Goal: Task Accomplishment & Management: Complete application form

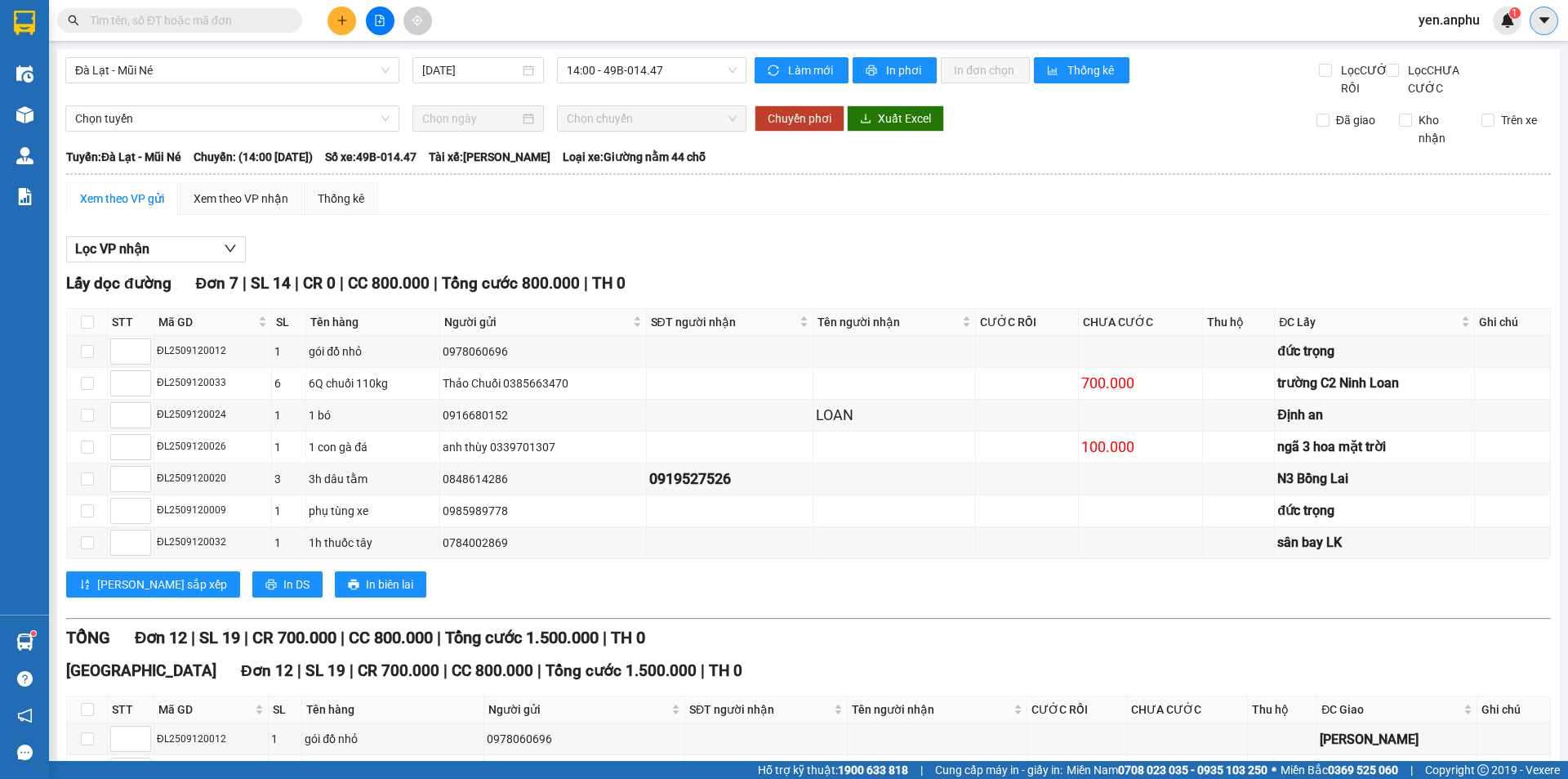
click at [1549, 24] on icon "caret-down" at bounding box center [1544, 20] width 14 height 14
click at [1449, 8] on div "yen.anphu 1" at bounding box center [1463, 21] width 116 height 29
click at [1445, 13] on span "yen.anphu" at bounding box center [1449, 19] width 88 height 20
click at [1454, 57] on span "Đăng xuất" at bounding box center [1465, 50] width 68 height 18
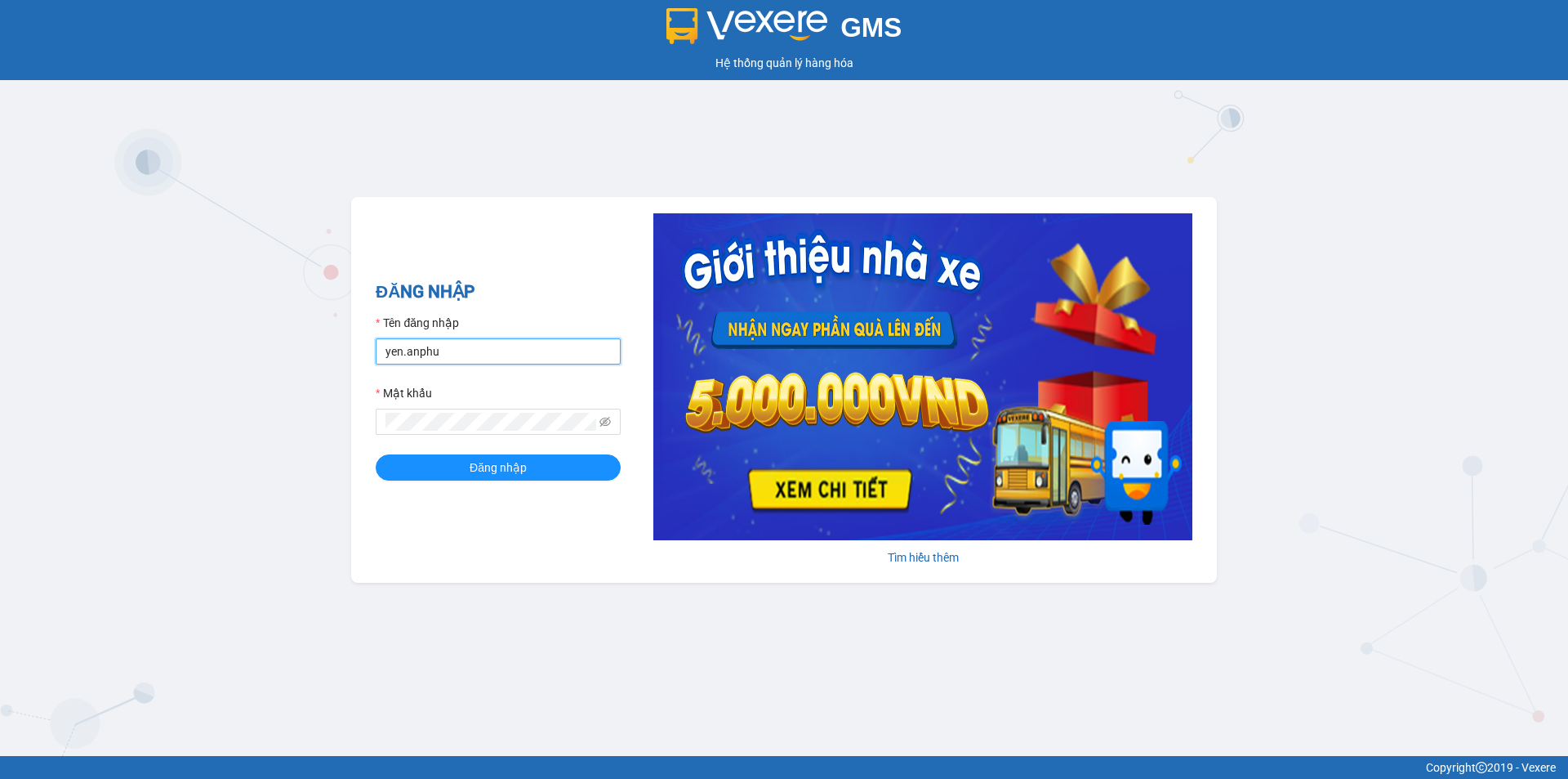
click at [450, 353] on input "yen.anphu" at bounding box center [498, 351] width 245 height 26
type input "khanh.anphu"
click at [575, 461] on button "Đăng nhập" at bounding box center [498, 467] width 245 height 26
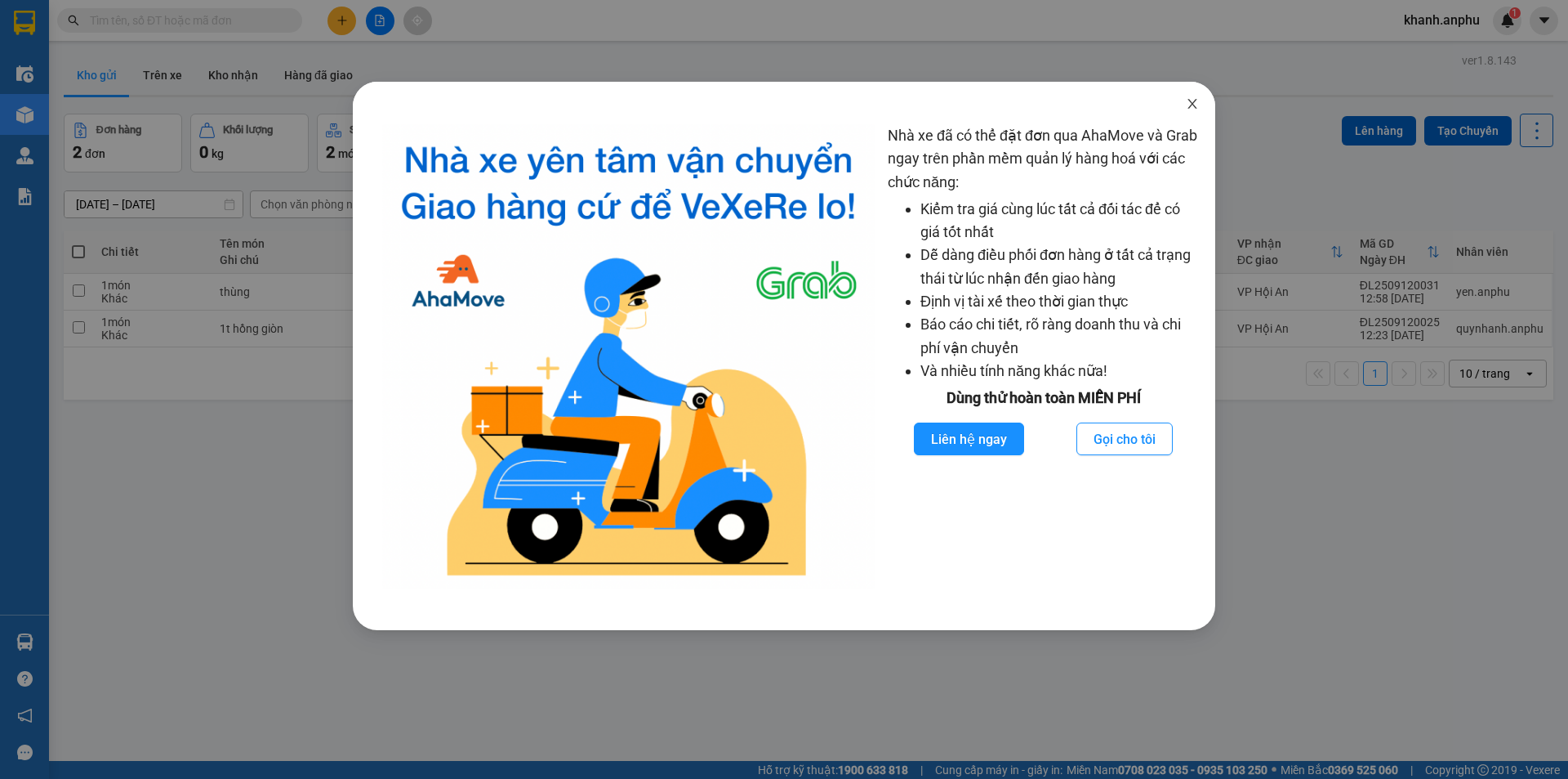
click at [1198, 104] on icon "close" at bounding box center [1193, 104] width 13 height 13
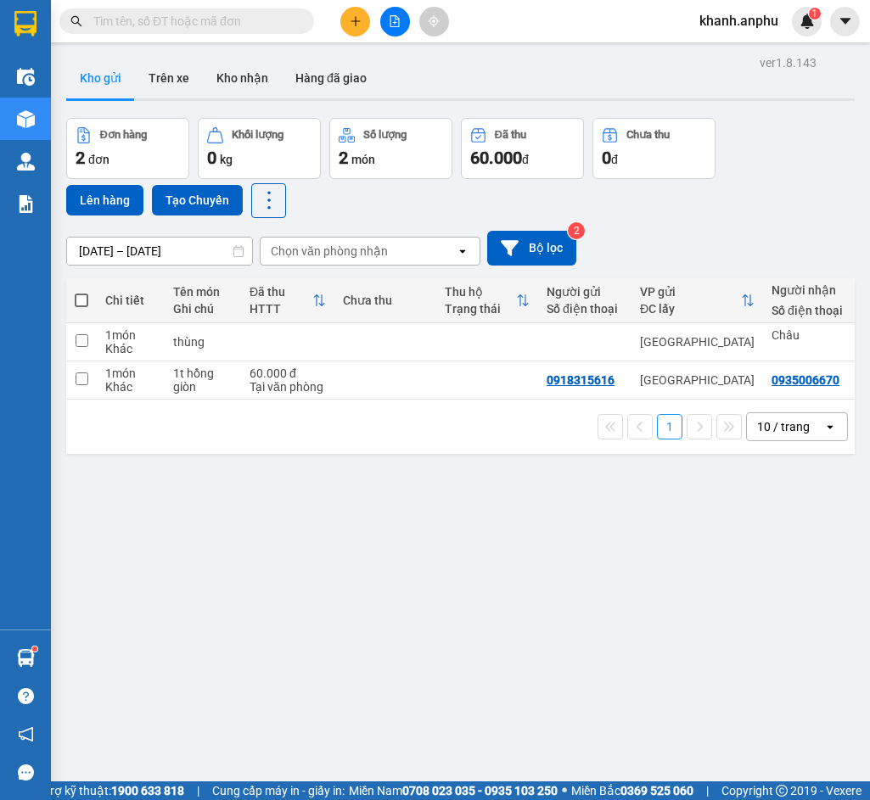
click at [362, 16] on button at bounding box center [355, 22] width 30 height 30
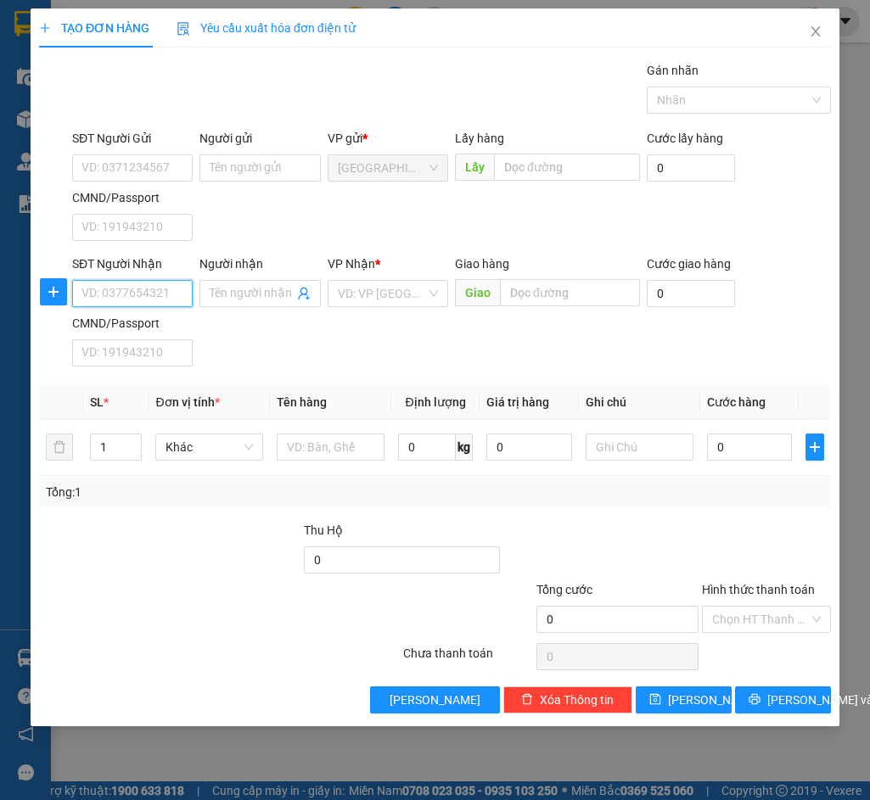
click at [103, 292] on input "SĐT Người Nhận" at bounding box center [132, 293] width 120 height 27
click at [103, 294] on input "89369" at bounding box center [132, 293] width 120 height 27
click at [125, 295] on input "8969" at bounding box center [132, 293] width 120 height 27
click at [115, 318] on div "0702478969" at bounding box center [132, 327] width 100 height 19
type input "0702478969"
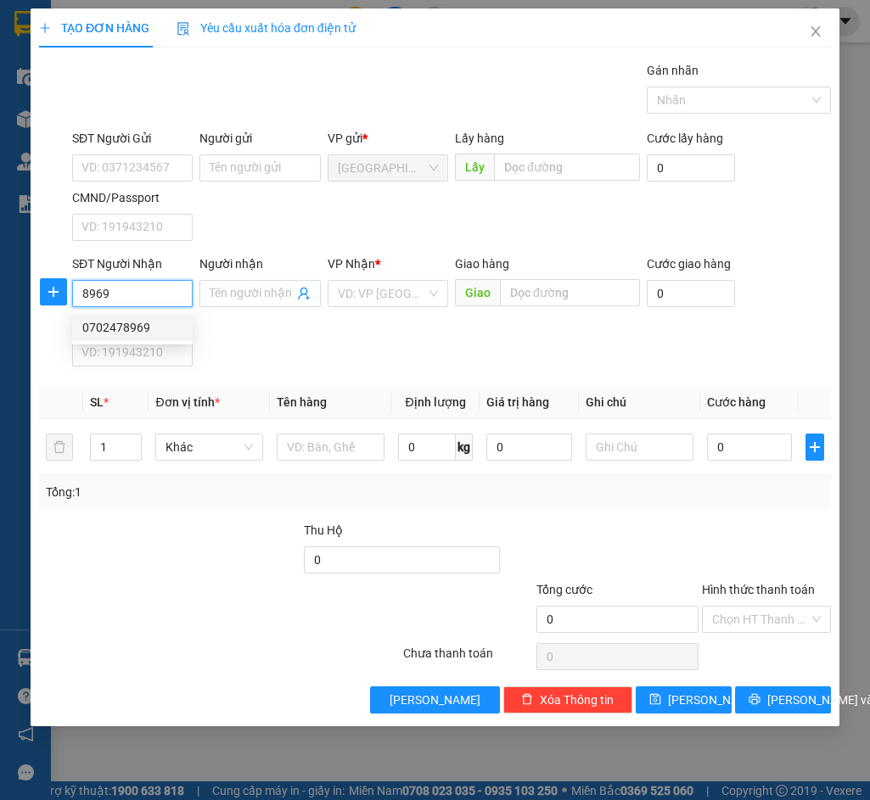
type input "ĐIỆN BÀN"
type input "0702478969"
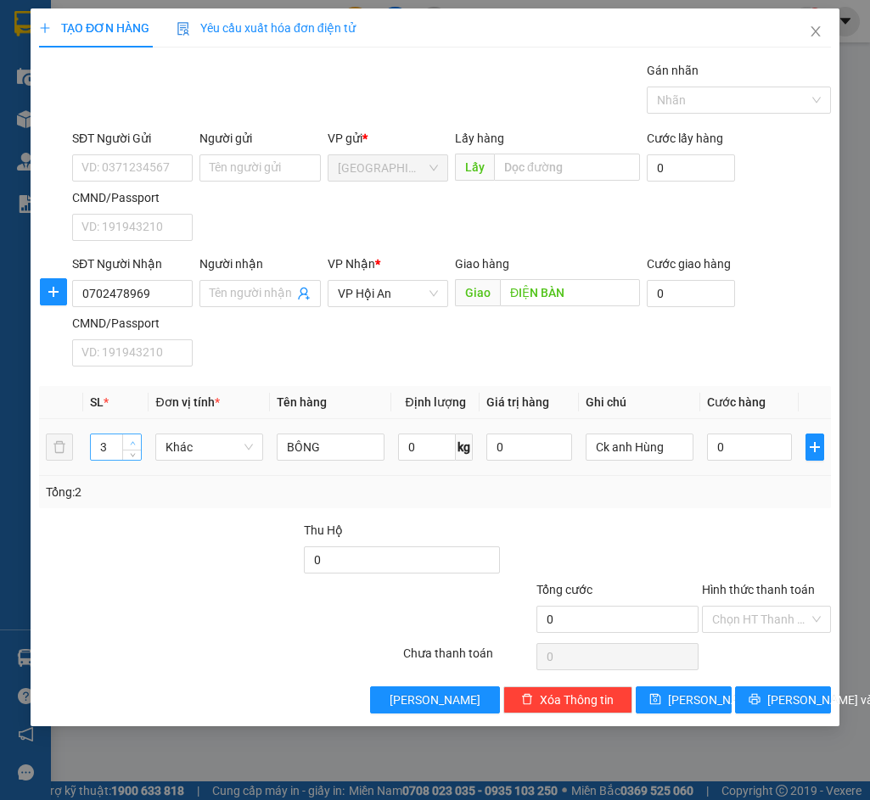
click at [131, 438] on span "up" at bounding box center [132, 443] width 10 height 10
type input "4"
click at [131, 438] on span "up" at bounding box center [132, 443] width 10 height 10
click at [682, 693] on button "[PERSON_NAME]" at bounding box center [684, 699] width 96 height 27
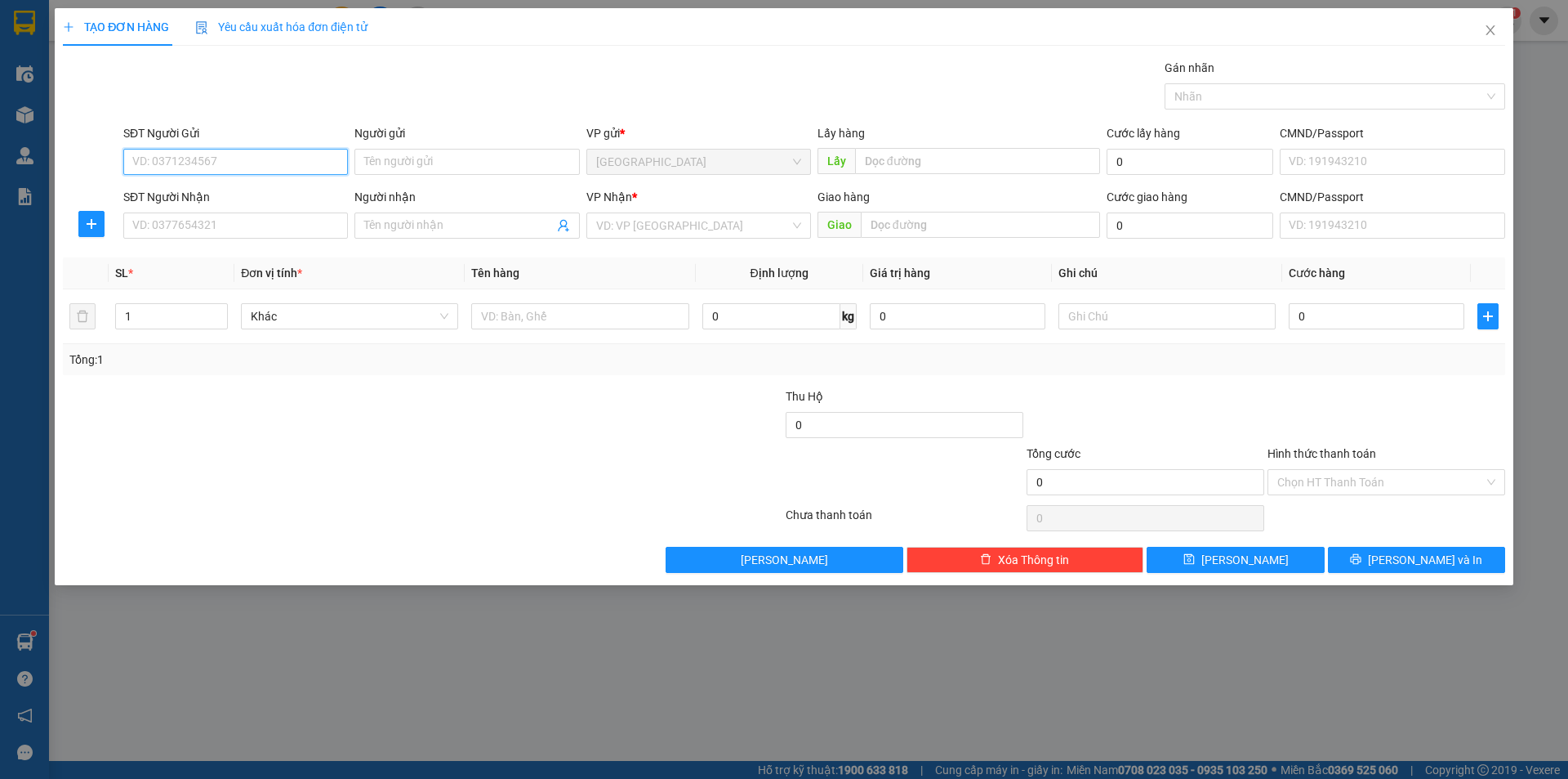
click at [240, 157] on input "SĐT Người Gửi" at bounding box center [235, 161] width 224 height 26
click at [285, 192] on div "0886826944" at bounding box center [235, 195] width 205 height 18
type input "0886826944"
type input "bí nụ ĐT"
type input "0886826944"
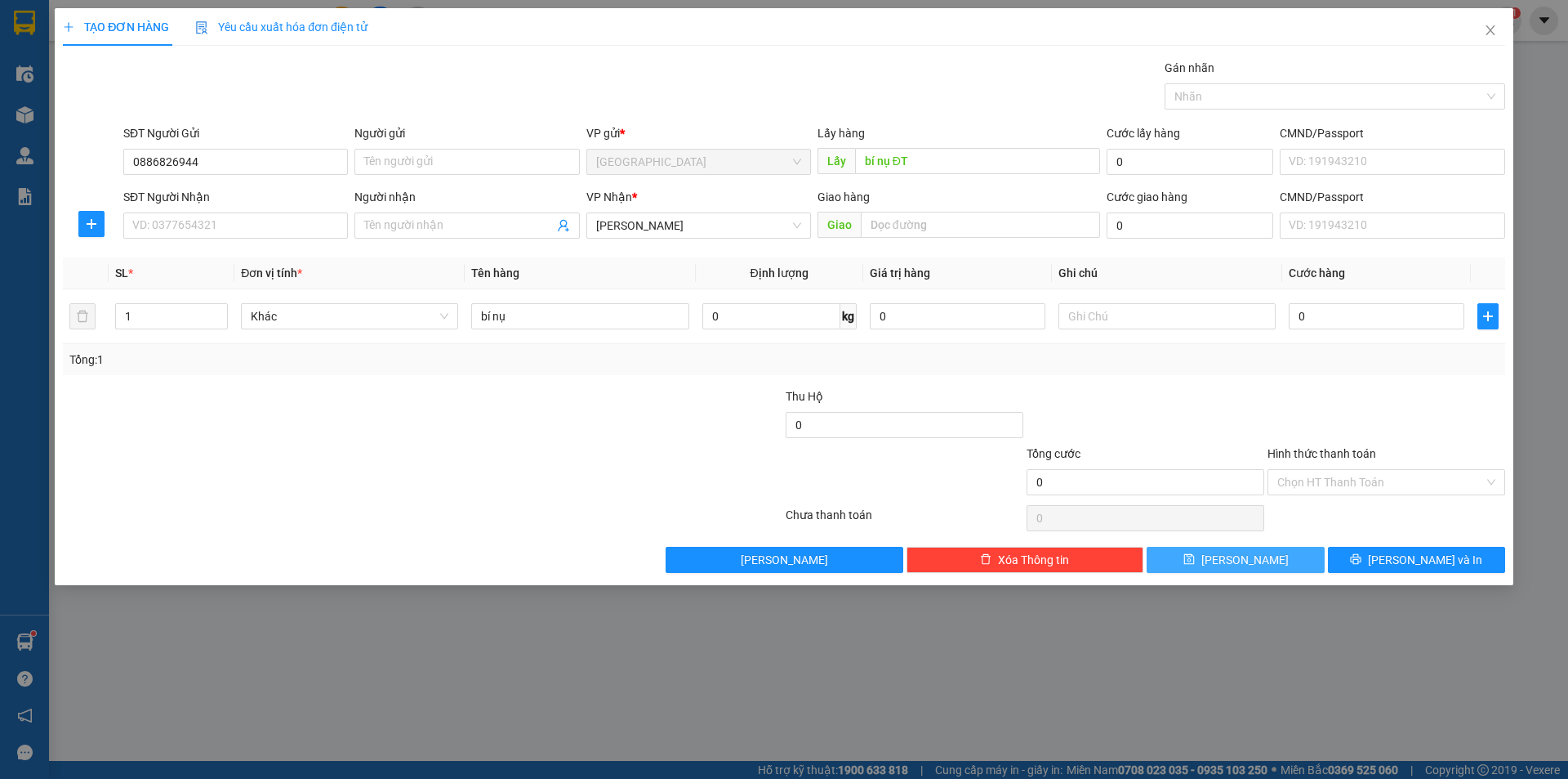
click at [1248, 554] on span "[PERSON_NAME]" at bounding box center [1245, 559] width 88 height 18
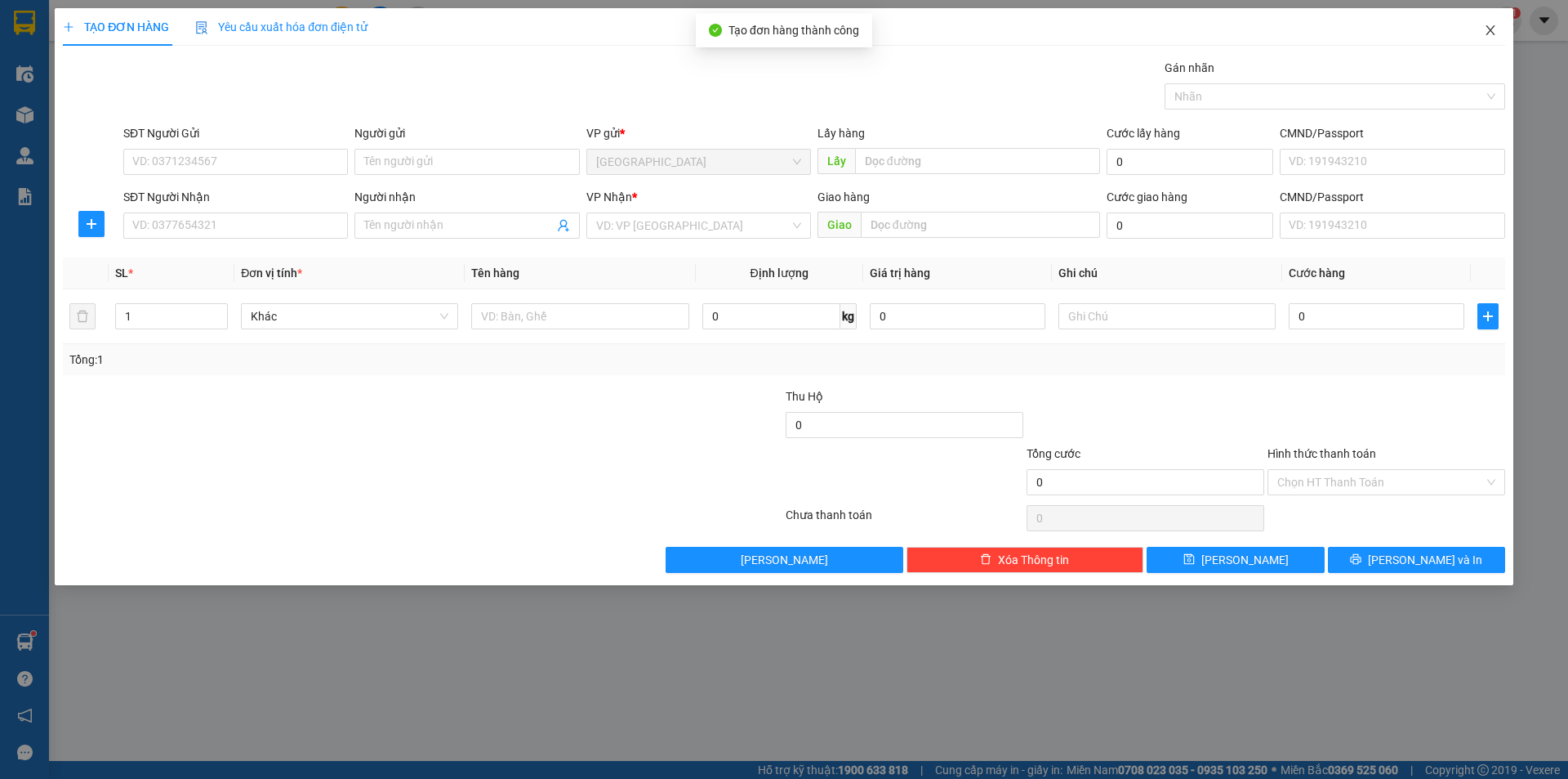
click at [1492, 35] on icon "close" at bounding box center [1491, 31] width 13 height 13
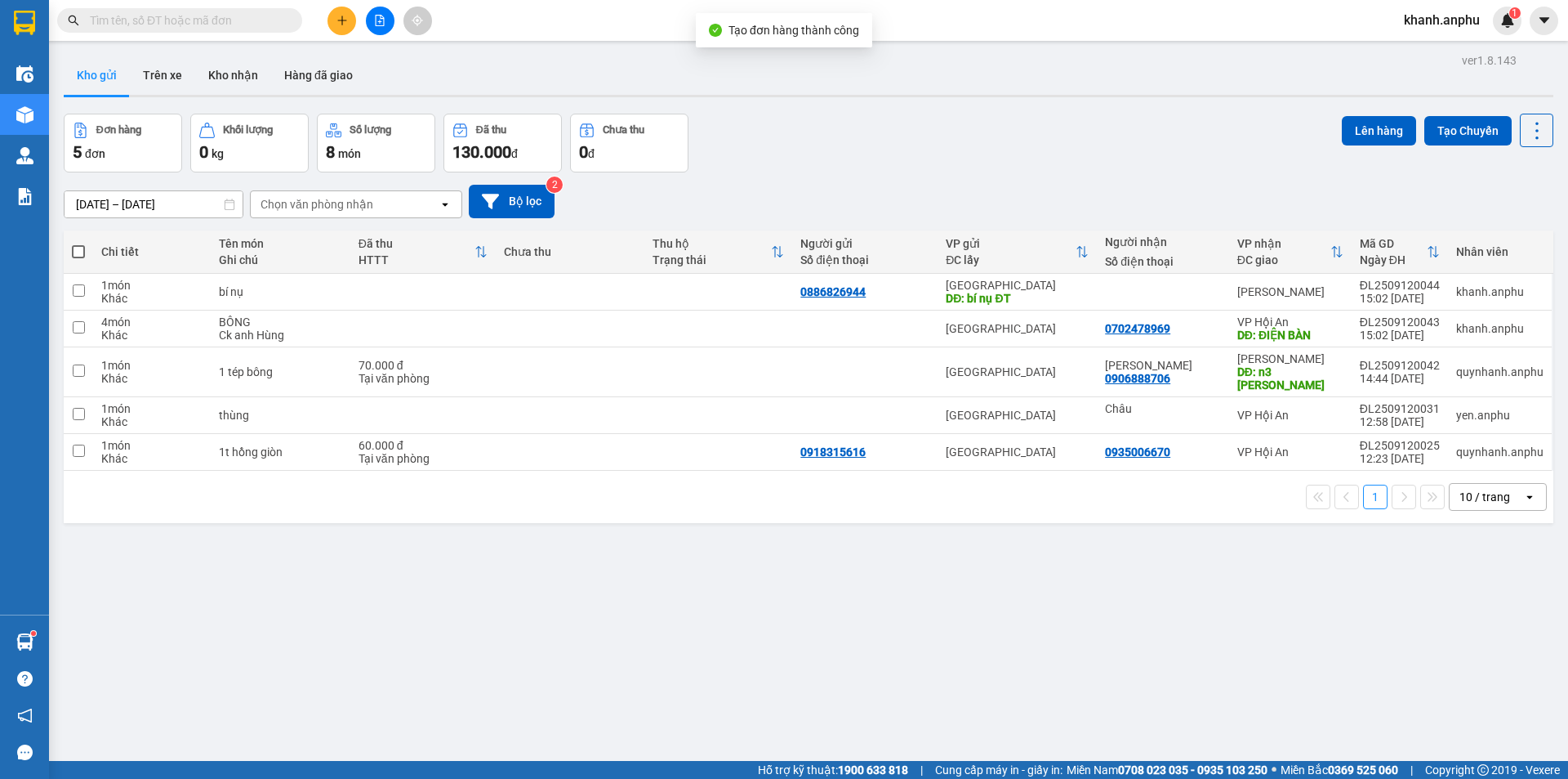
click at [1476, 488] on div "10 / trang" at bounding box center [1484, 496] width 51 height 16
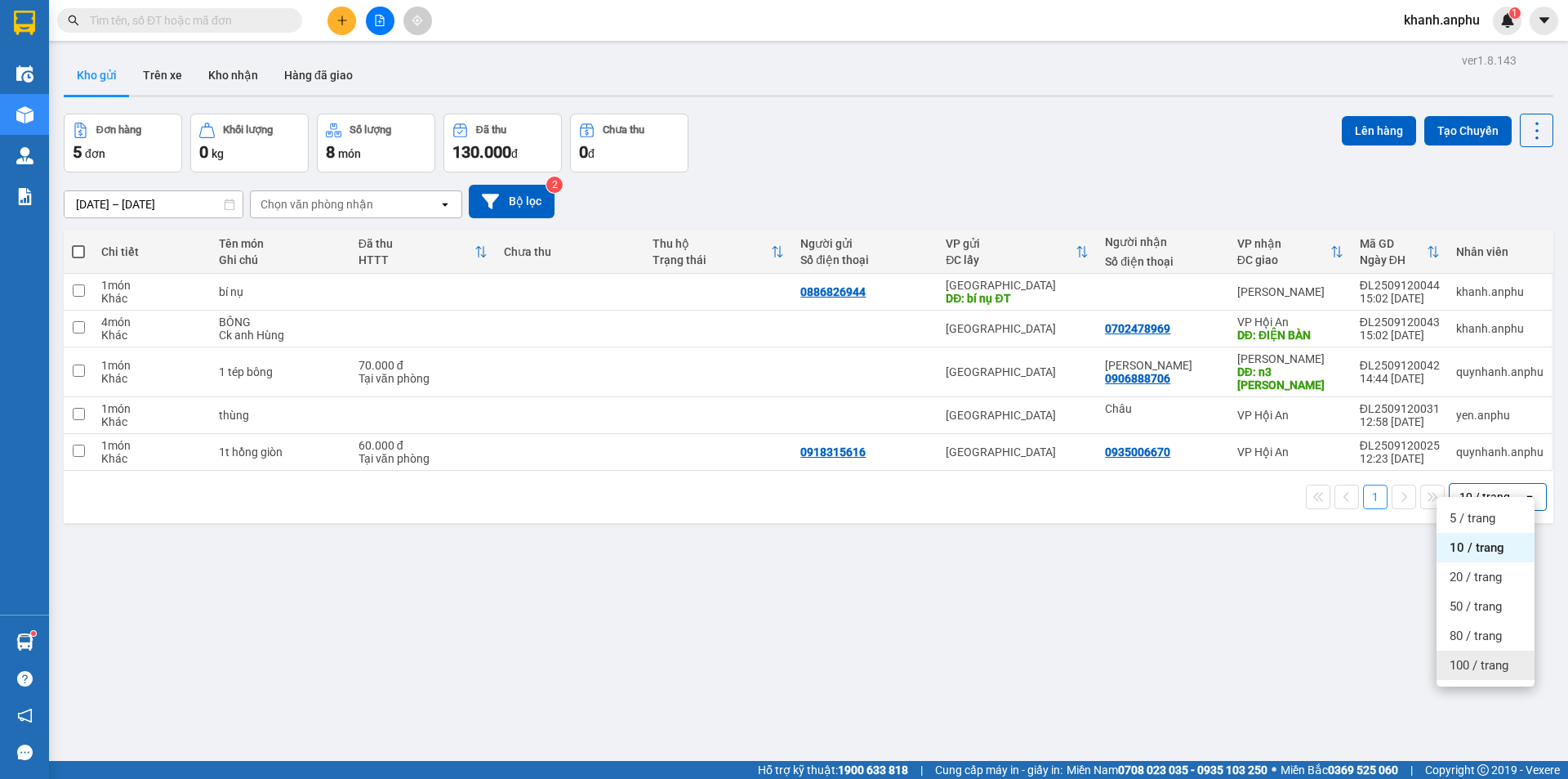
click at [1455, 659] on span "100 / trang" at bounding box center [1478, 664] width 59 height 16
click at [924, 152] on div "Đơn hàng 5 đơn [PERSON_NAME] 0 kg Số [PERSON_NAME] 8 món Đã thu 130.000 [PERSON…" at bounding box center [809, 143] width 1490 height 59
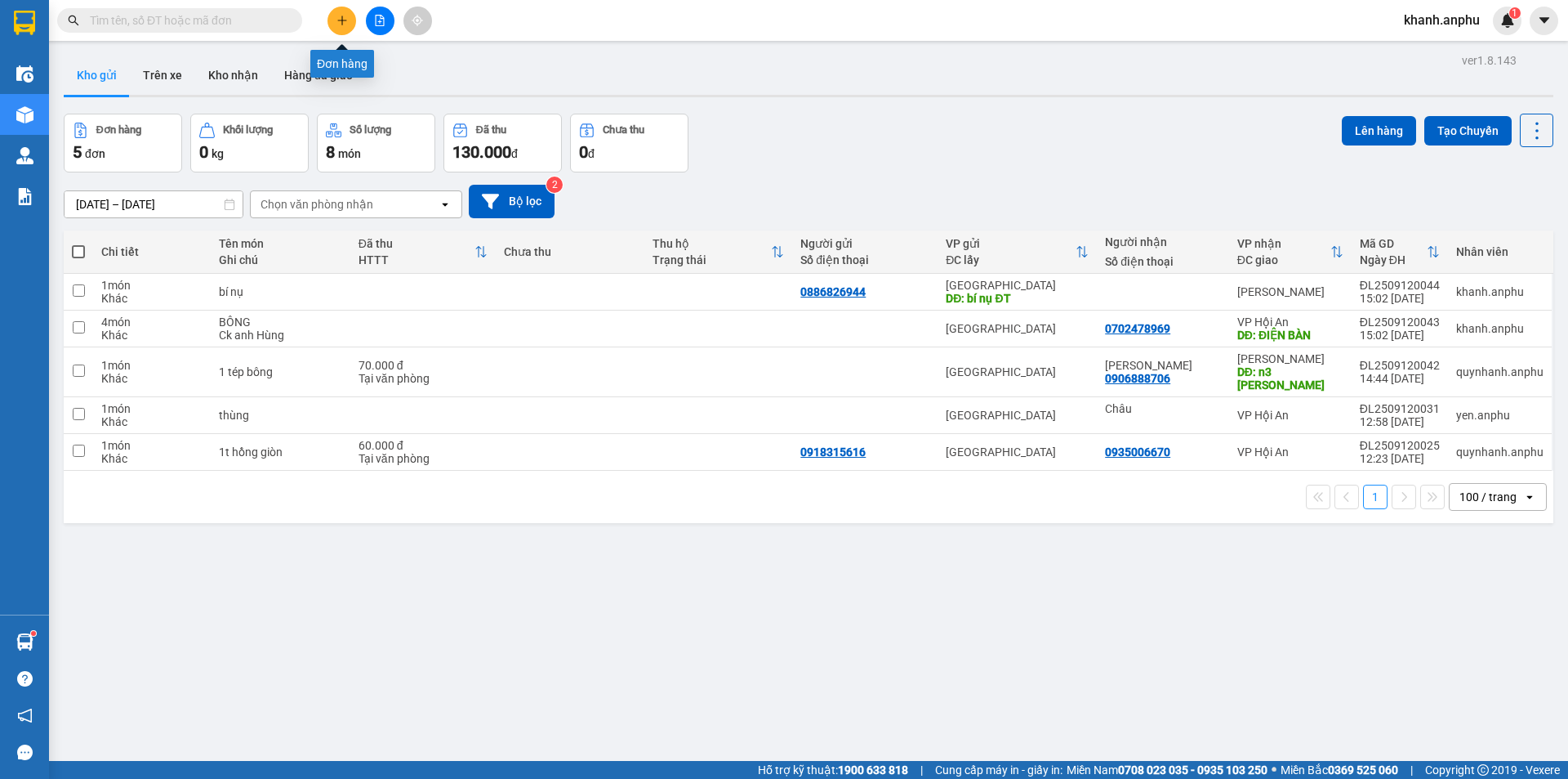
click at [337, 9] on button at bounding box center [342, 21] width 29 height 29
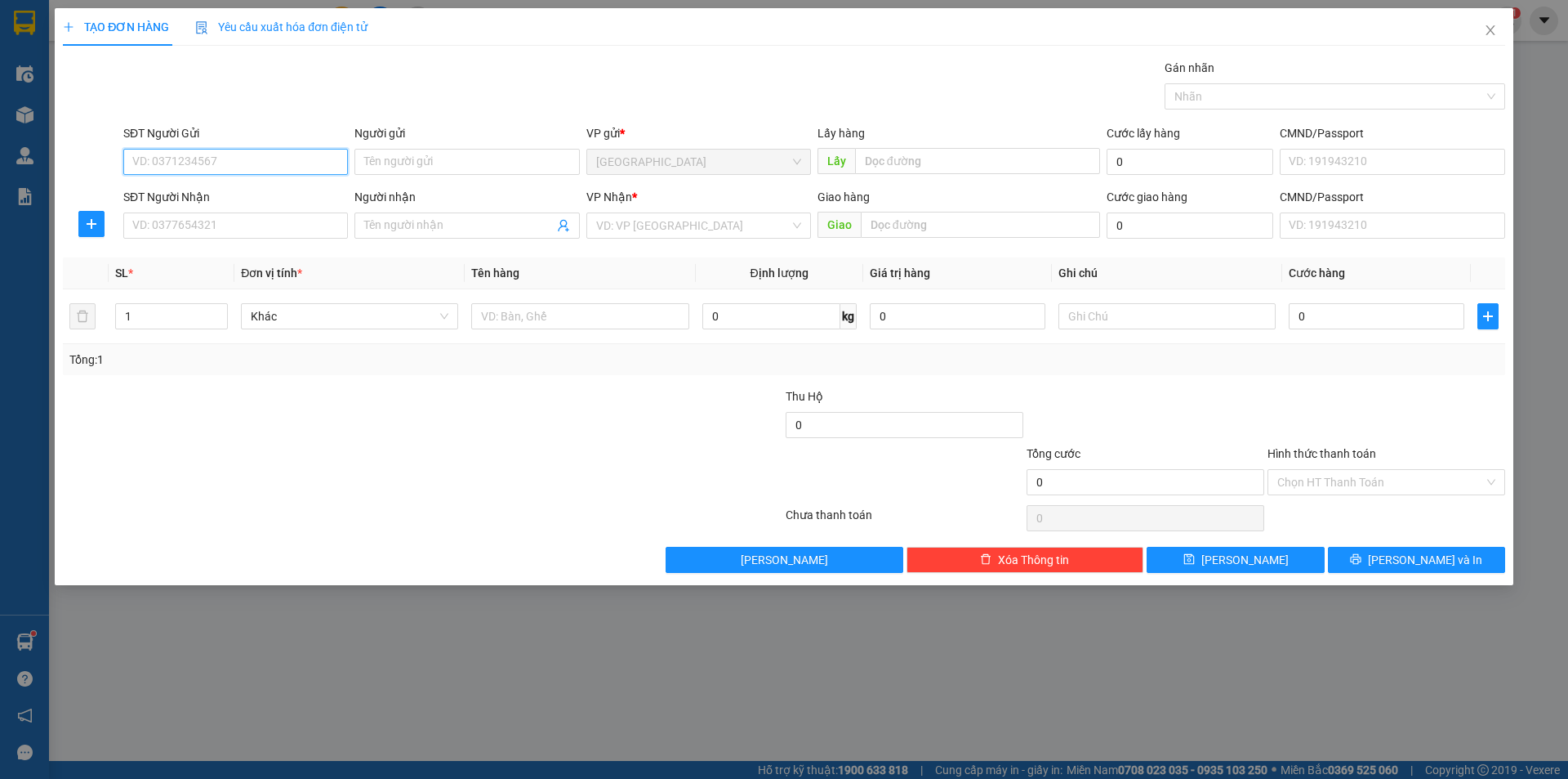
click at [213, 158] on input "SĐT Người Gửi" at bounding box center [235, 161] width 224 height 26
click at [140, 143] on div "SĐT Người Gửi" at bounding box center [235, 136] width 224 height 24
click at [167, 195] on div "SĐT Người Nhận" at bounding box center [235, 196] width 224 height 18
click at [167, 213] on input "SĐT Người Nhận" at bounding box center [235, 225] width 224 height 26
click at [173, 160] on input "8120" at bounding box center [235, 161] width 224 height 26
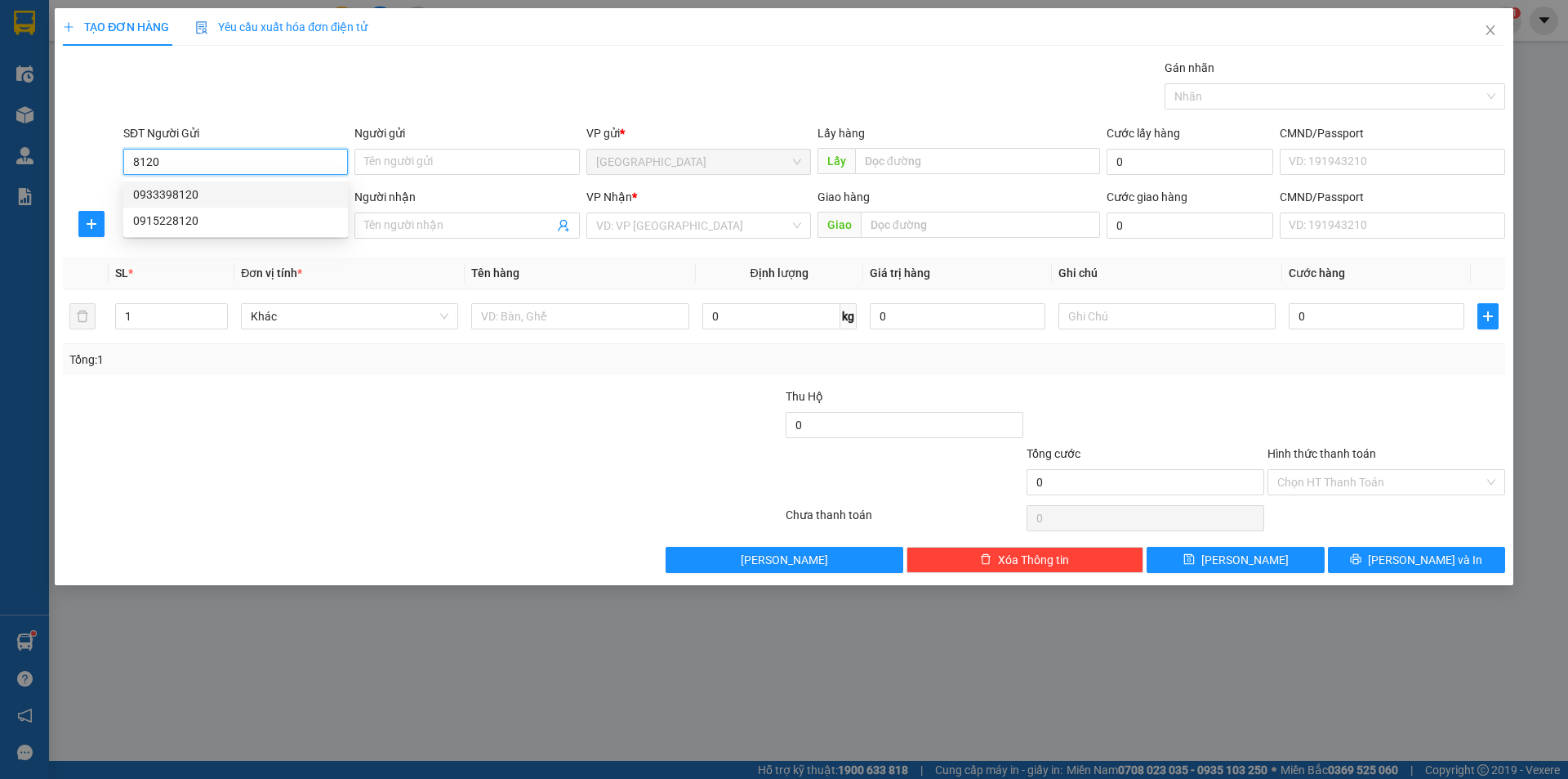
click at [186, 186] on div "0933398120" at bounding box center [235, 195] width 205 height 18
type input "0933398120"
type input "CF TRANG"
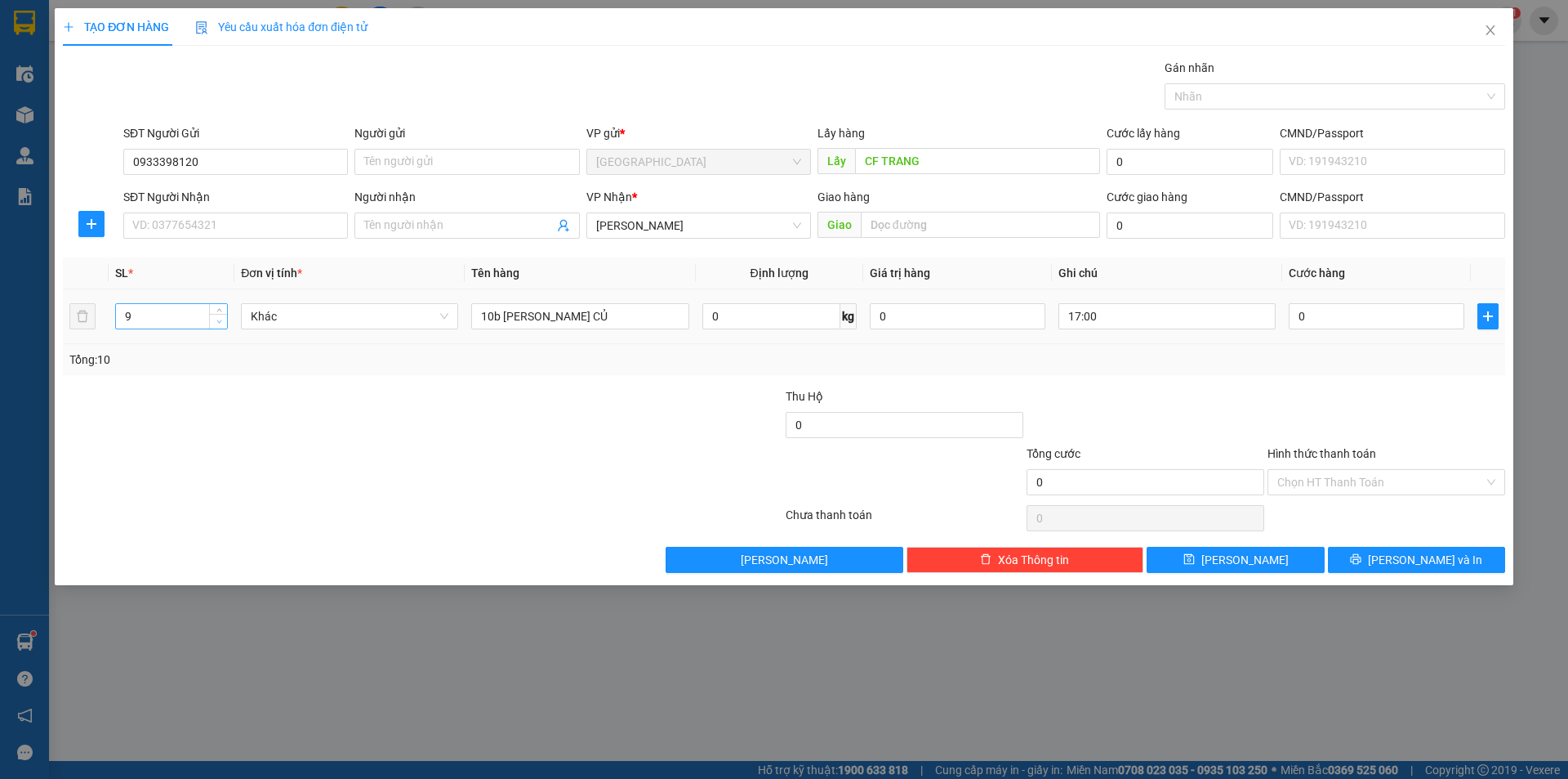
click at [215, 321] on span "down" at bounding box center [218, 322] width 10 height 10
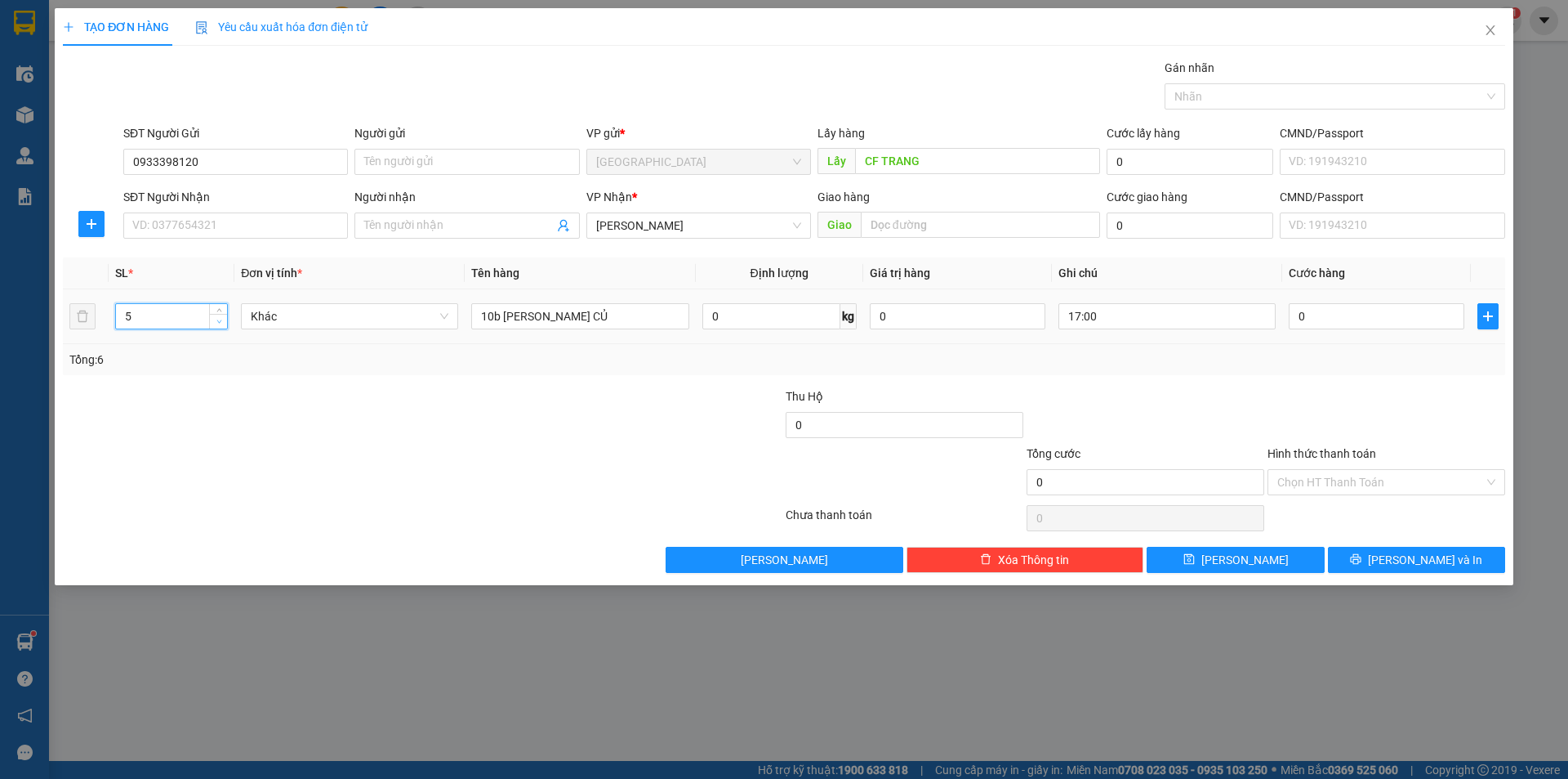
type input "4"
click at [215, 321] on span "down" at bounding box center [218, 322] width 10 height 10
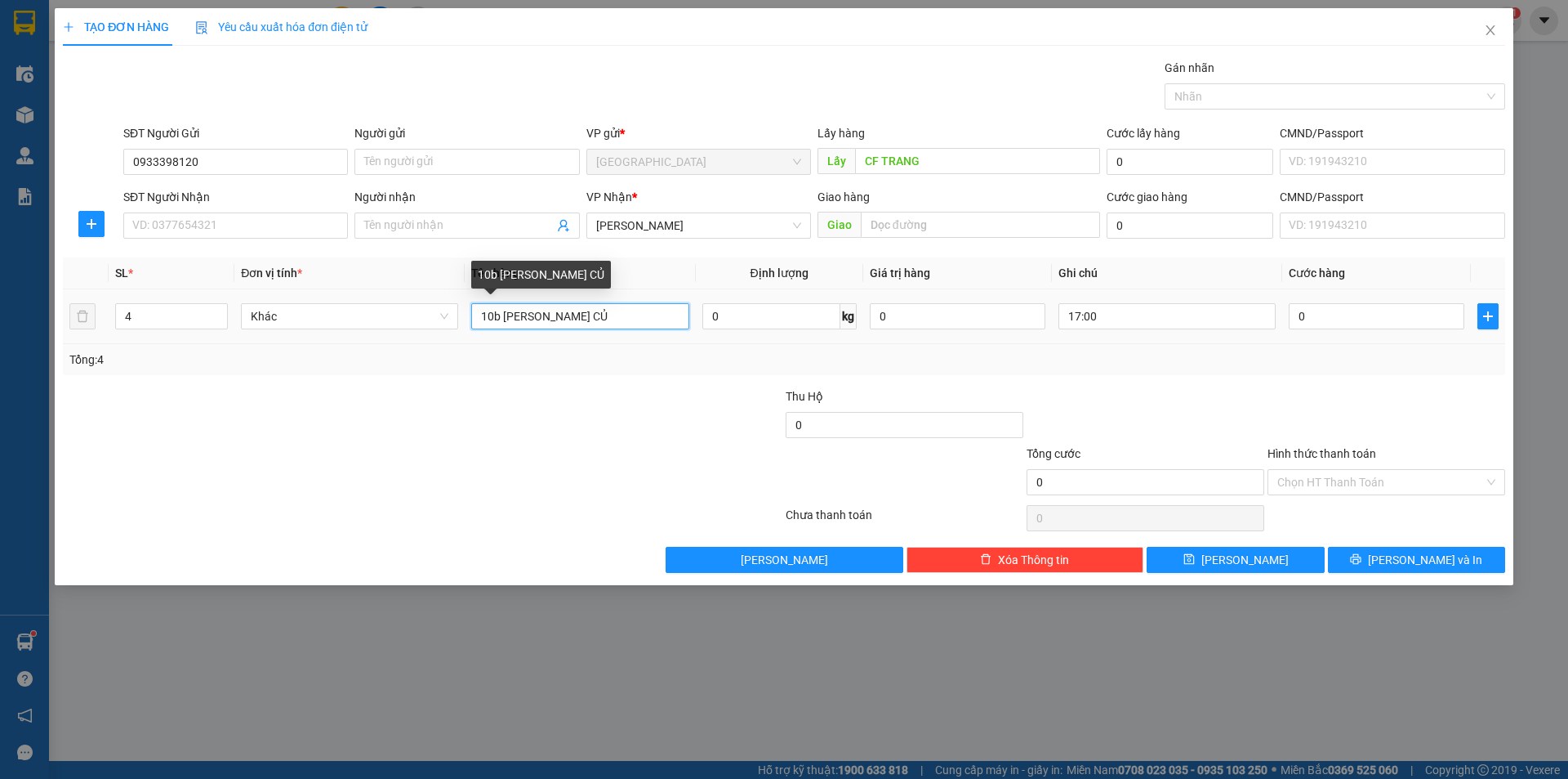
click at [493, 321] on input "10b [PERSON_NAME] CỦ" at bounding box center [580, 316] width 218 height 26
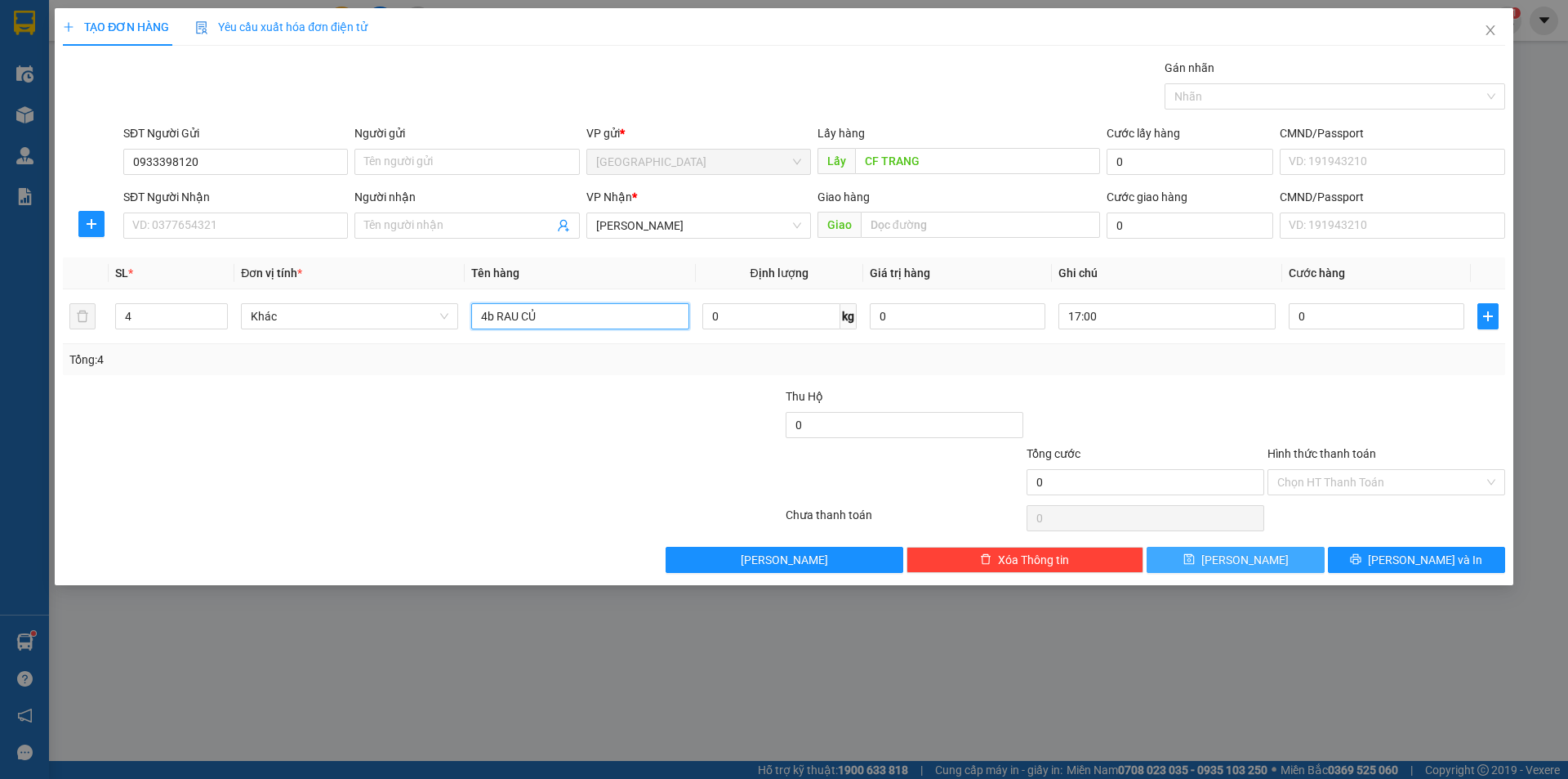
type input "4b RAU CỦ"
click at [1233, 558] on button "[PERSON_NAME]" at bounding box center [1235, 559] width 177 height 26
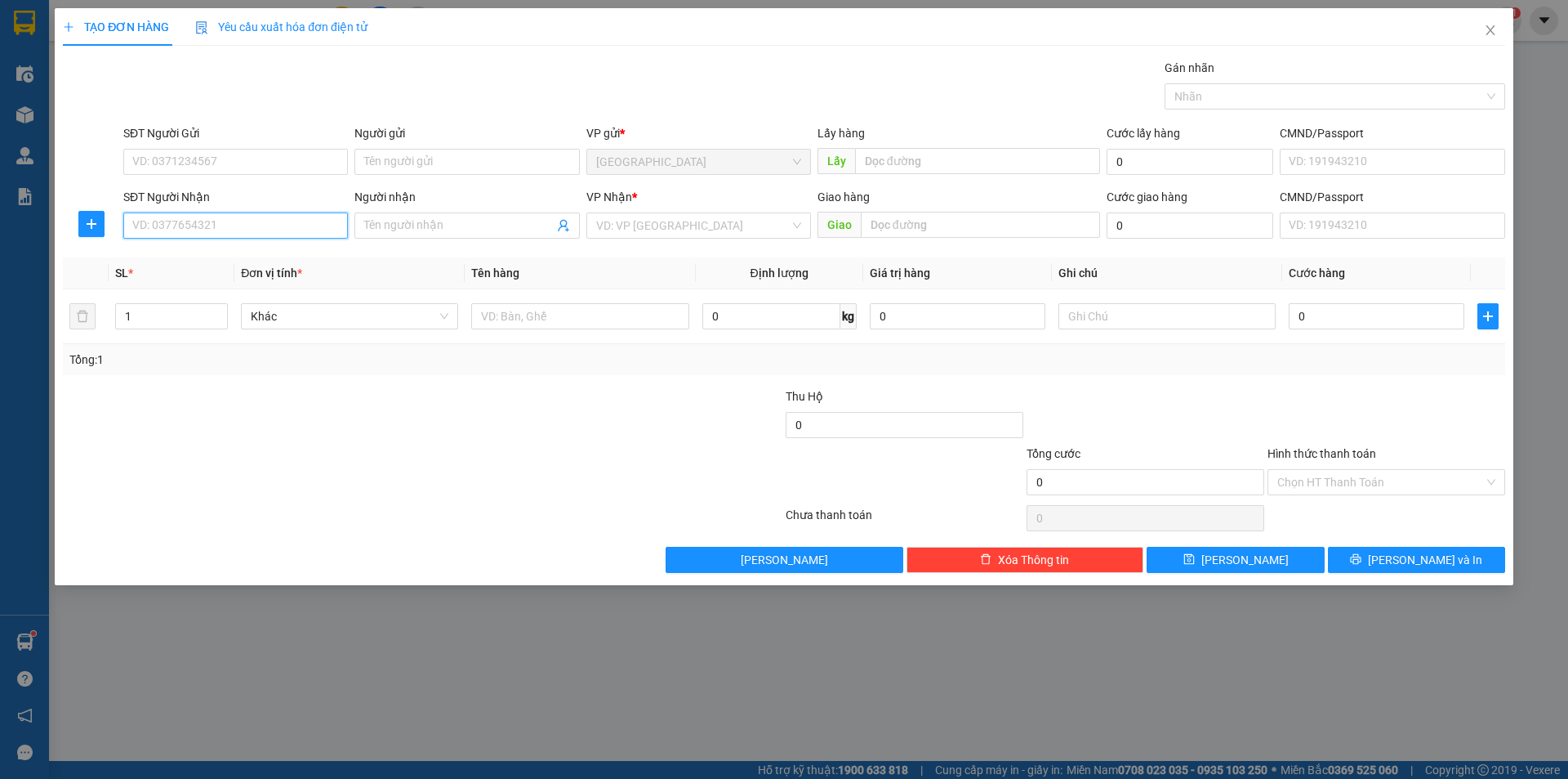
click at [217, 233] on input "SĐT Người Nhận" at bounding box center [235, 225] width 224 height 26
type input "0907401189"
click at [436, 233] on input "Người nhận" at bounding box center [458, 225] width 189 height 18
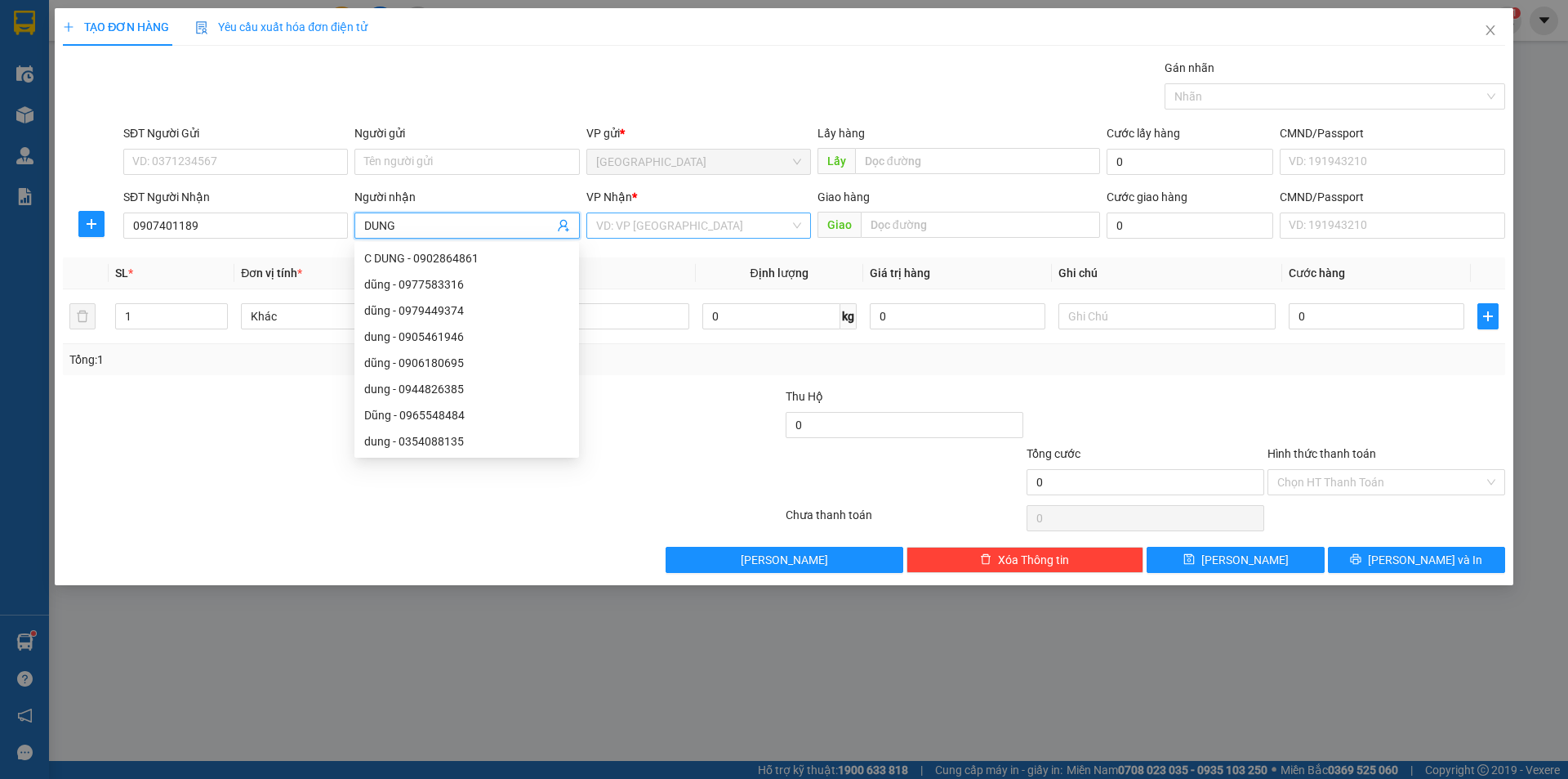
type input "DUNG"
click at [736, 222] on input "search" at bounding box center [692, 224] width 193 height 24
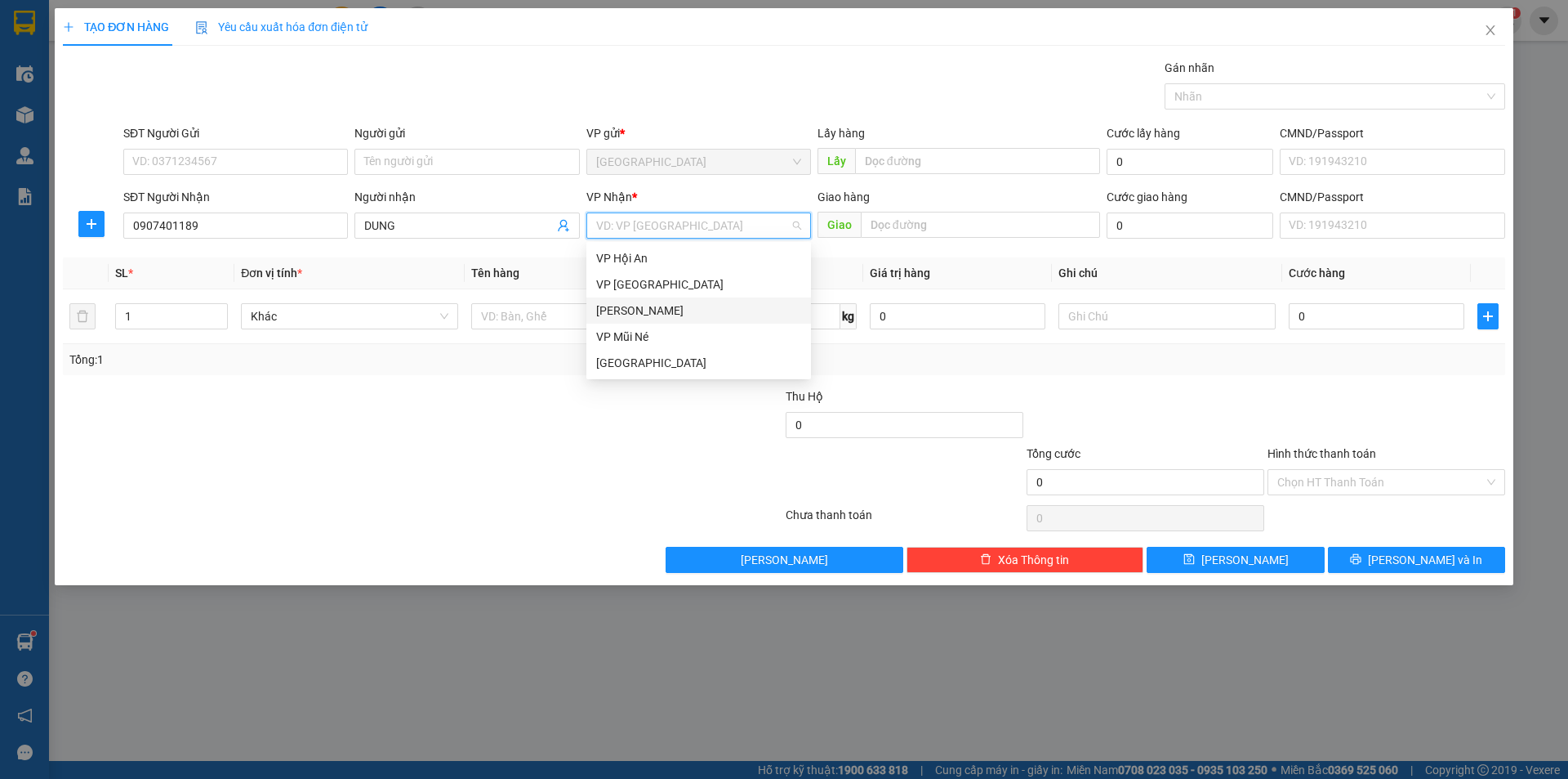
click at [639, 313] on div "[PERSON_NAME]" at bounding box center [698, 310] width 205 height 18
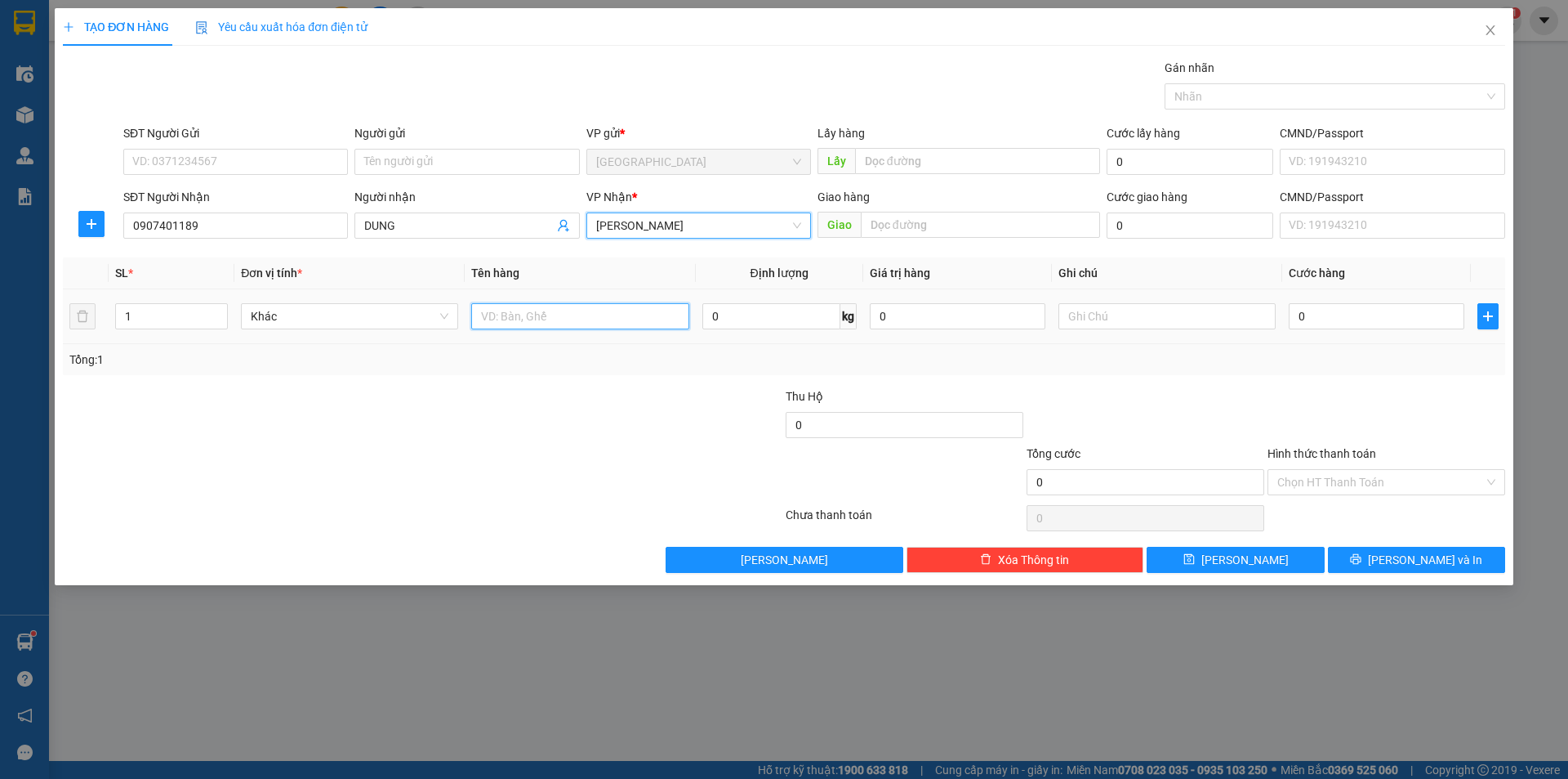
click at [531, 321] on input "text" at bounding box center [580, 316] width 218 height 26
type input "HSO KHÁCH ĐỂ QUÊN"
click at [1309, 310] on input "0" at bounding box center [1376, 316] width 175 height 26
click at [1319, 475] on input "Hình thức thanh toán" at bounding box center [1380, 481] width 207 height 24
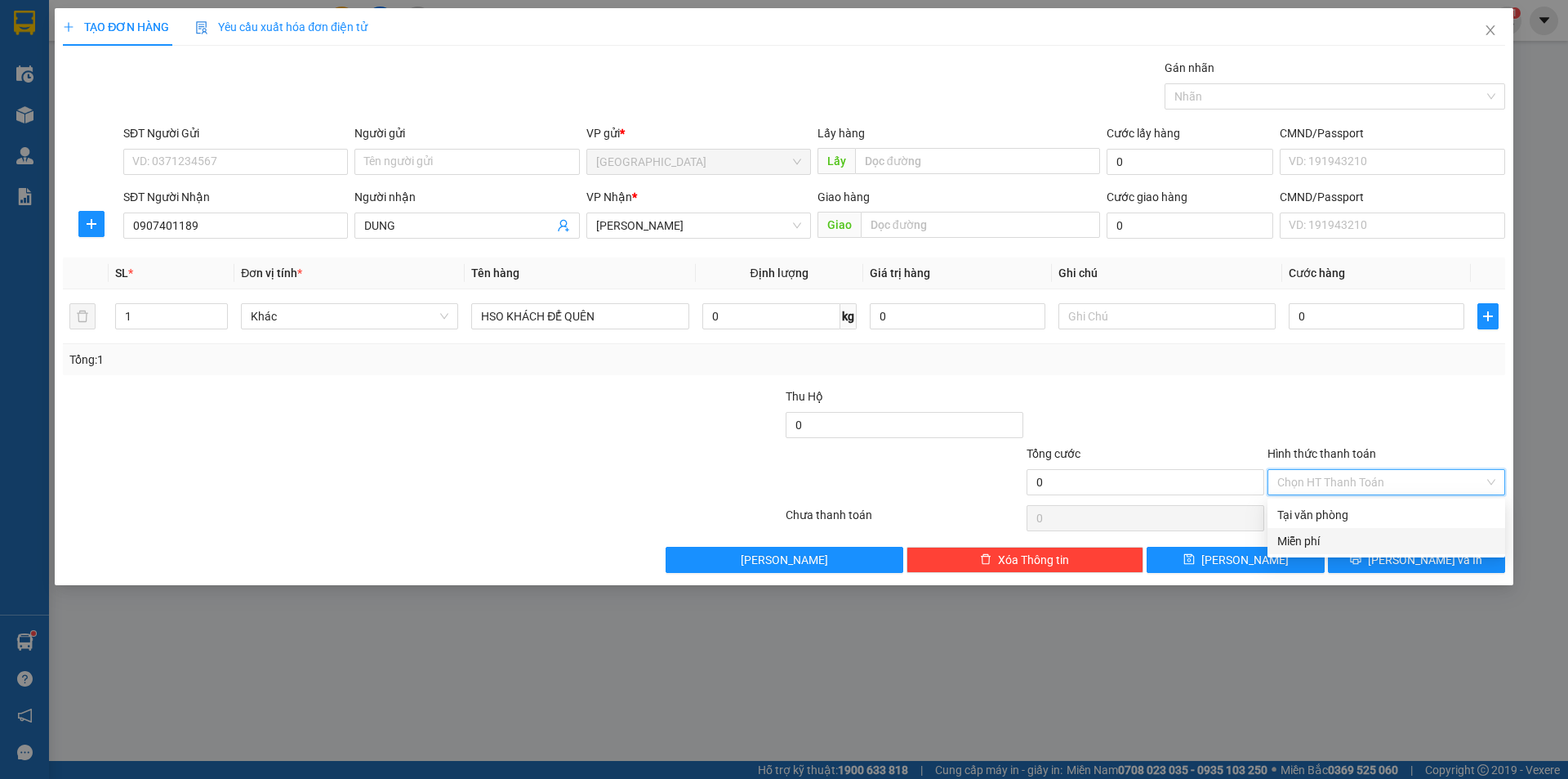
click at [1308, 545] on div "Miễn phí" at bounding box center [1386, 540] width 218 height 18
click at [1414, 567] on button "[PERSON_NAME] và In" at bounding box center [1417, 559] width 177 height 26
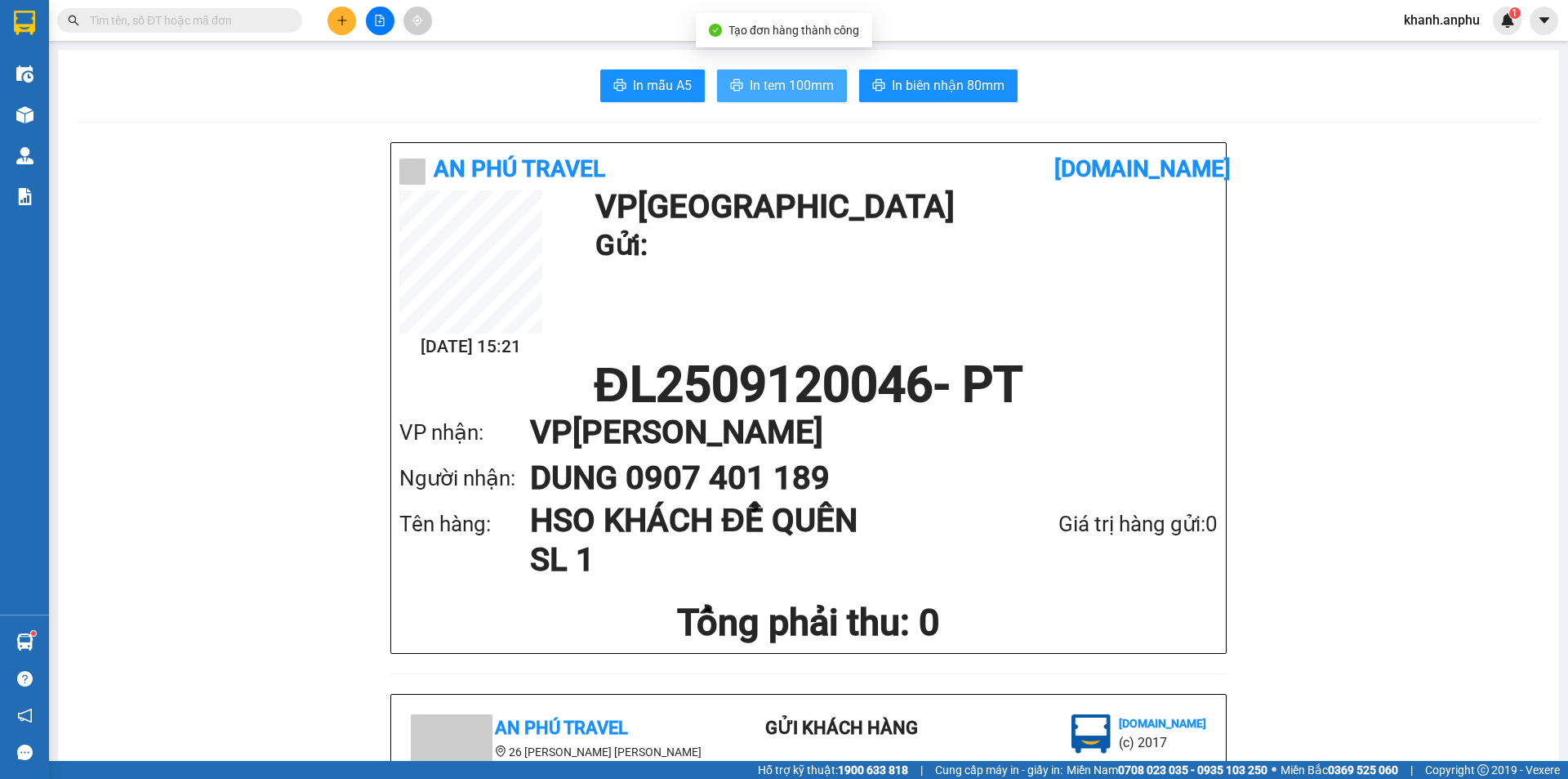
click at [793, 98] on button "In tem 100mm" at bounding box center [782, 86] width 130 height 33
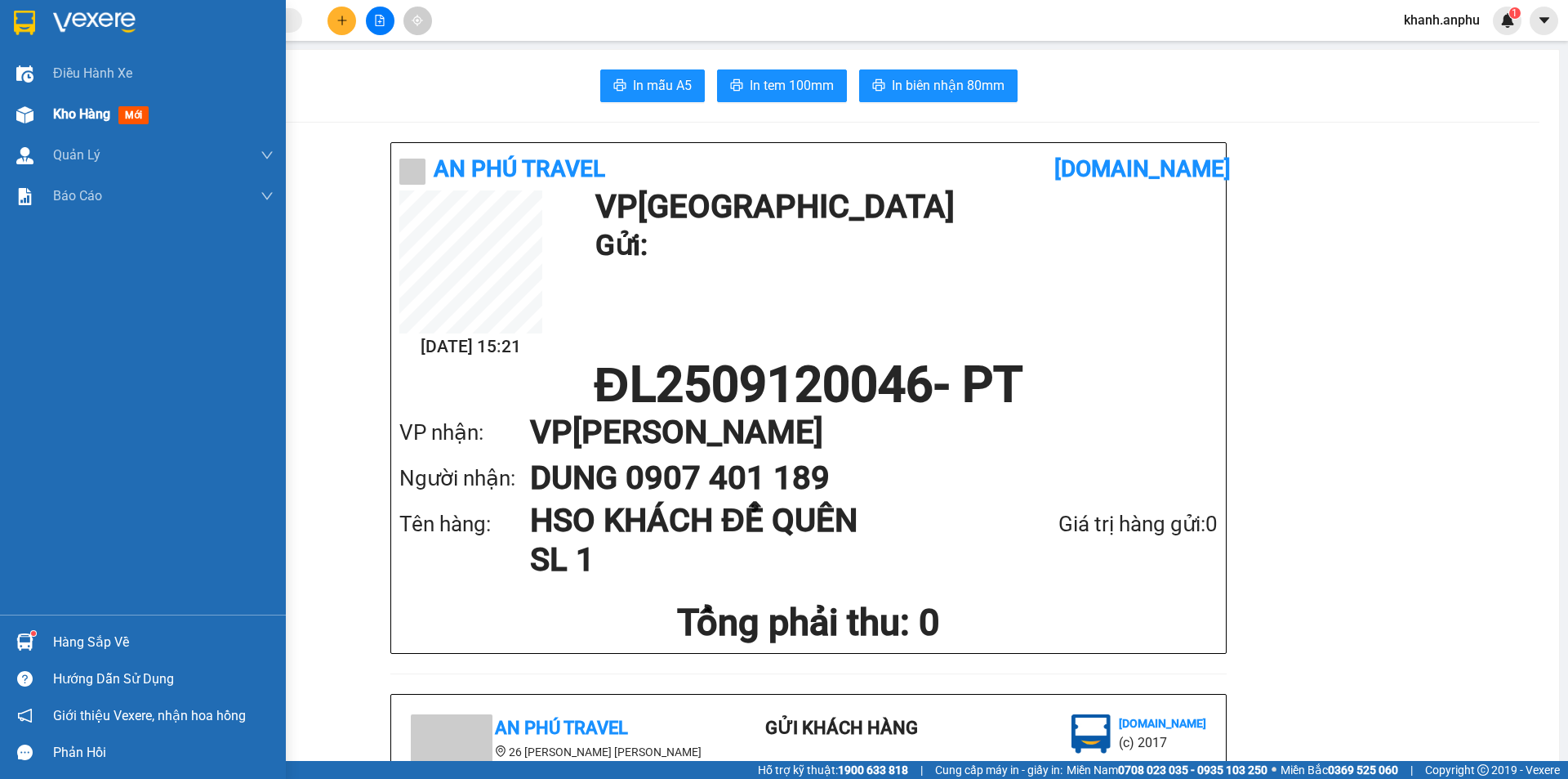
click at [88, 111] on span "Kho hàng" at bounding box center [81, 114] width 57 height 15
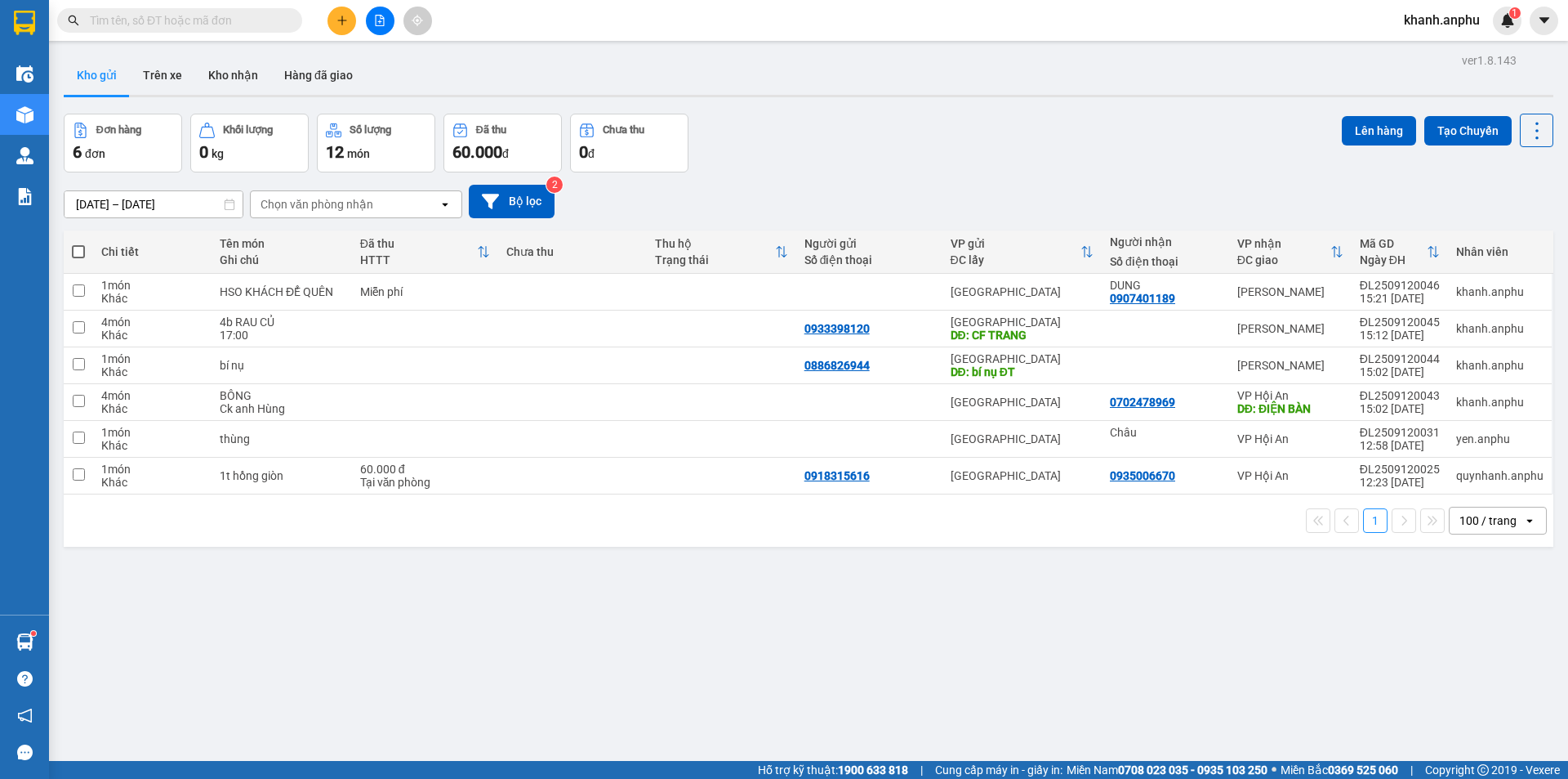
click at [838, 127] on div "Đơn hàng 6 đơn [PERSON_NAME] 0 kg Số [PERSON_NAME] 12 món Đã thu 60.000 [PERSON…" at bounding box center [809, 143] width 1490 height 59
click at [1476, 585] on div "ver 1.8.143 Kho gửi Trên xe [PERSON_NAME] Hàng đã [PERSON_NAME] hàng 6 đơn [PER…" at bounding box center [808, 438] width 1503 height 779
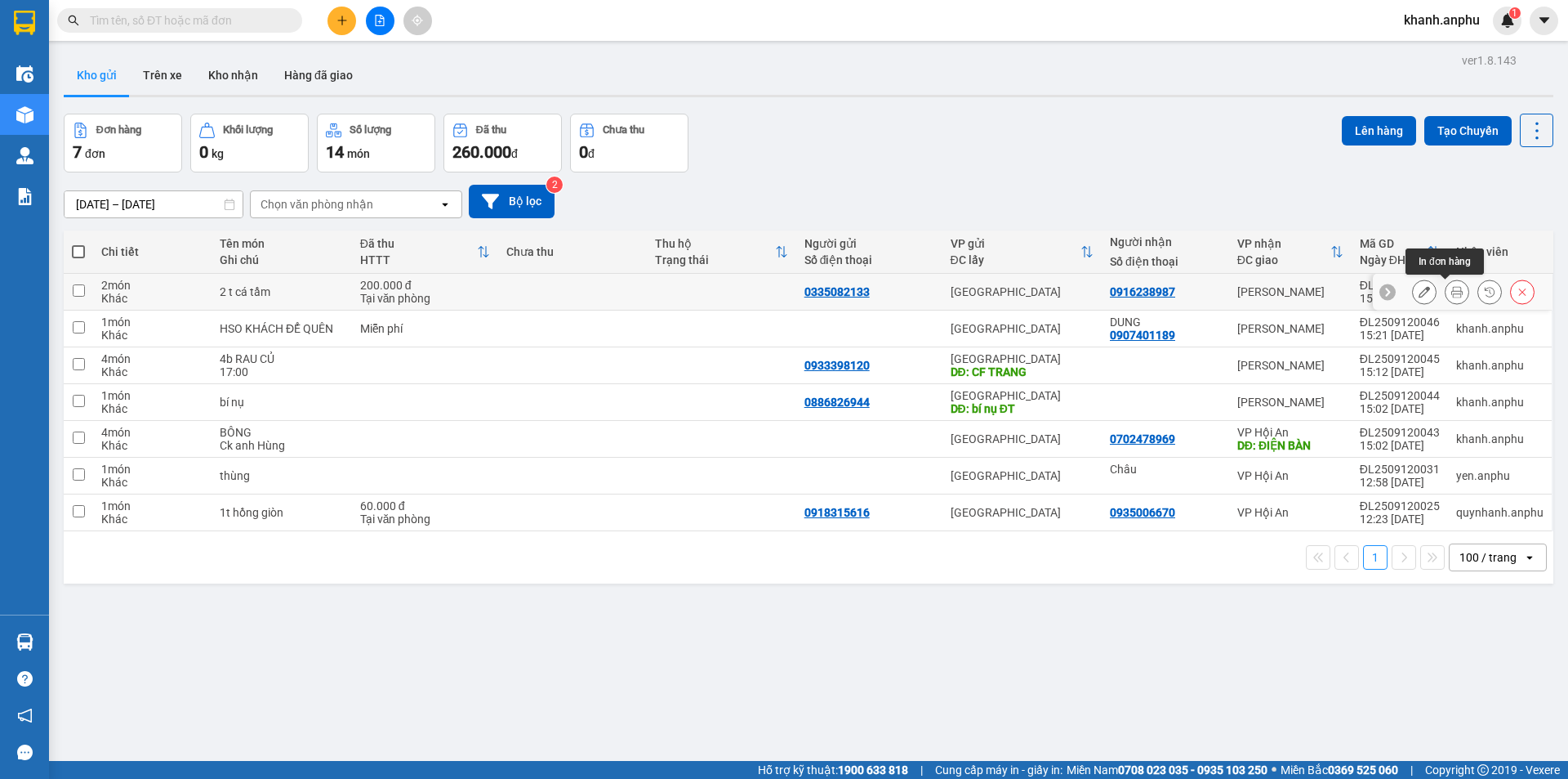
click at [1452, 291] on icon at bounding box center [1457, 292] width 12 height 12
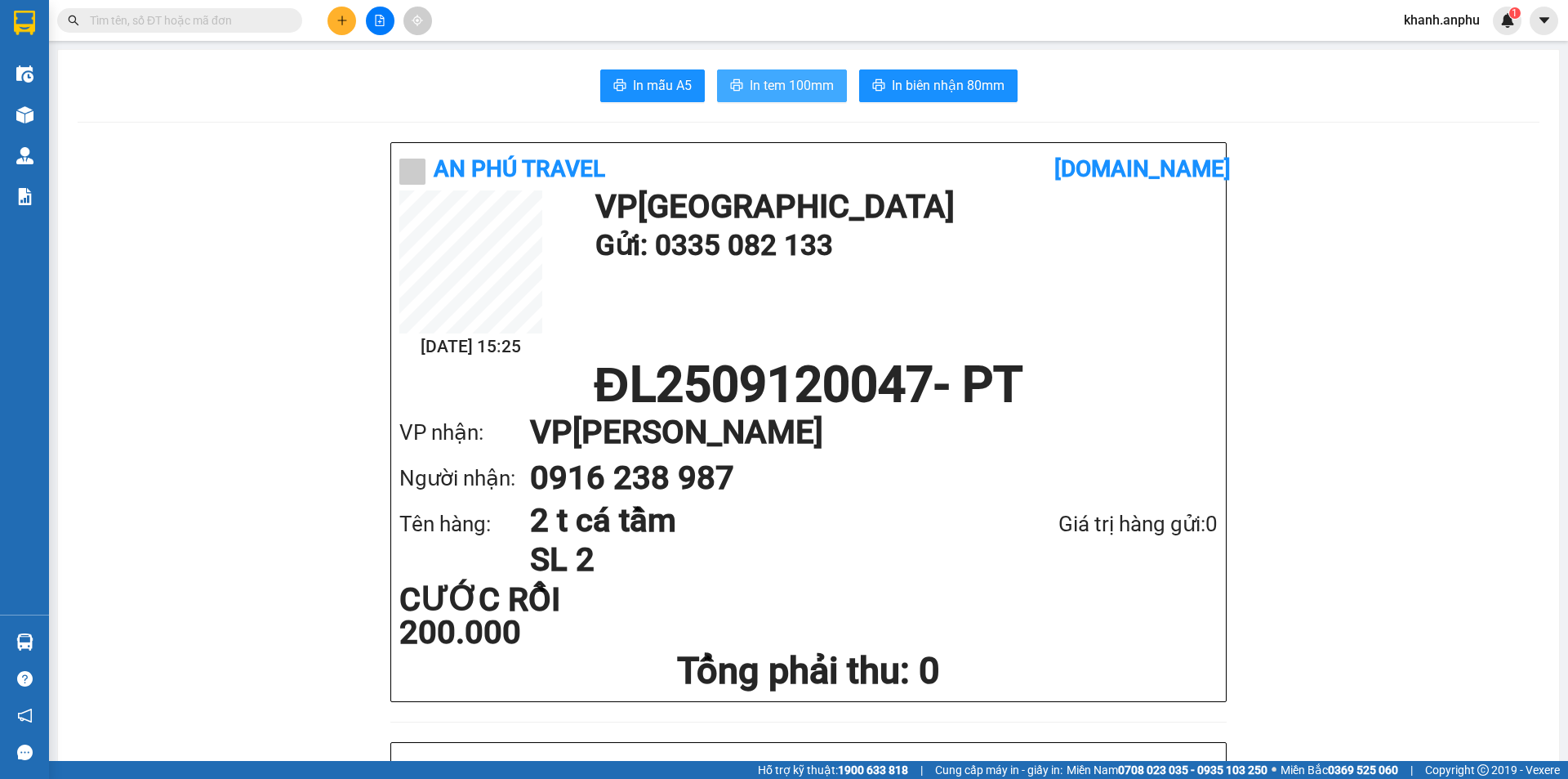
click at [766, 80] on span "In tem 100mm" at bounding box center [791, 85] width 84 height 20
click at [326, 11] on div at bounding box center [379, 21] width 122 height 29
click at [340, 13] on button at bounding box center [342, 21] width 29 height 29
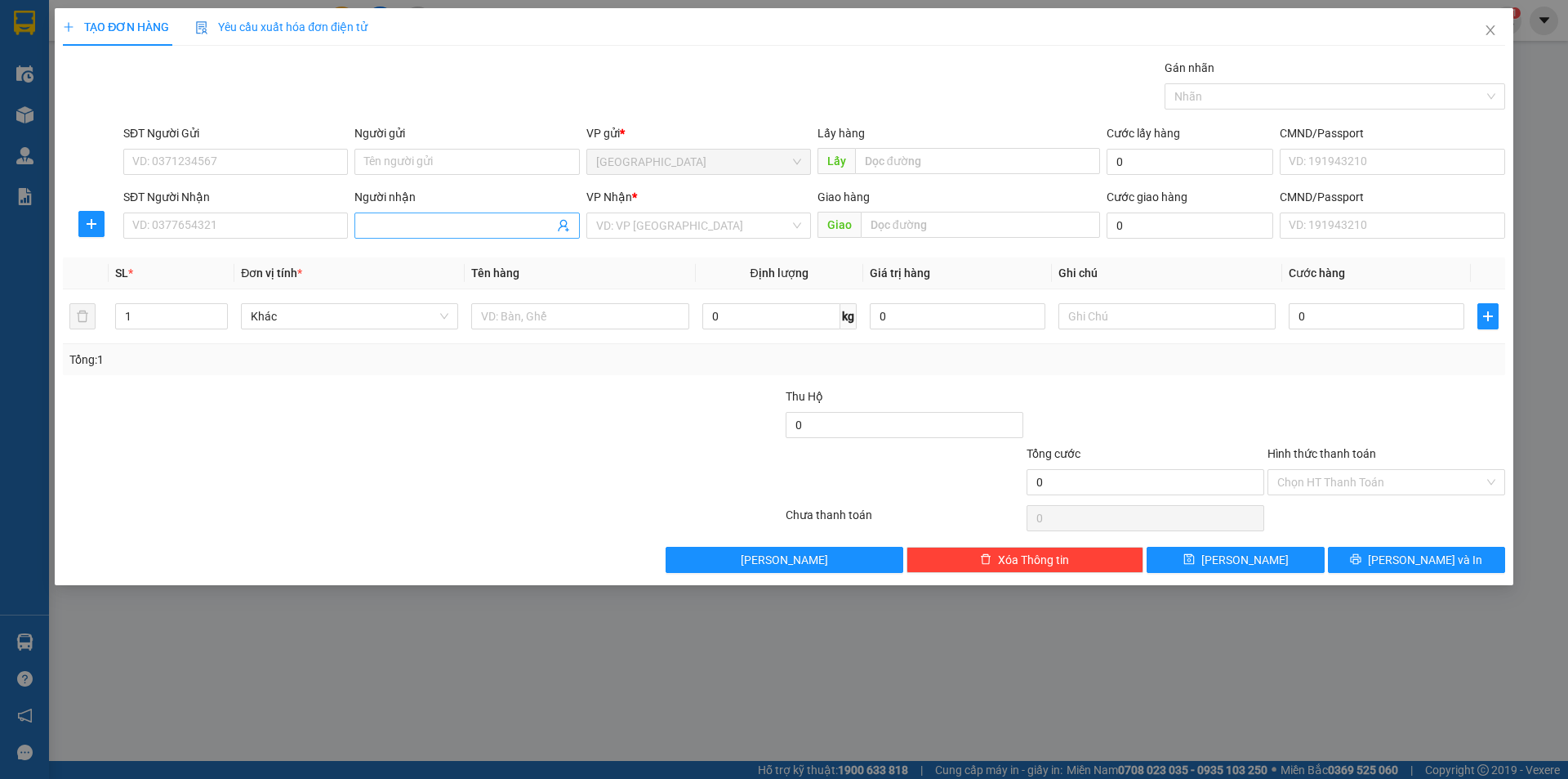
click at [373, 228] on input "Người nhận" at bounding box center [458, 225] width 189 height 18
type input "R"
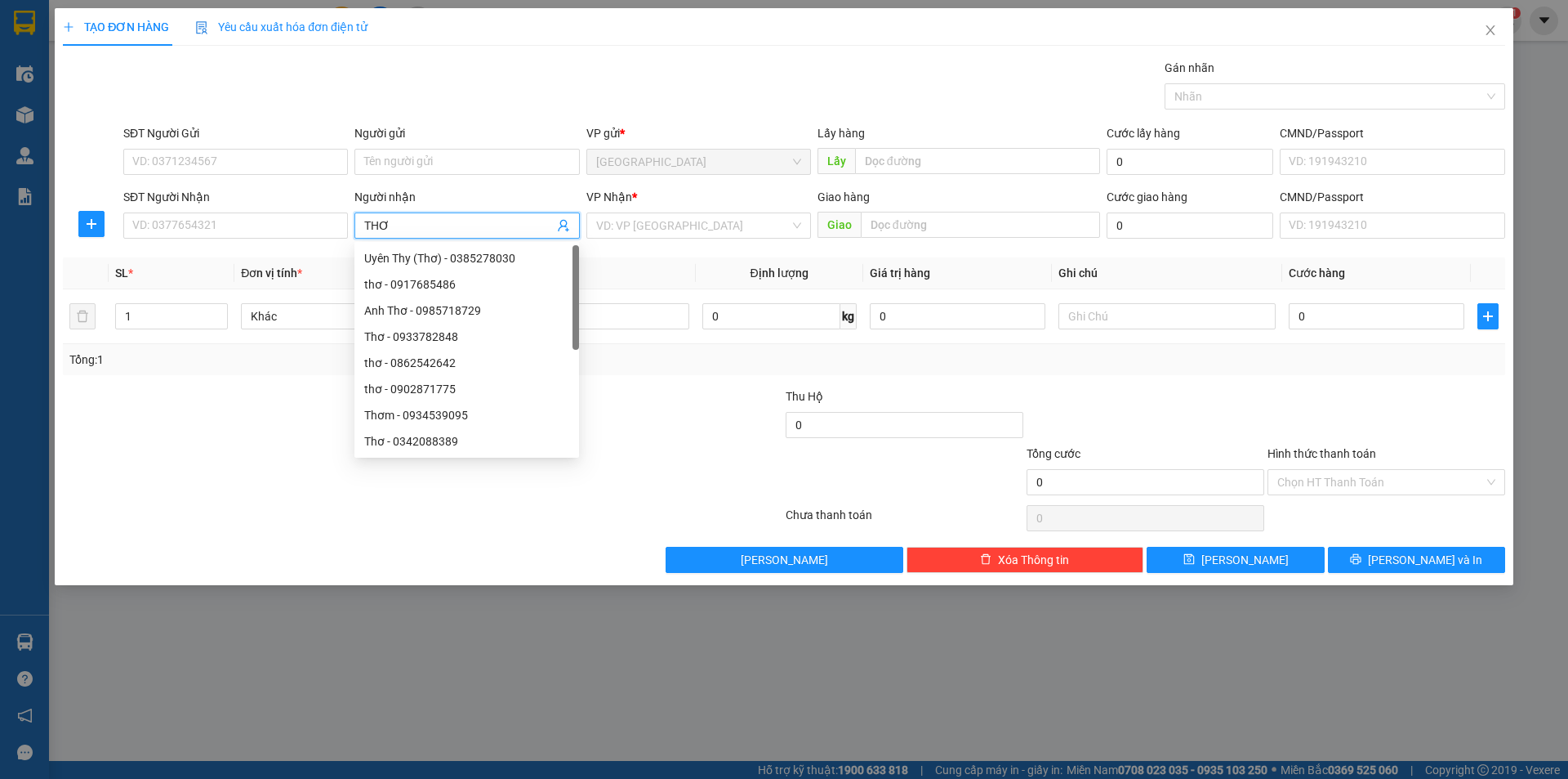
type input "THƠ"
click at [705, 246] on div "Transit Pickup Surcharge Ids Transit Deliver Surcharge Ids Transit Deliver Surc…" at bounding box center [784, 316] width 1443 height 514
click at [717, 230] on input "search" at bounding box center [692, 224] width 193 height 24
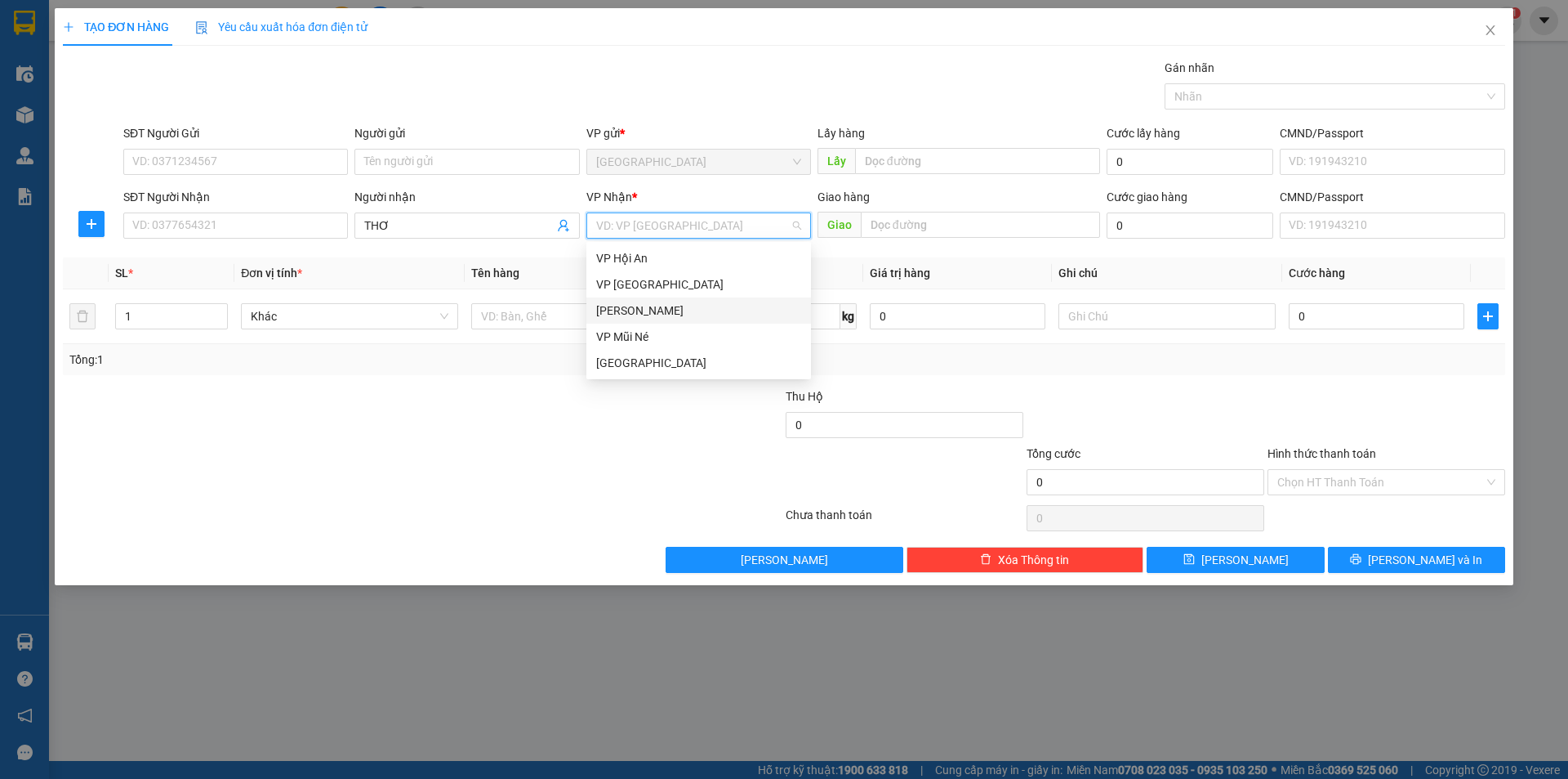
click at [660, 316] on div "[PERSON_NAME]" at bounding box center [698, 310] width 205 height 18
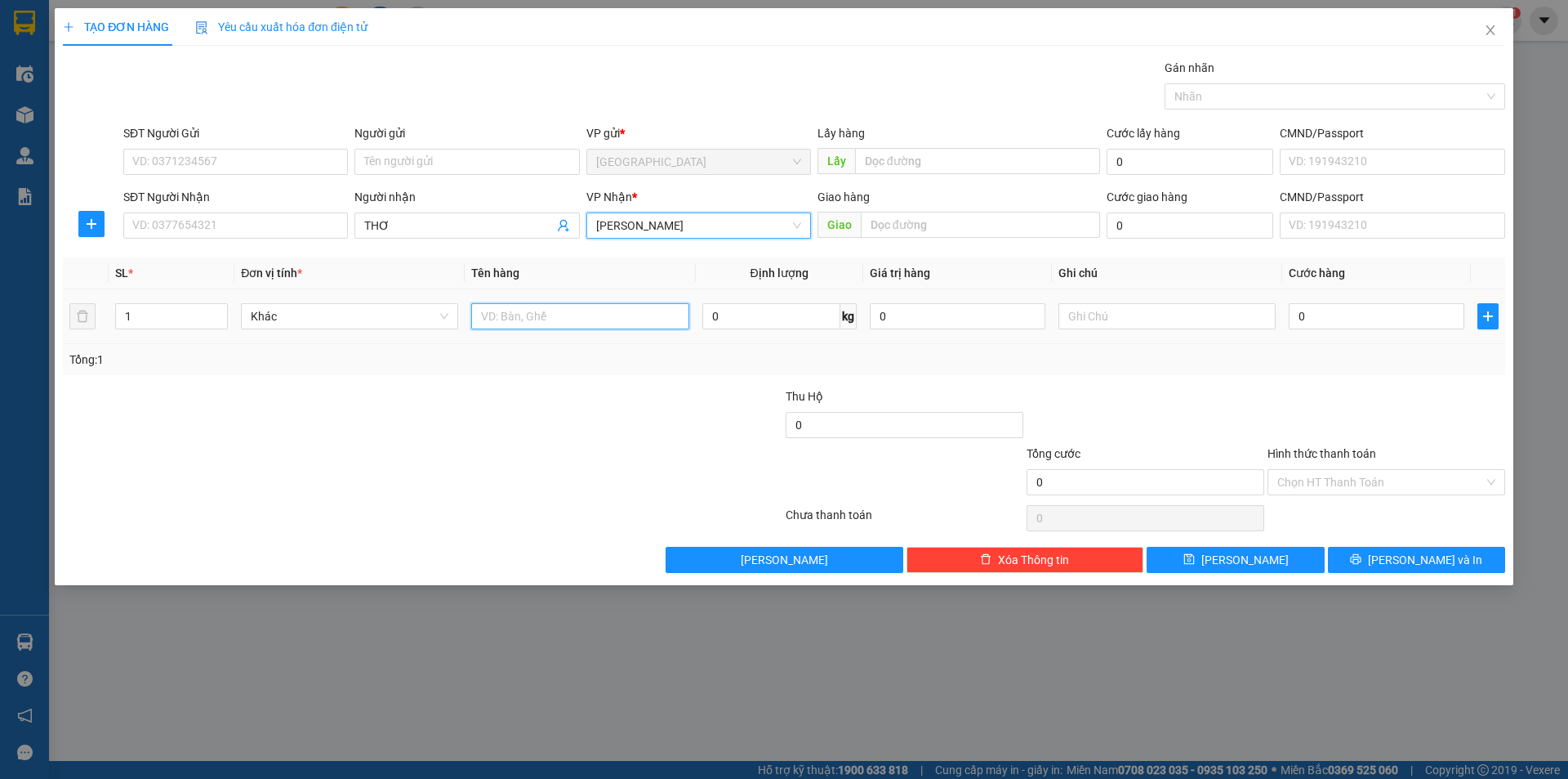
click at [559, 322] on input "text" at bounding box center [580, 316] width 218 height 26
type input "RAU"
click at [1383, 311] on input "0" at bounding box center [1376, 316] width 175 height 26
type input "5"
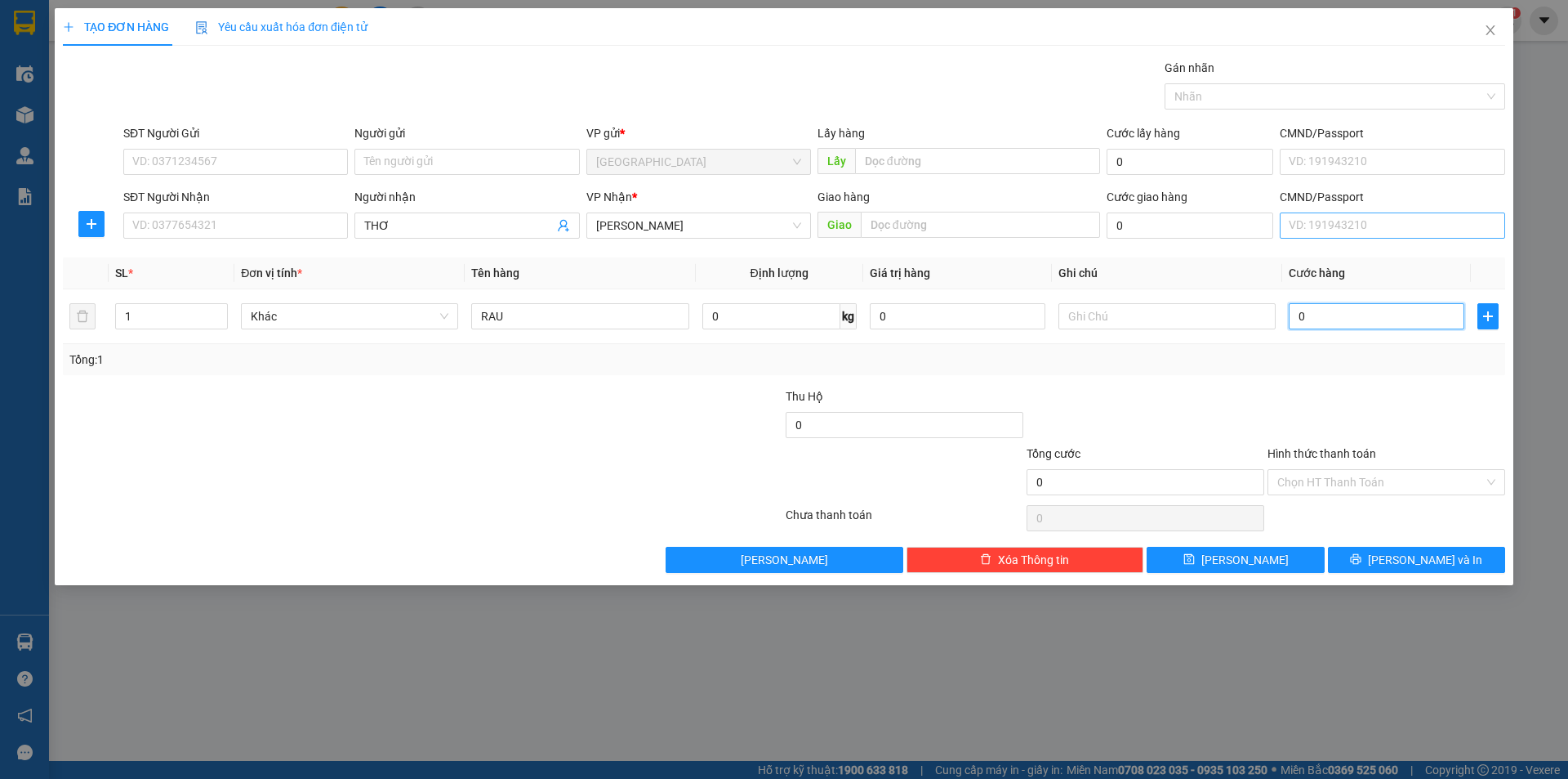
type input "5"
type input "50"
type input "50.000"
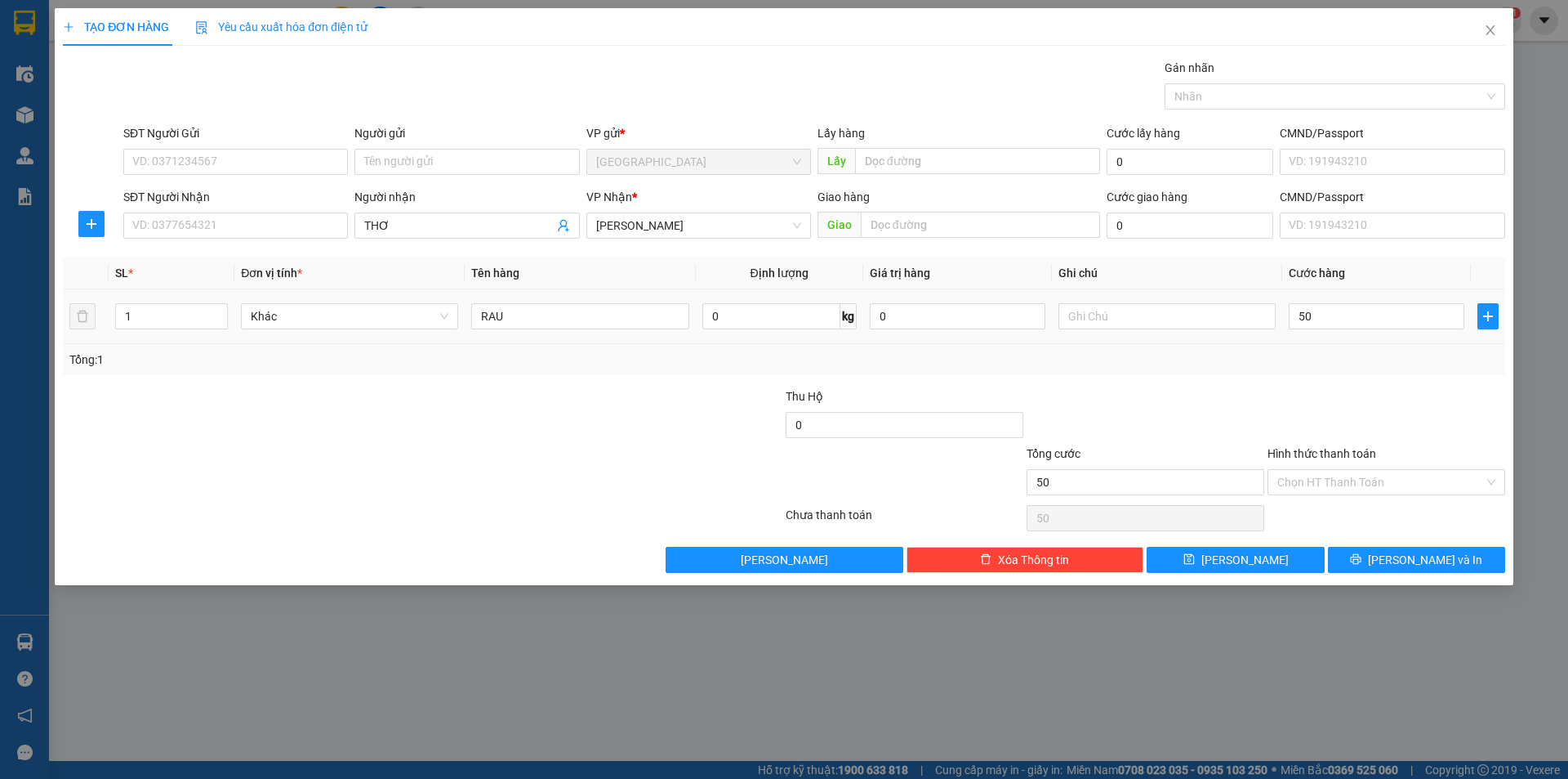
type input "50.000"
click at [1203, 361] on div "Tổng: 1" at bounding box center [784, 359] width 1429 height 18
click at [1244, 557] on span "[PERSON_NAME]" at bounding box center [1245, 559] width 88 height 18
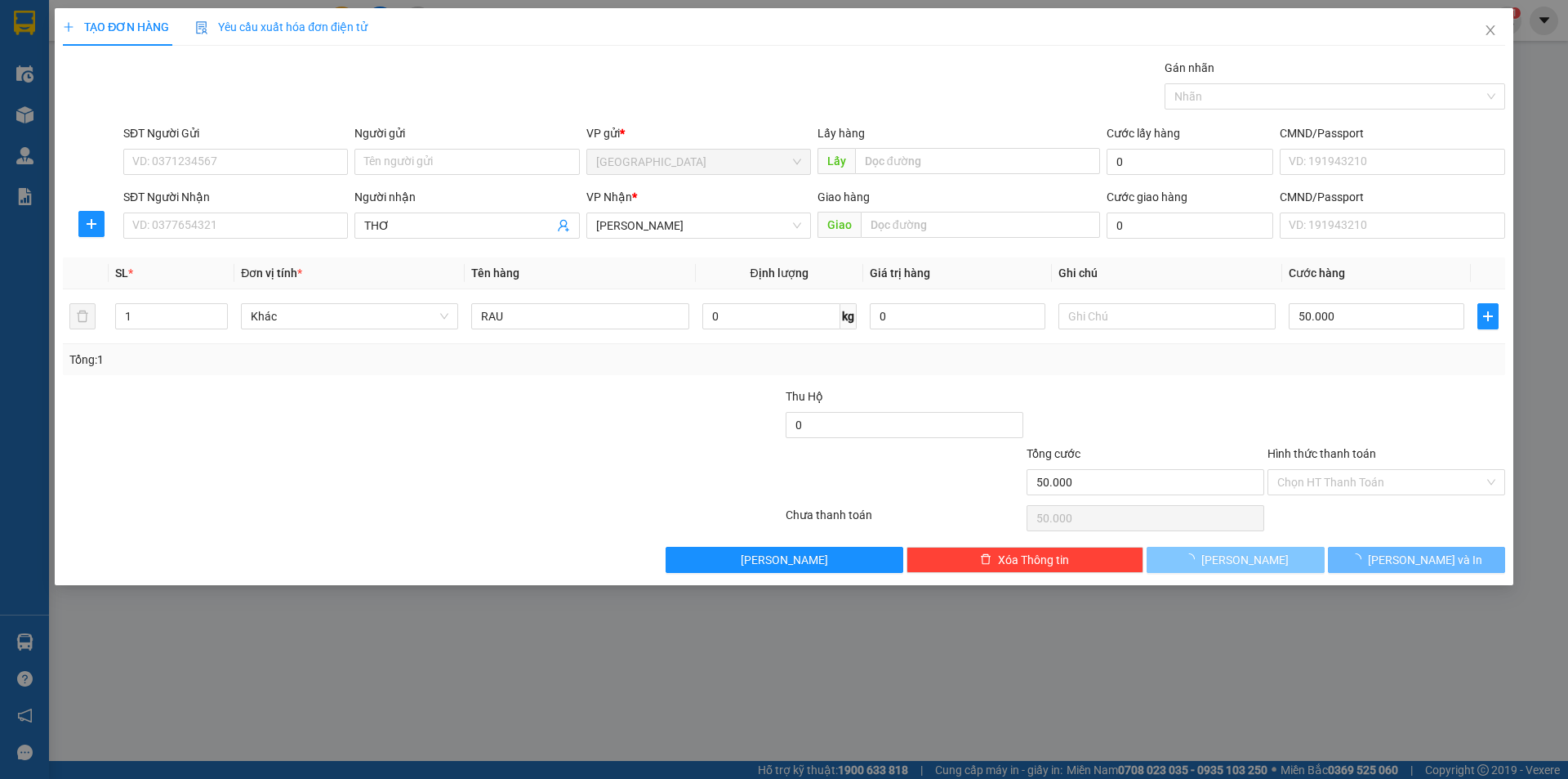
type input "0"
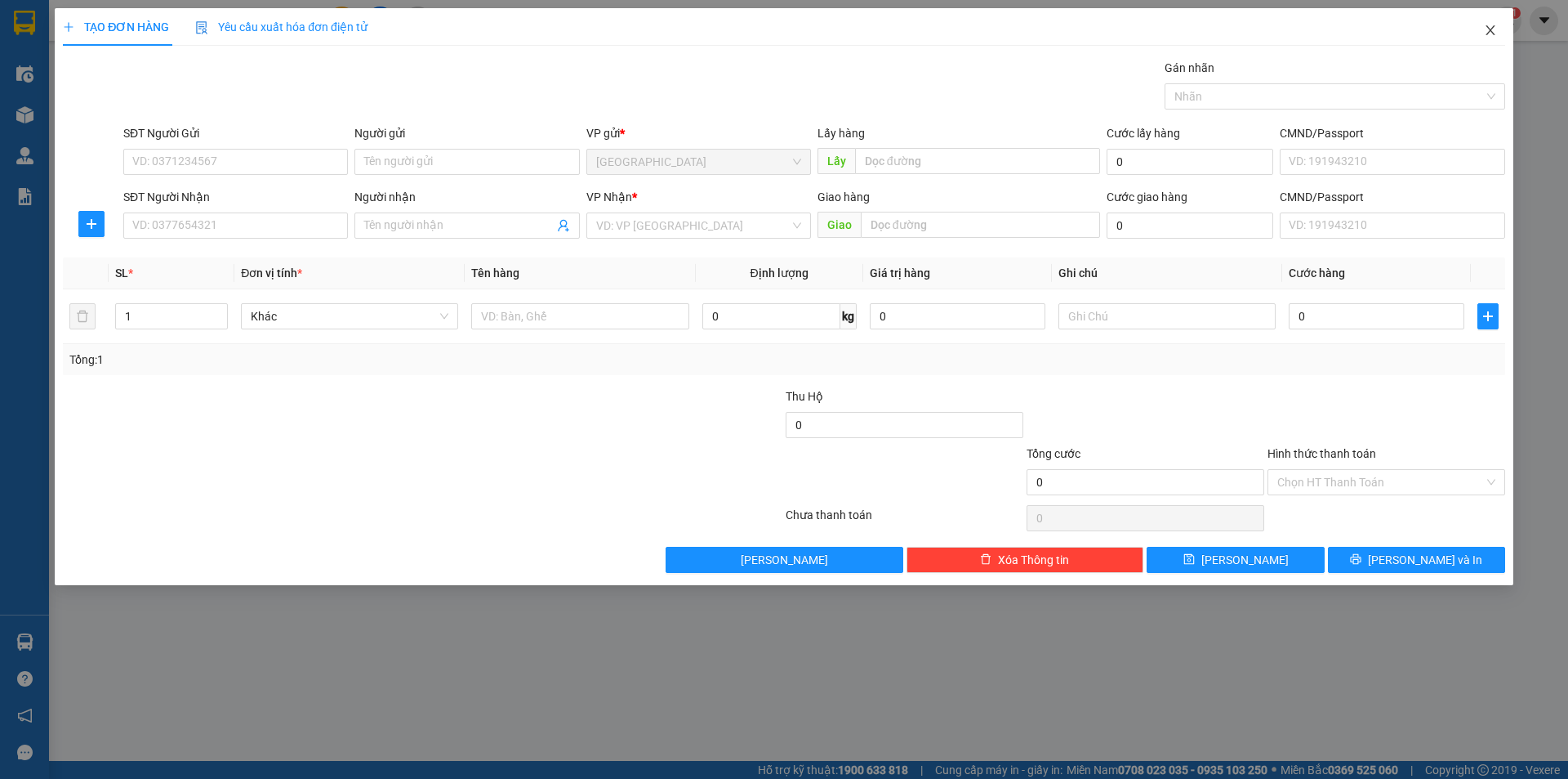
click at [1491, 26] on icon "close" at bounding box center [1491, 31] width 13 height 13
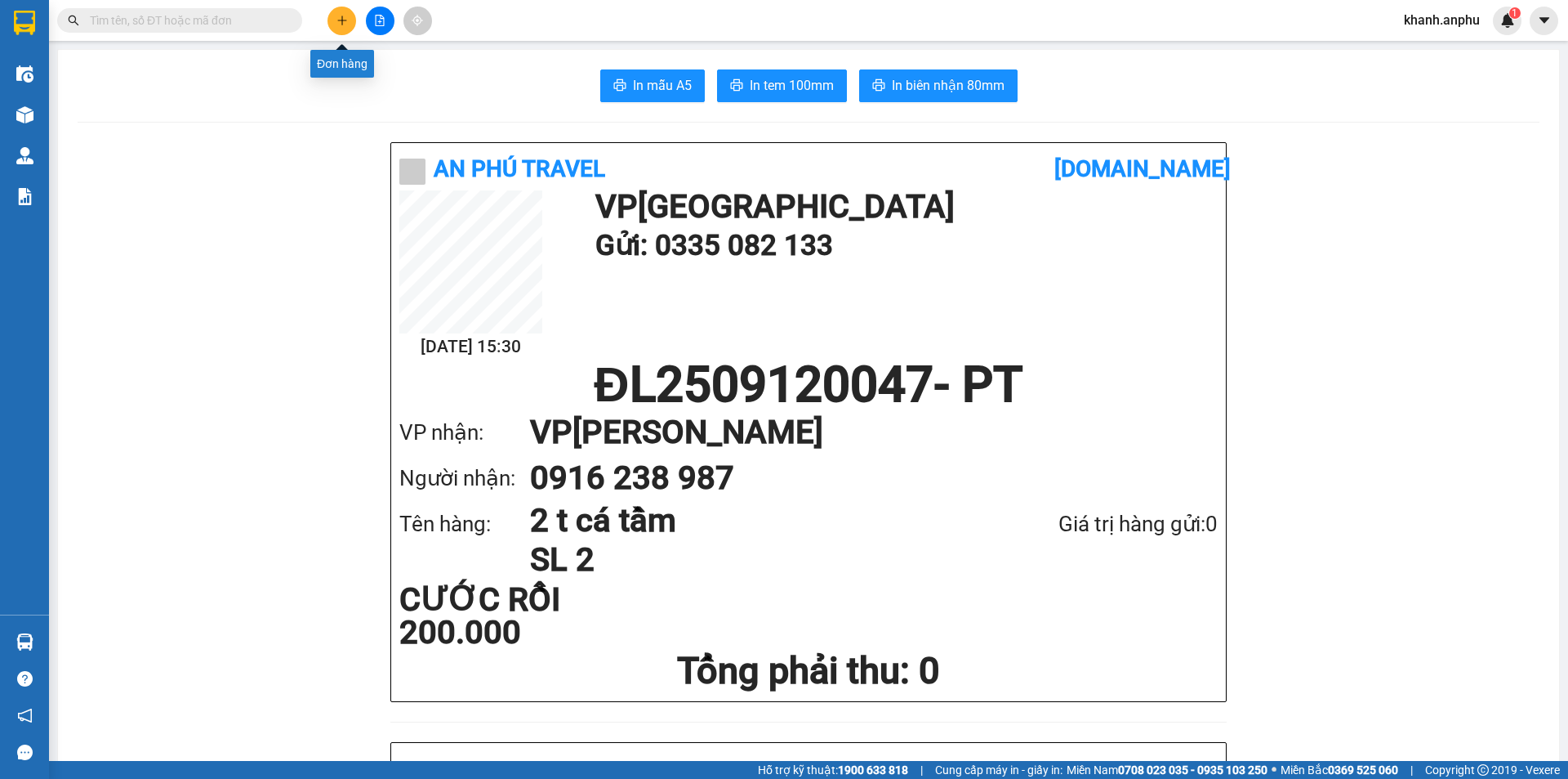
click at [339, 22] on icon "plus" at bounding box center [343, 20] width 12 height 12
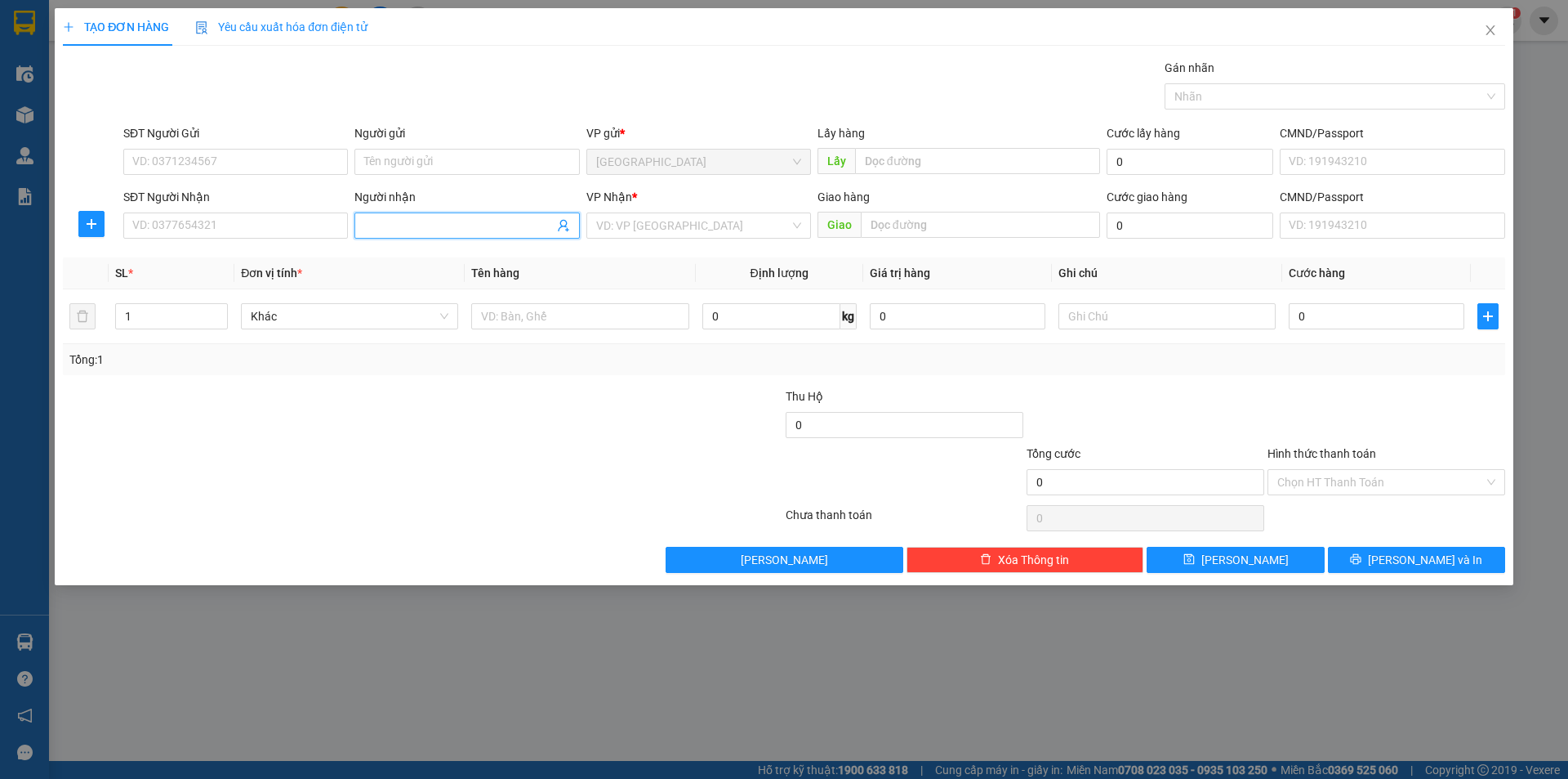
click at [396, 221] on input "Người nhận" at bounding box center [458, 225] width 189 height 18
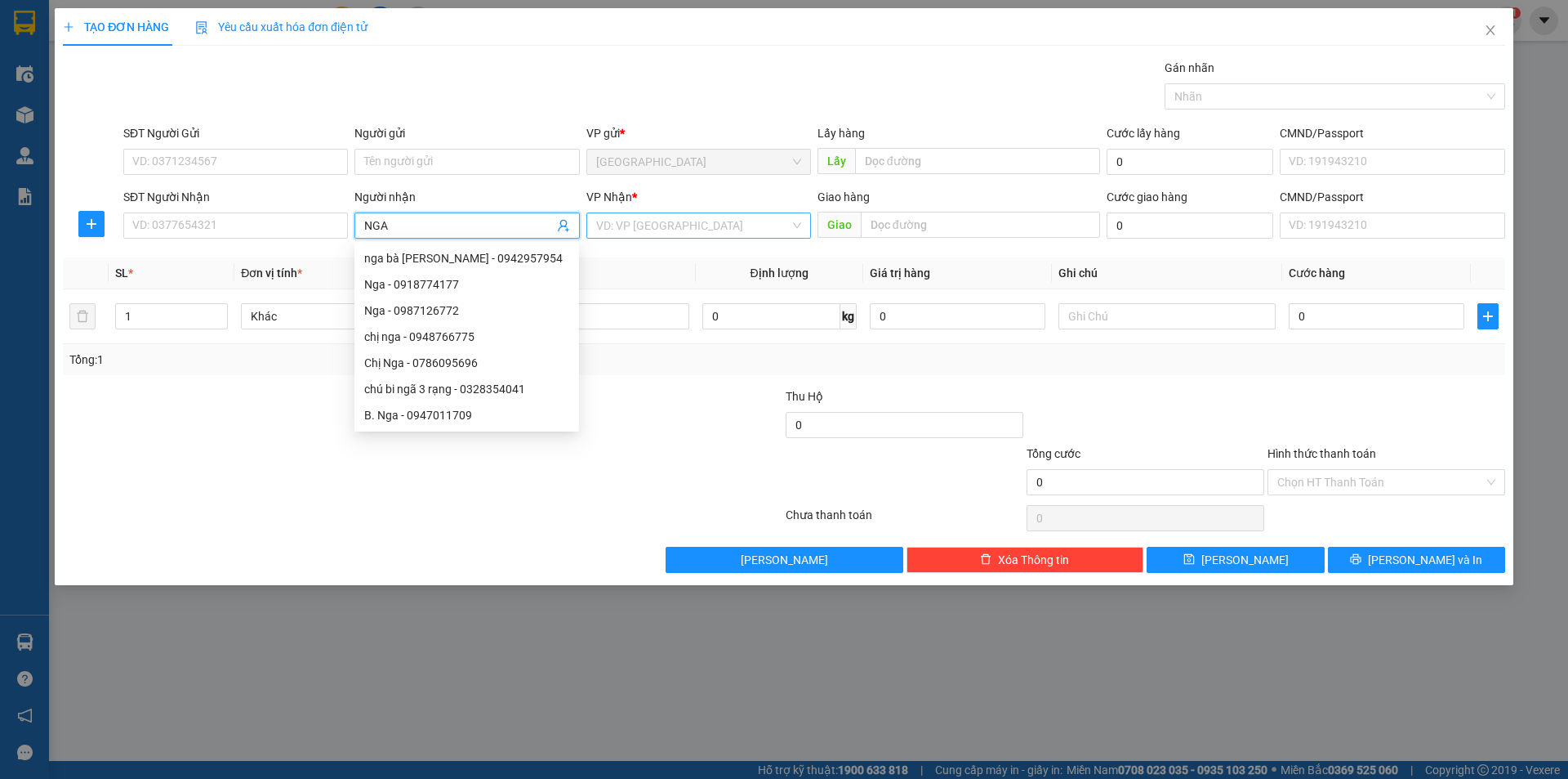
type input "NGA"
click at [662, 228] on input "search" at bounding box center [692, 224] width 193 height 24
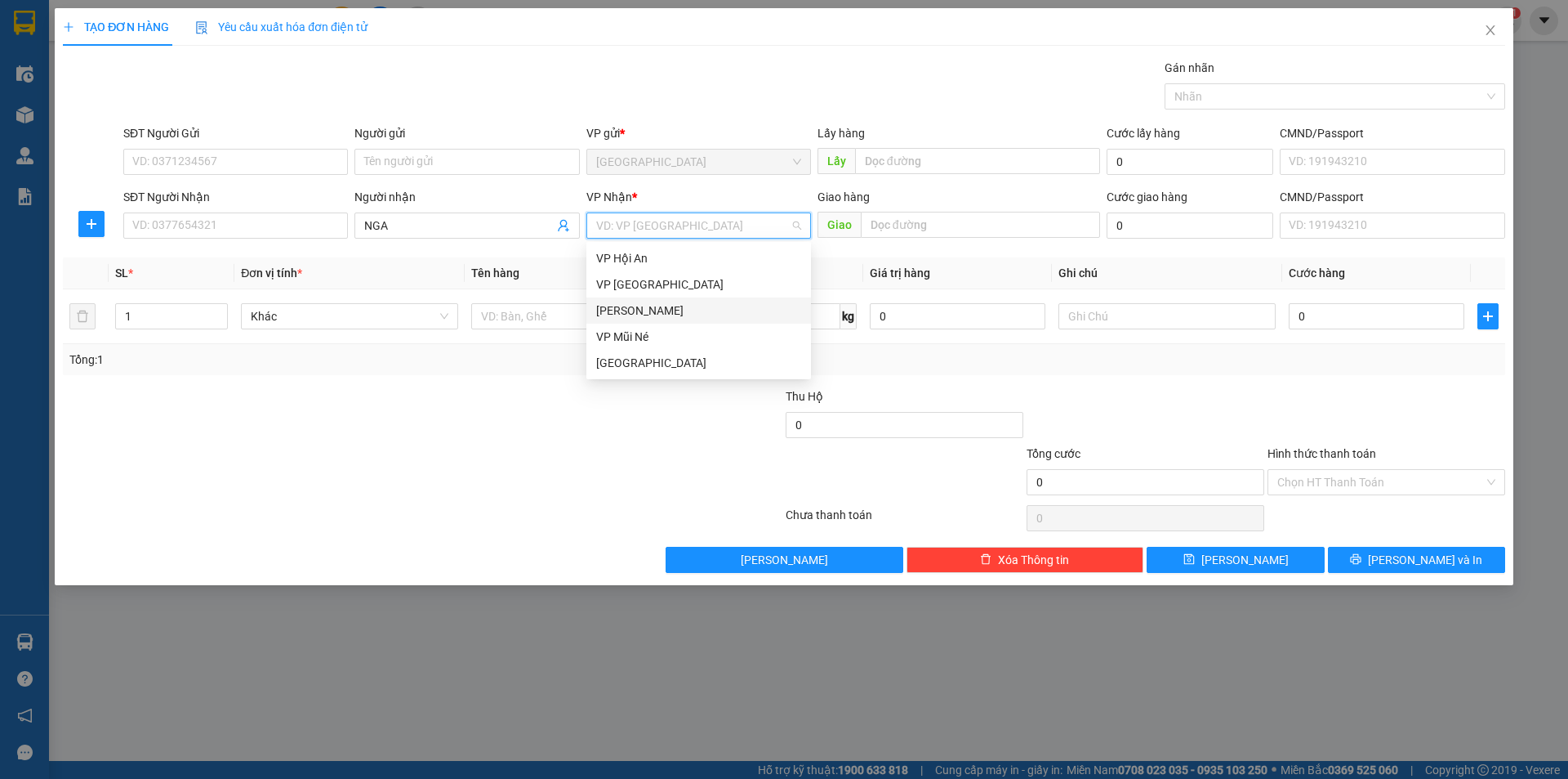
click at [646, 311] on div "[PERSON_NAME]" at bounding box center [698, 310] width 205 height 18
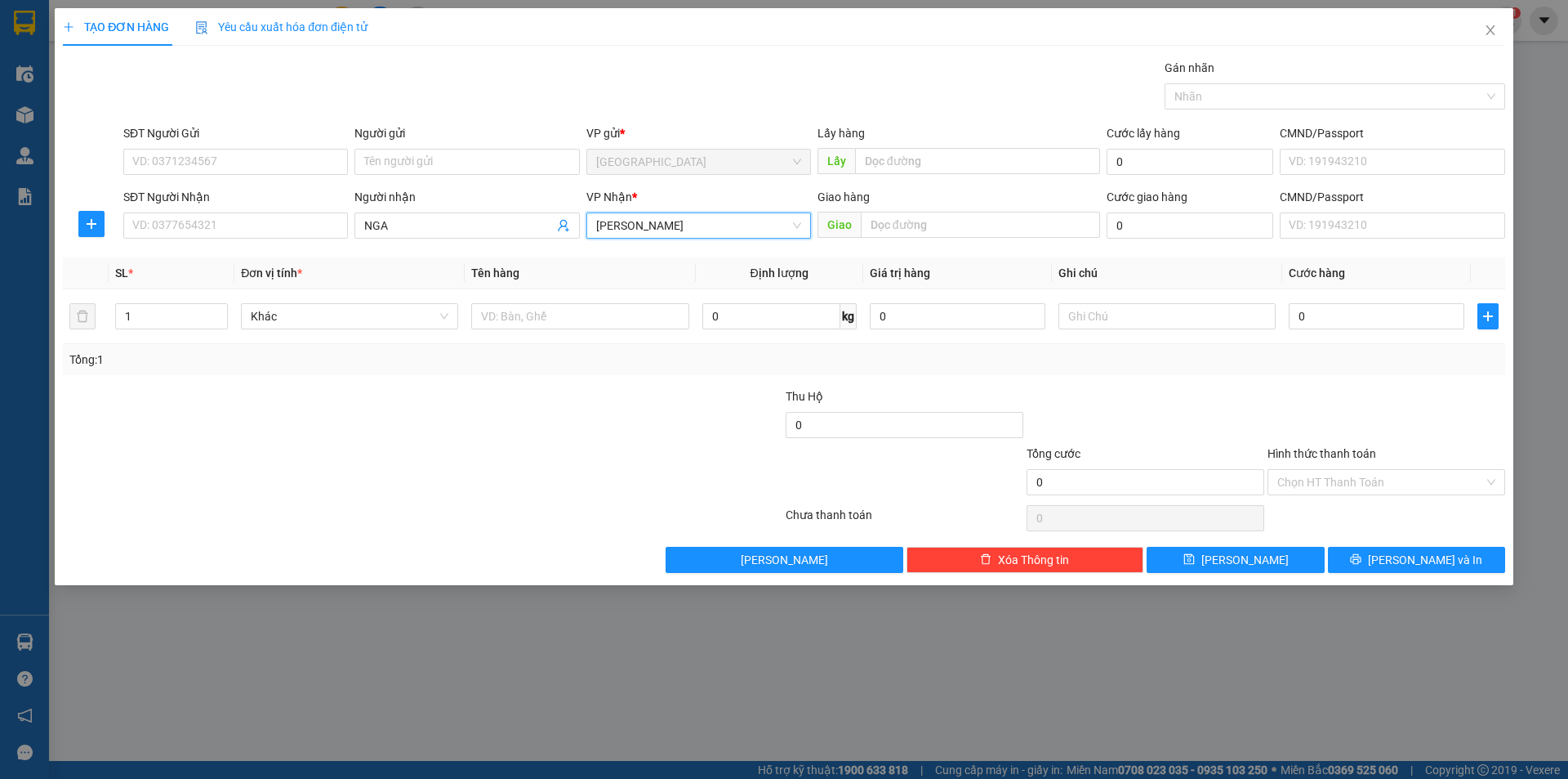
click at [667, 229] on span "[PERSON_NAME]" at bounding box center [698, 224] width 205 height 24
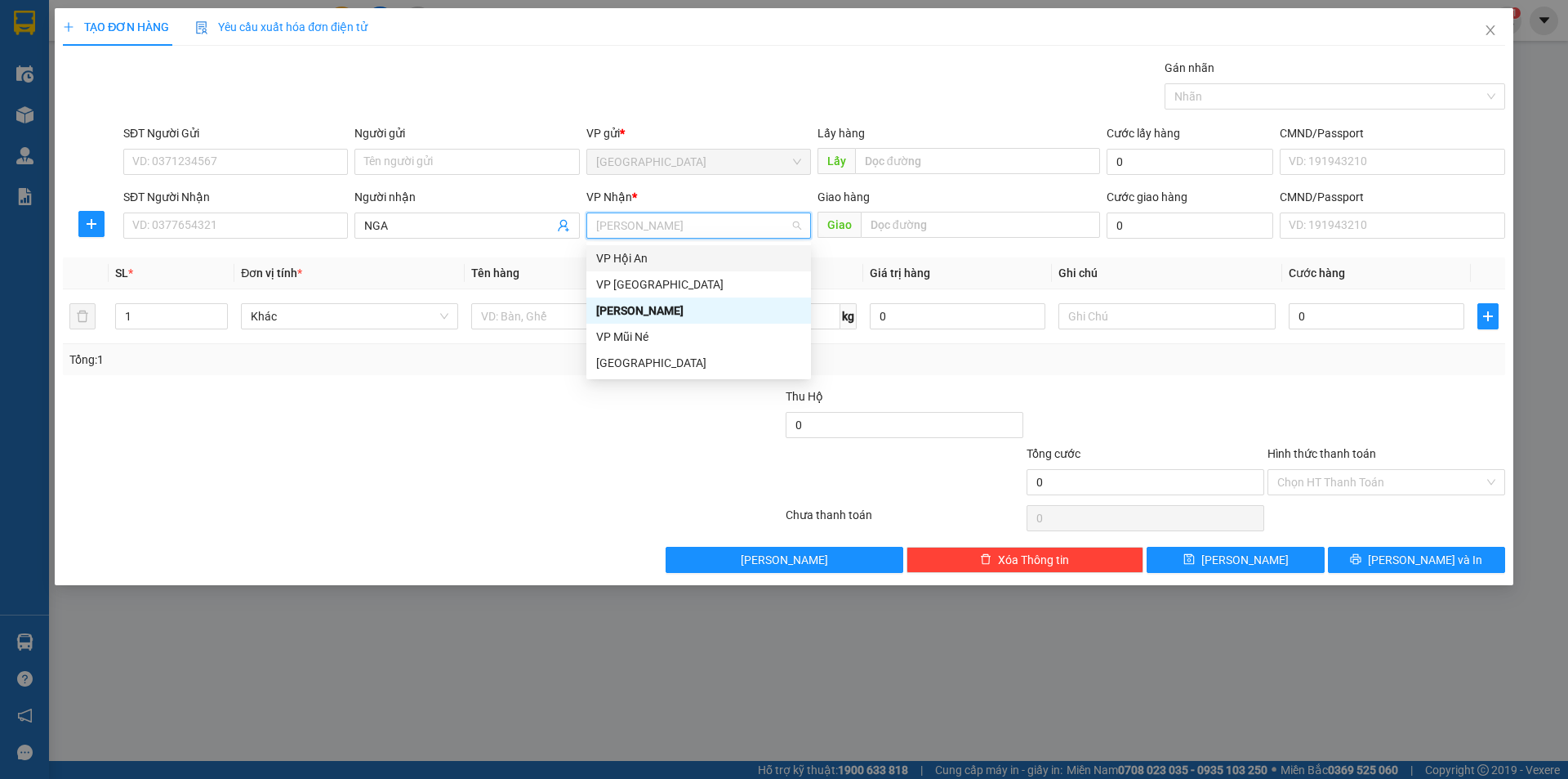
click at [641, 263] on div "VP Hội An" at bounding box center [698, 258] width 205 height 18
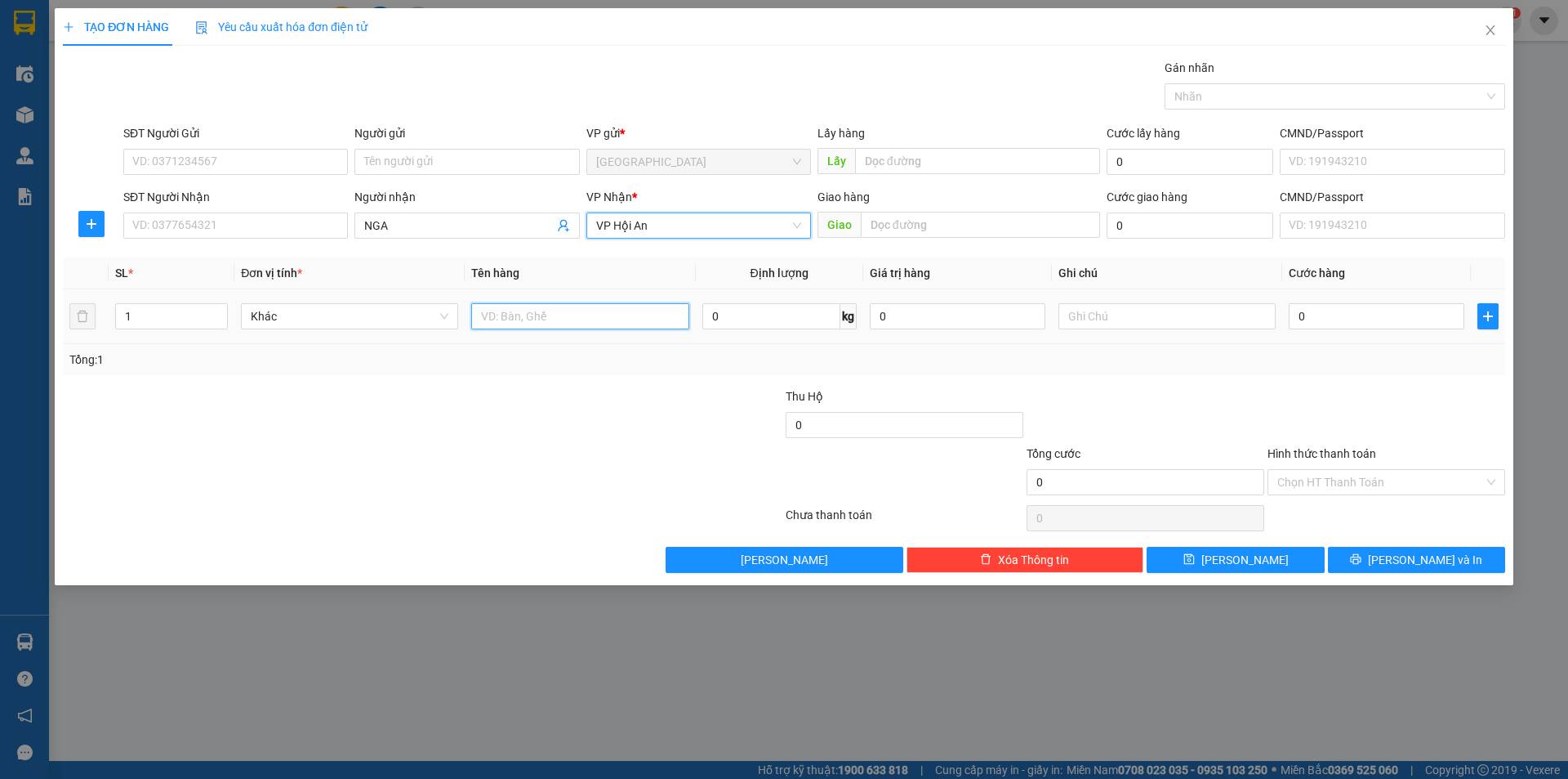
drag, startPoint x: 548, startPoint y: 321, endPoint x: 537, endPoint y: 306, distance: 18.6
click at [547, 321] on input "text" at bounding box center [580, 316] width 218 height 26
type input "1 THÙNG 1 BÓ"
click at [1195, 326] on input "text" at bounding box center [1168, 316] width 218 height 26
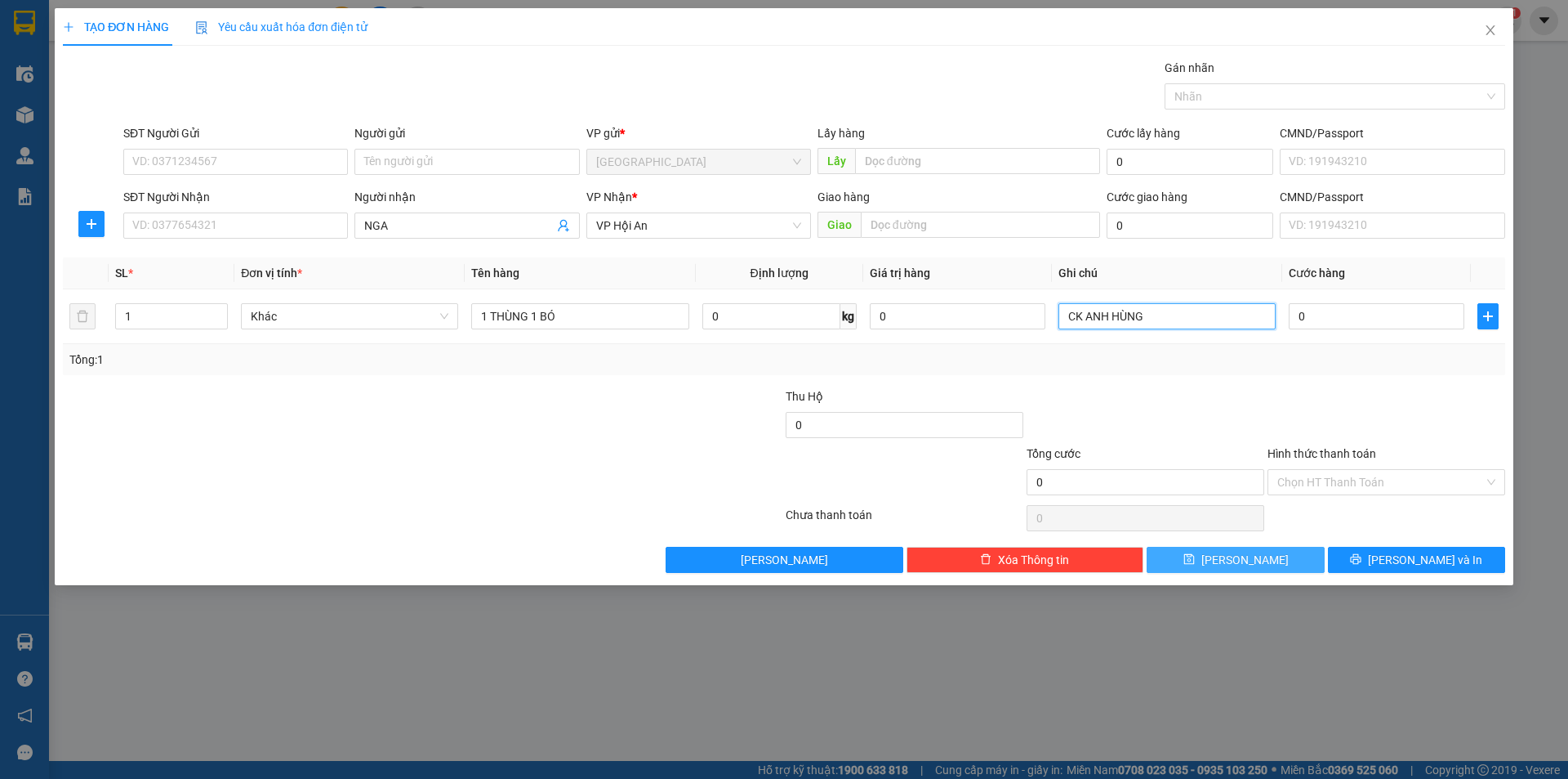
type input "CK ANH HÙNG"
click at [1250, 557] on span "[PERSON_NAME]" at bounding box center [1245, 559] width 88 height 18
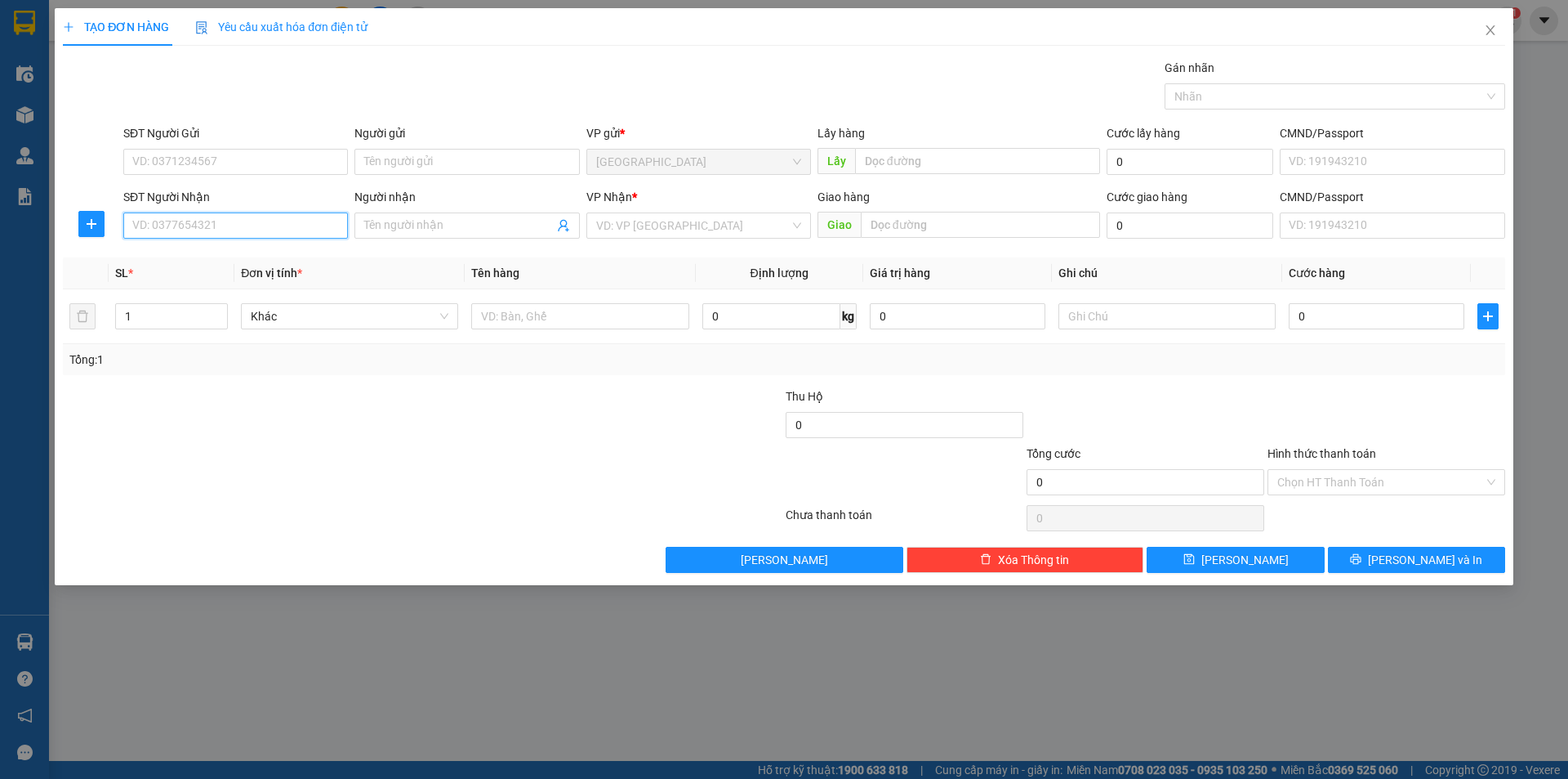
click at [182, 230] on input "SĐT Người Nhận" at bounding box center [235, 225] width 224 height 26
click at [159, 249] on div "0385058656" at bounding box center [235, 258] width 205 height 18
type input "0385058656"
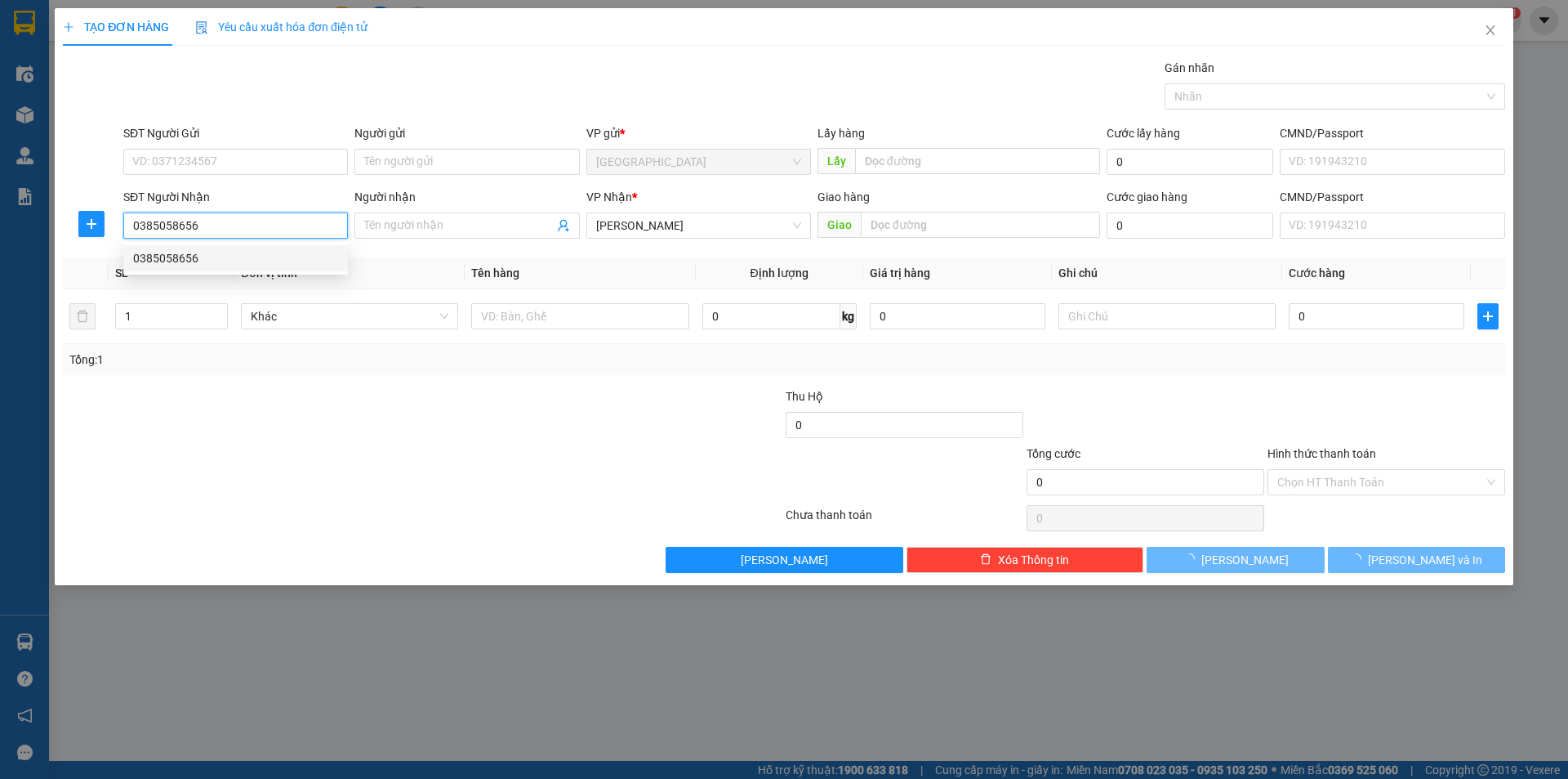
type input "100.000"
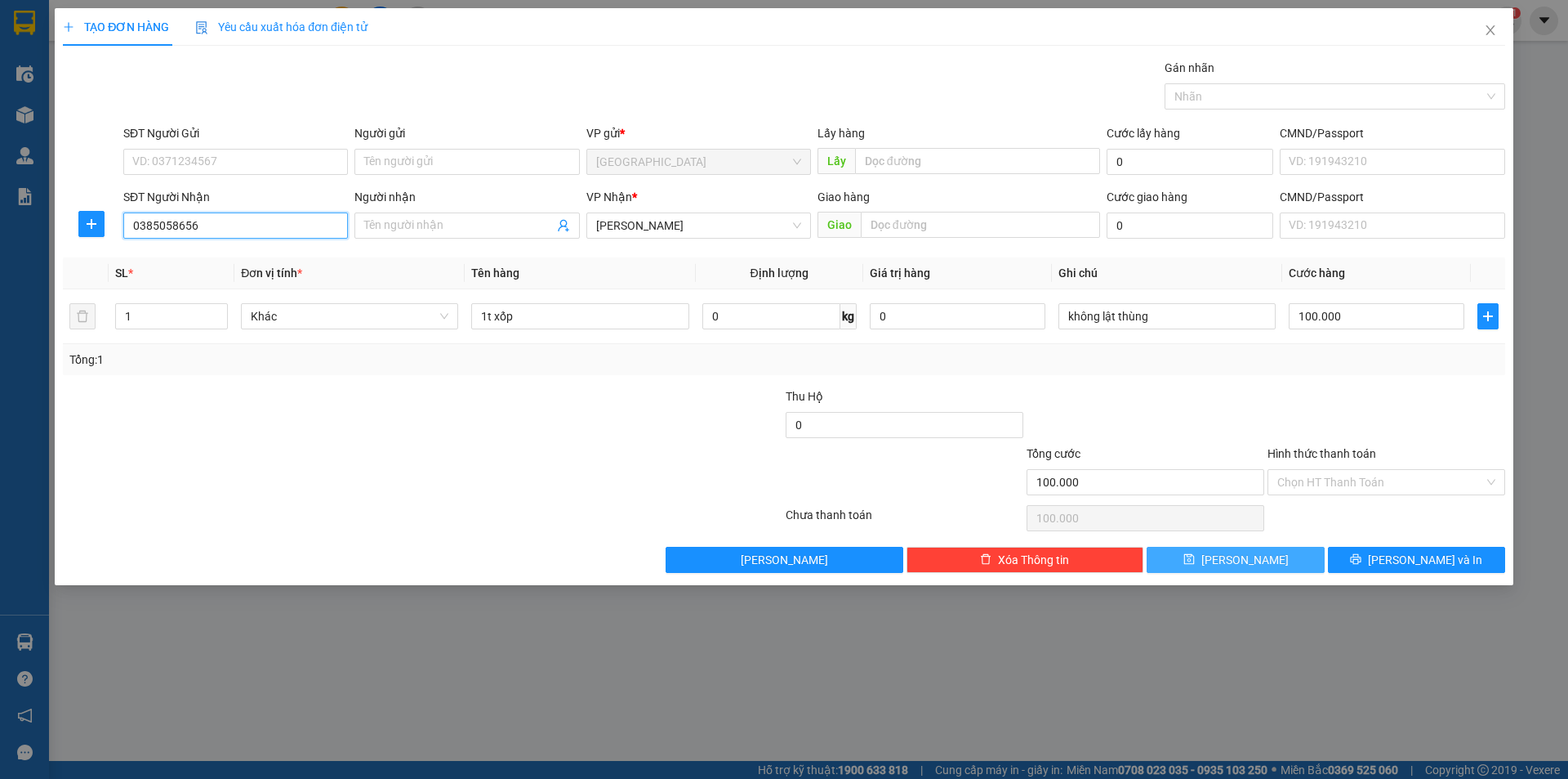
type input "0385058656"
click at [1243, 560] on span "[PERSON_NAME]" at bounding box center [1245, 559] width 88 height 18
type input "0"
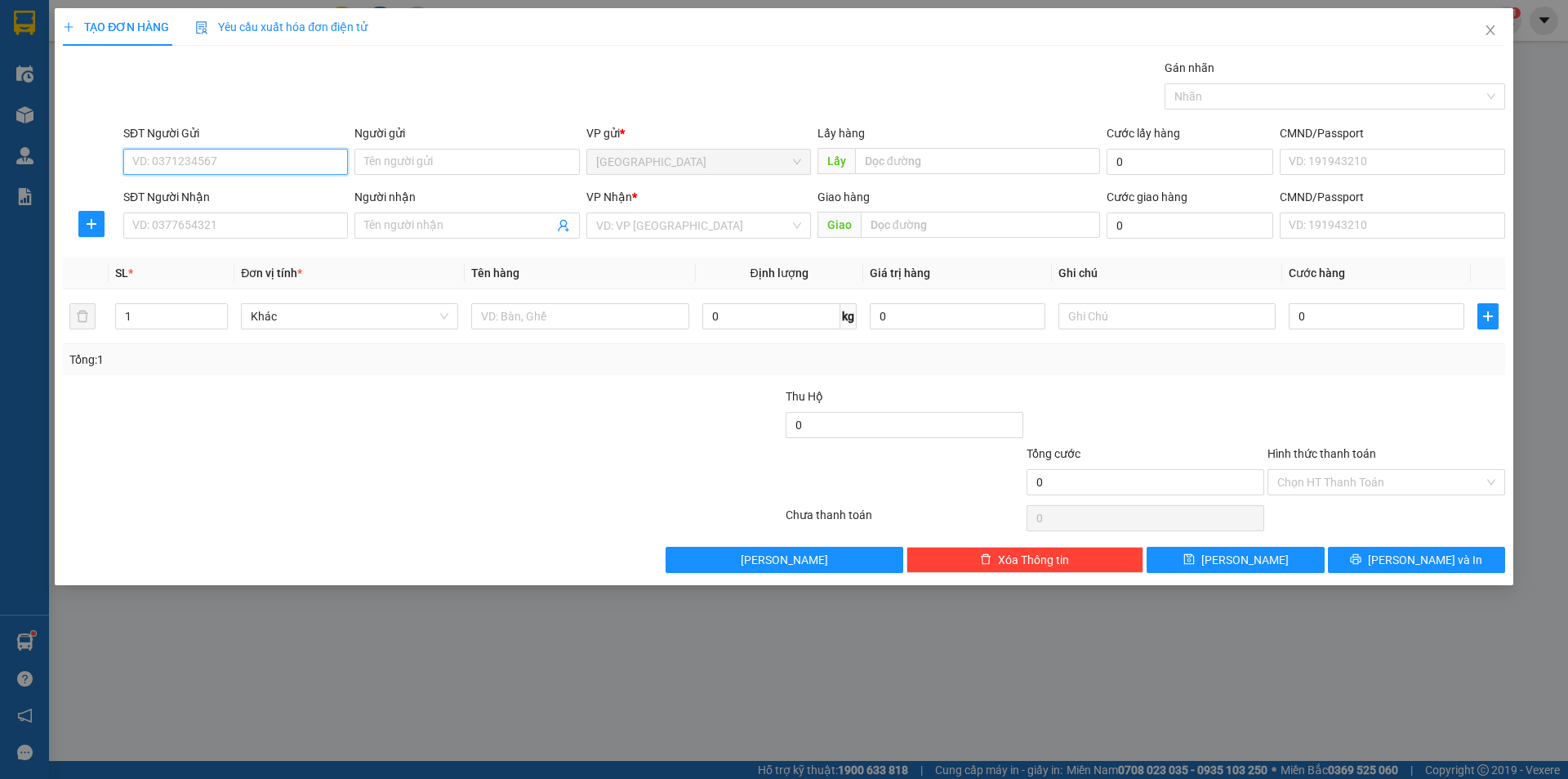
click at [206, 168] on input "SĐT Người Gửi" at bounding box center [235, 161] width 224 height 26
click at [206, 168] on input "2779" at bounding box center [235, 161] width 224 height 26
click at [221, 189] on div "0704942779 - kiến hưng" at bounding box center [235, 195] width 205 height 18
type input "0704942779"
type input "kiến hưng"
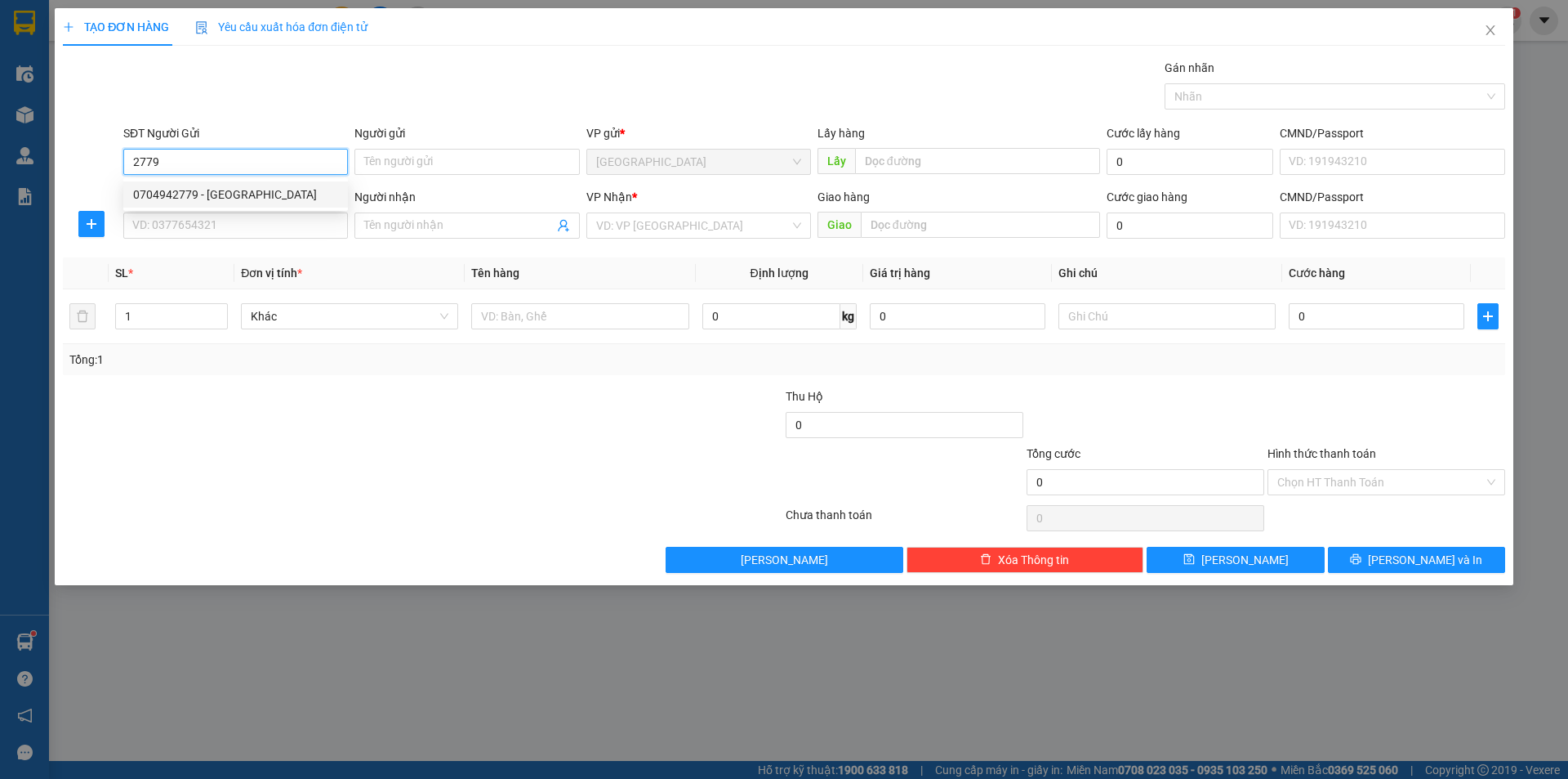
type input "gạch tiến hưng đt"
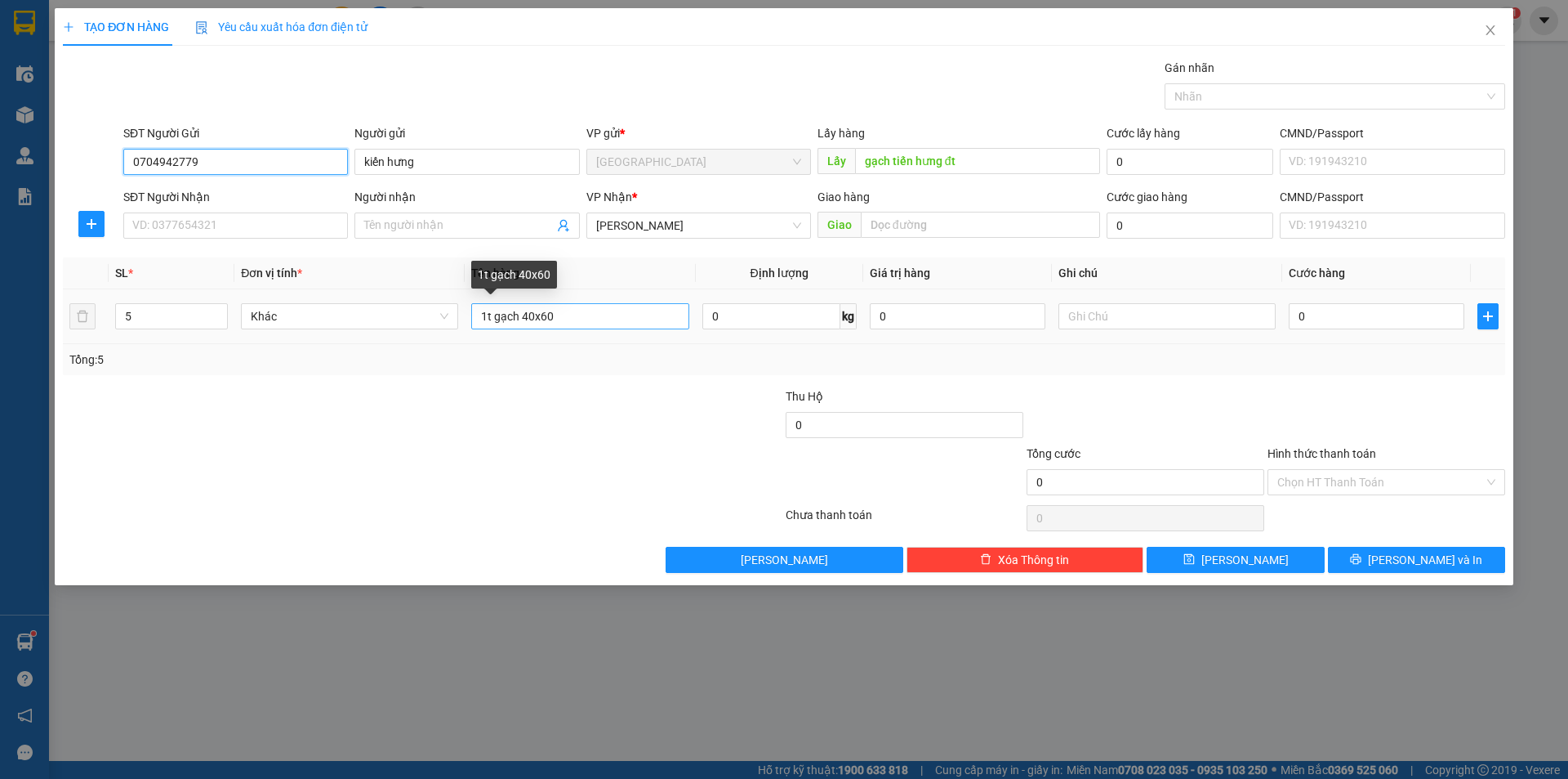
type input "0704942779"
click at [547, 315] on input "1t gạch 40x60" at bounding box center [580, 316] width 218 height 26
click at [483, 309] on input "1t gạch 40x80" at bounding box center [580, 316] width 218 height 26
click at [490, 310] on input "1t gạch 40x80" at bounding box center [580, 316] width 218 height 26
click at [485, 314] on input "1t gạch 40x80" at bounding box center [580, 316] width 218 height 26
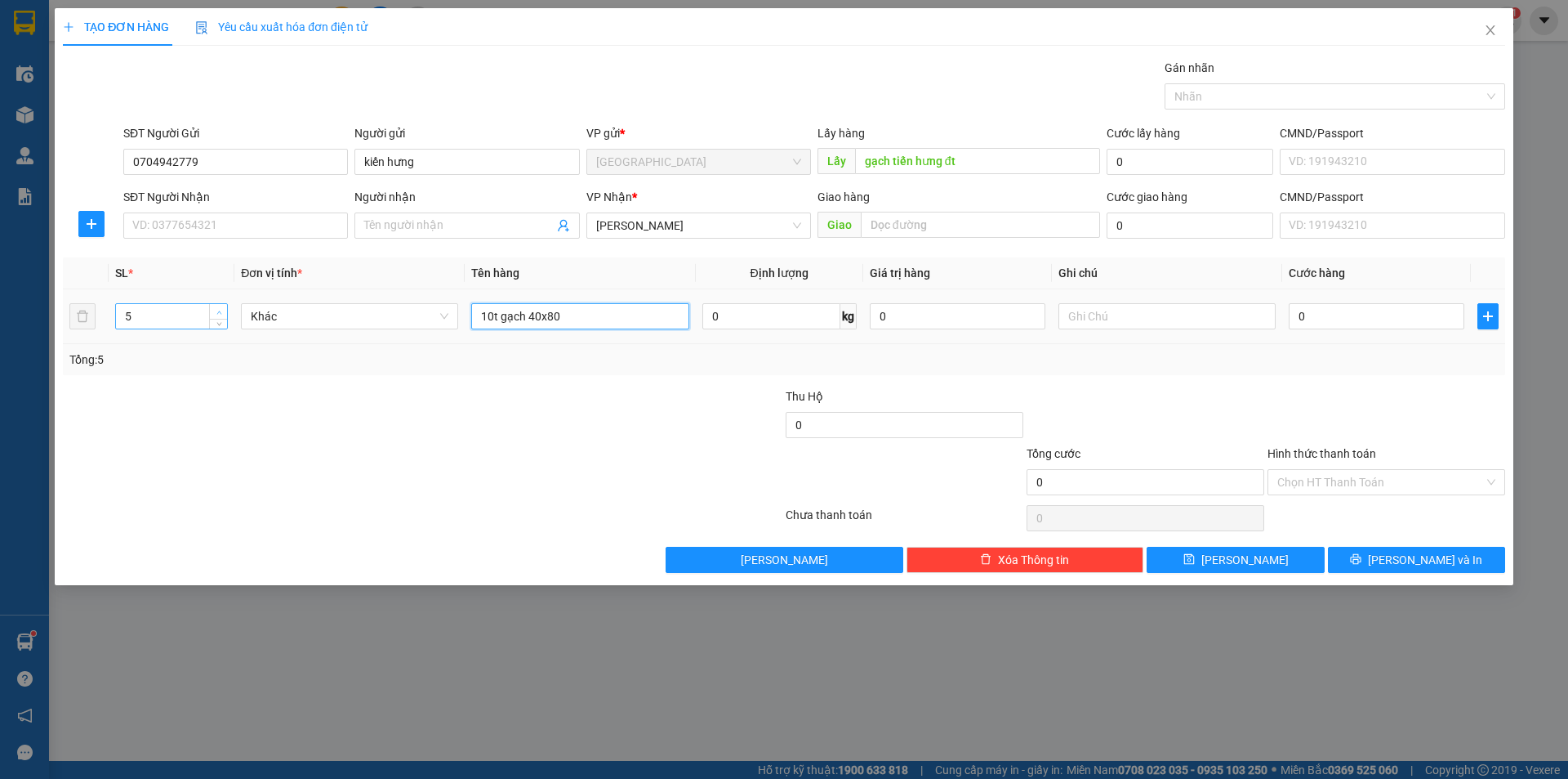
type input "10t gạch 40x80"
click at [218, 310] on icon "up" at bounding box center [219, 313] width 6 height 6
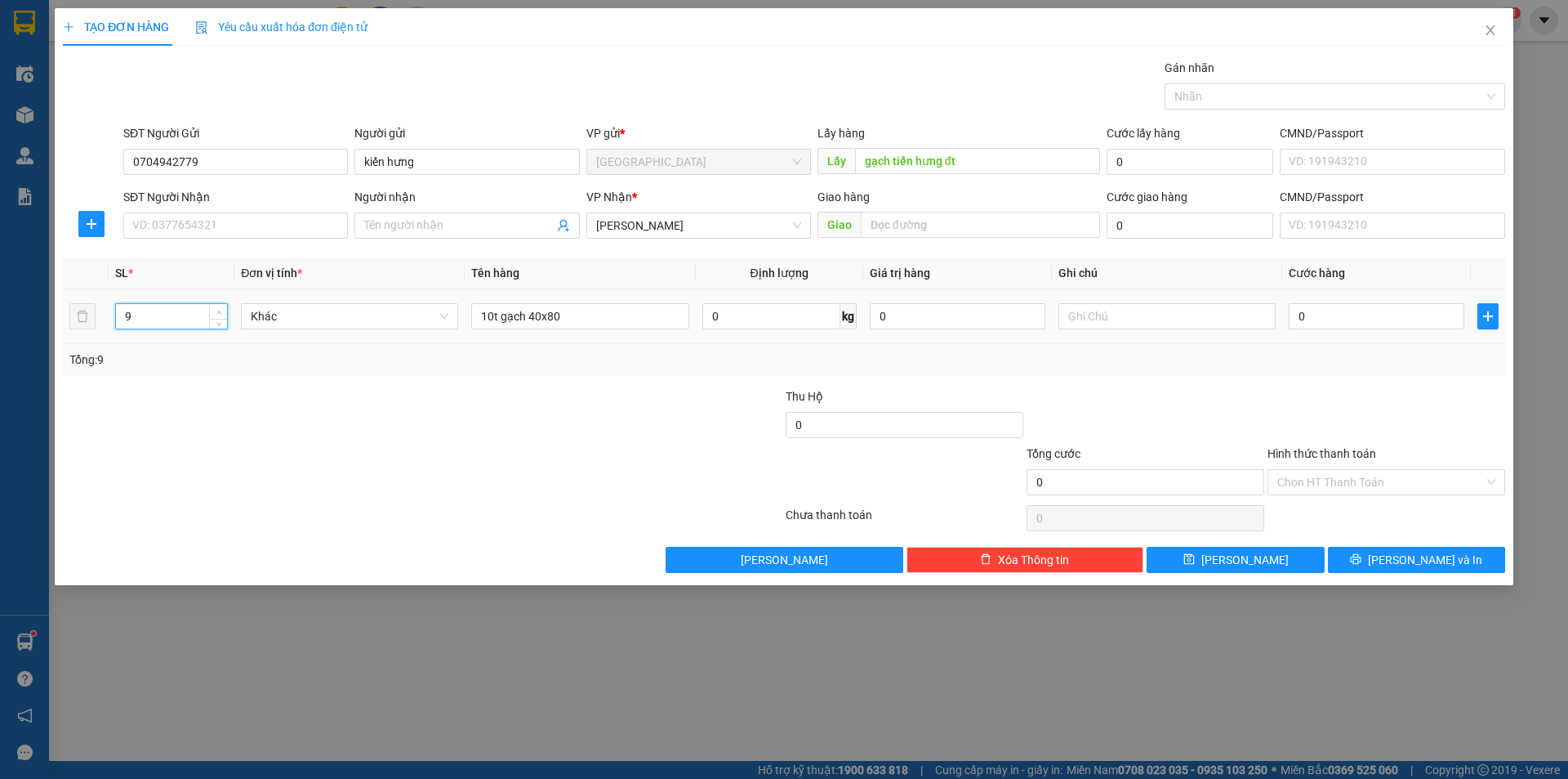
type input "10"
click at [218, 310] on icon "up" at bounding box center [219, 313] width 6 height 6
click at [1195, 553] on button "[PERSON_NAME]" at bounding box center [1235, 559] width 177 height 26
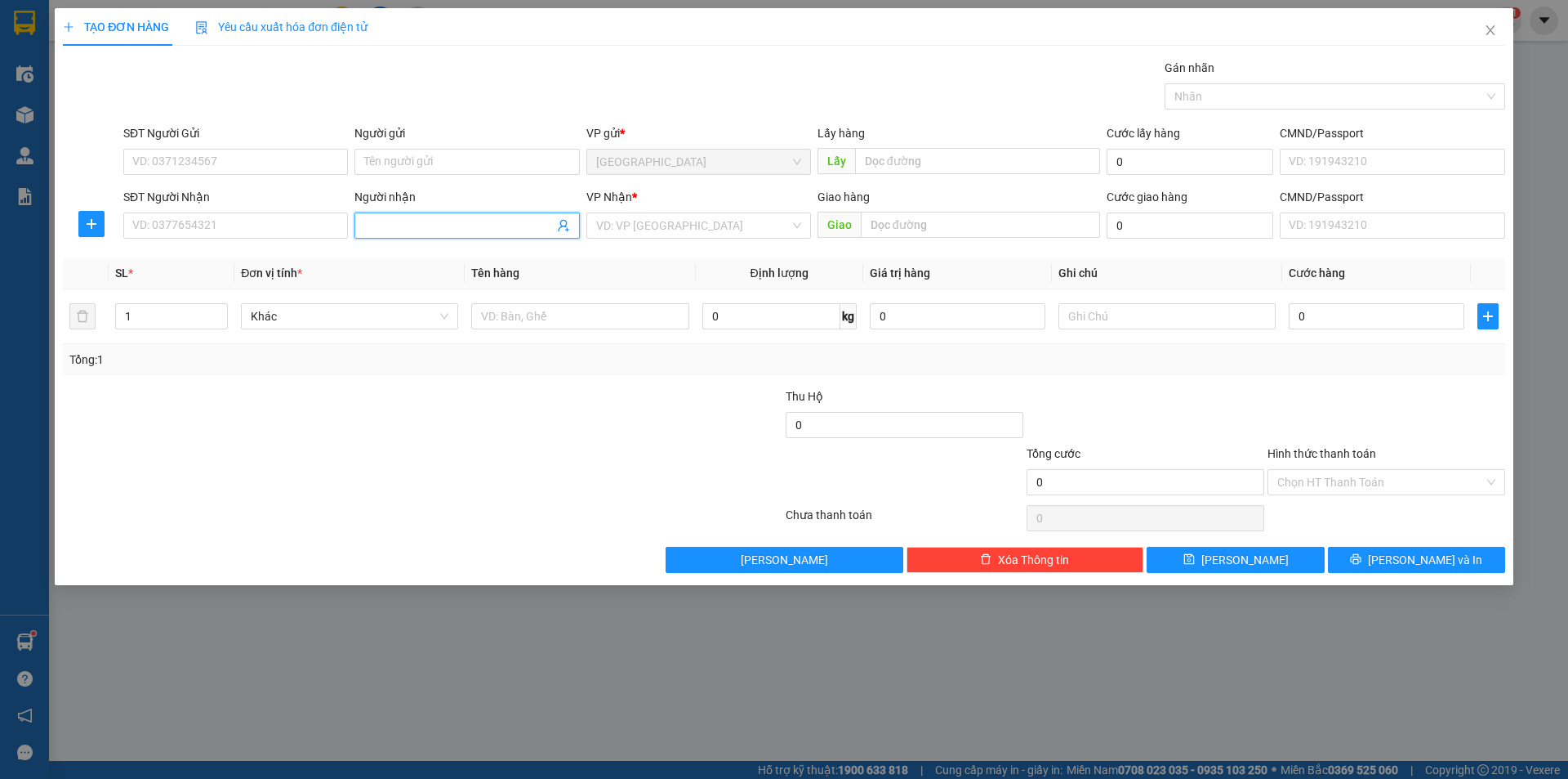
click at [482, 213] on span at bounding box center [466, 225] width 224 height 26
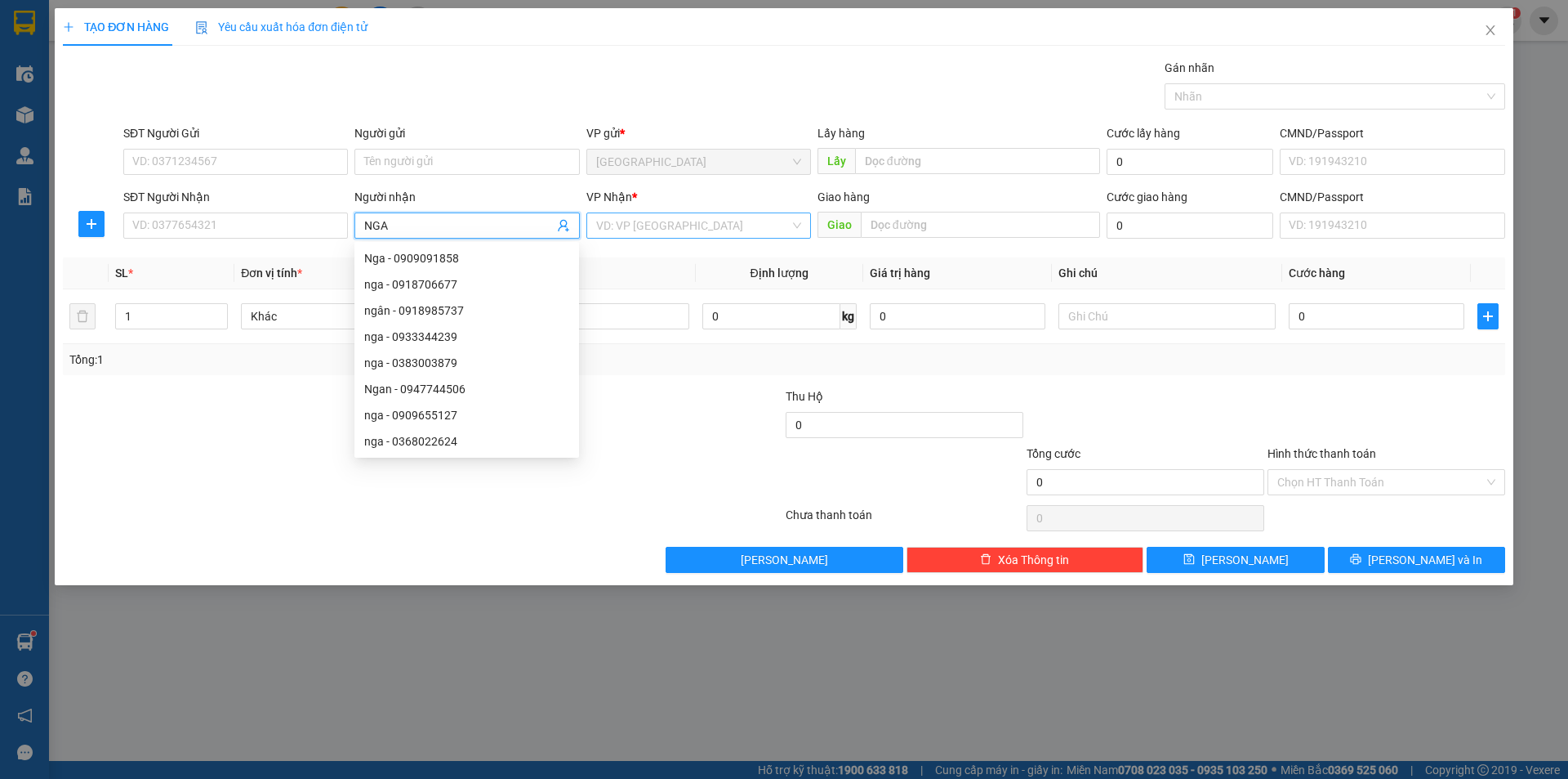
type input "NGA"
click at [645, 218] on input "search" at bounding box center [692, 224] width 193 height 24
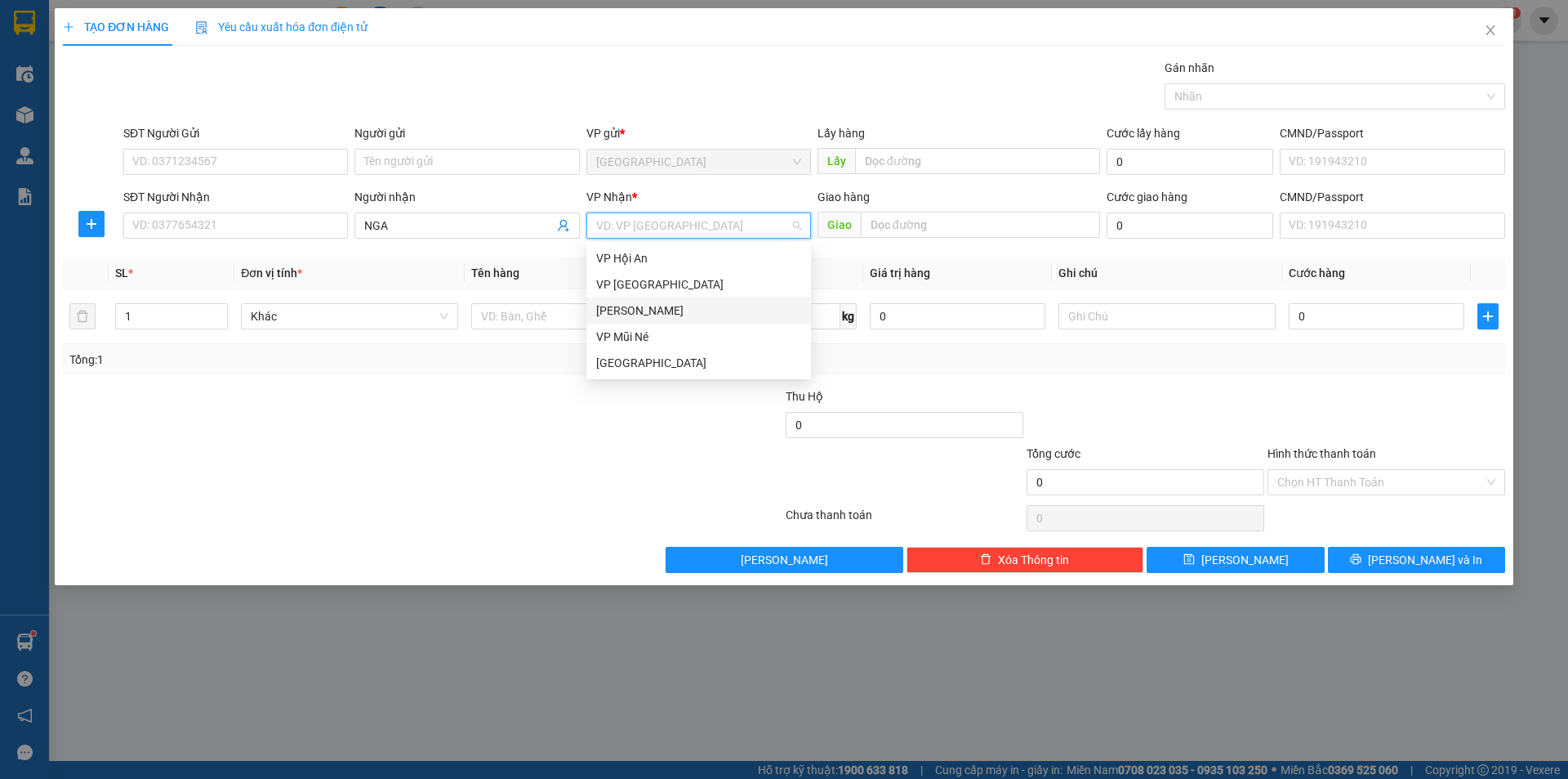
click at [631, 305] on div "[PERSON_NAME]" at bounding box center [698, 310] width 205 height 18
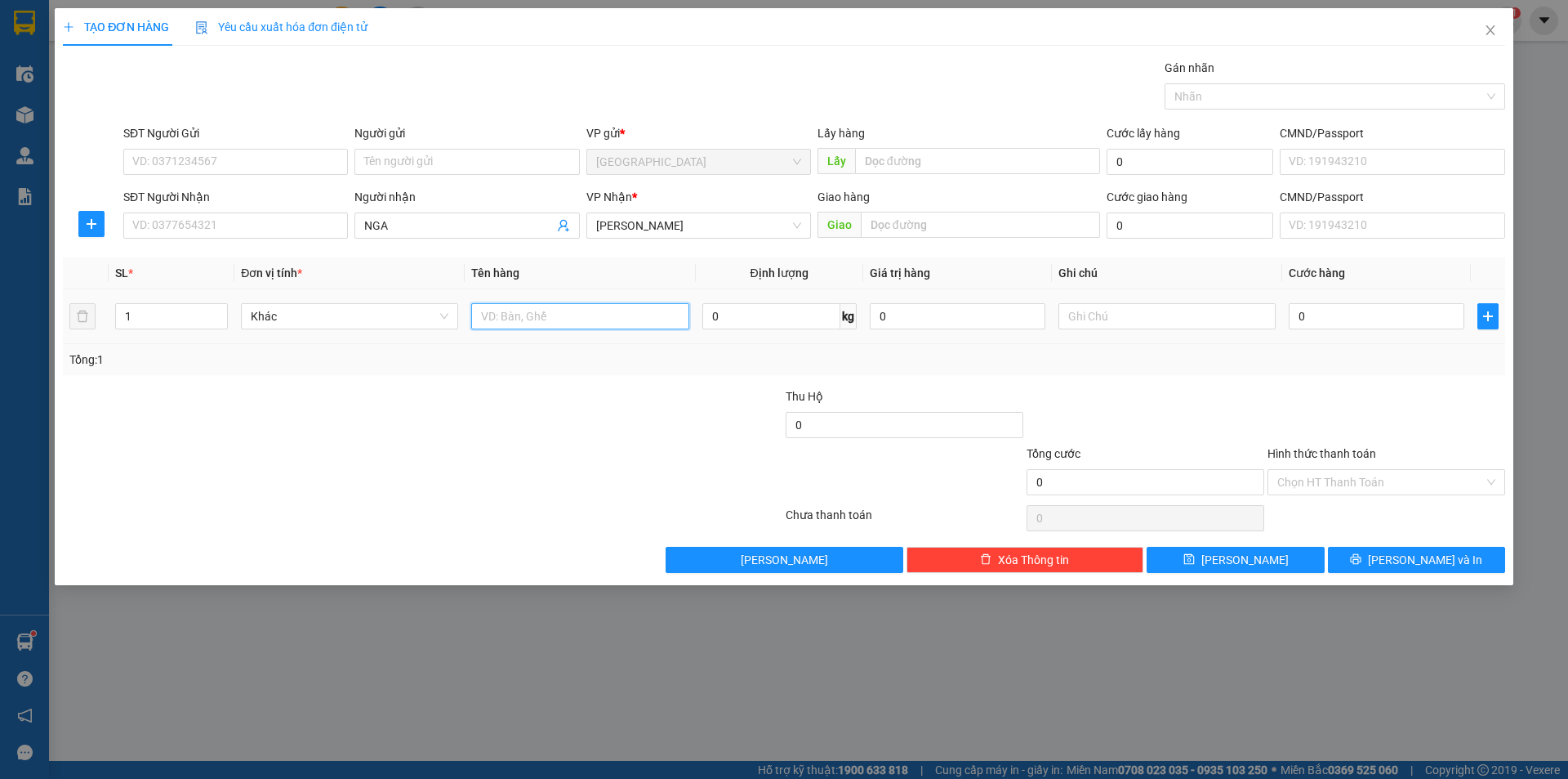
drag, startPoint x: 540, startPoint y: 321, endPoint x: 548, endPoint y: 325, distance: 8.9
click at [539, 321] on input "text" at bounding box center [580, 316] width 218 height 26
type input "B"
type input "BÔNG"
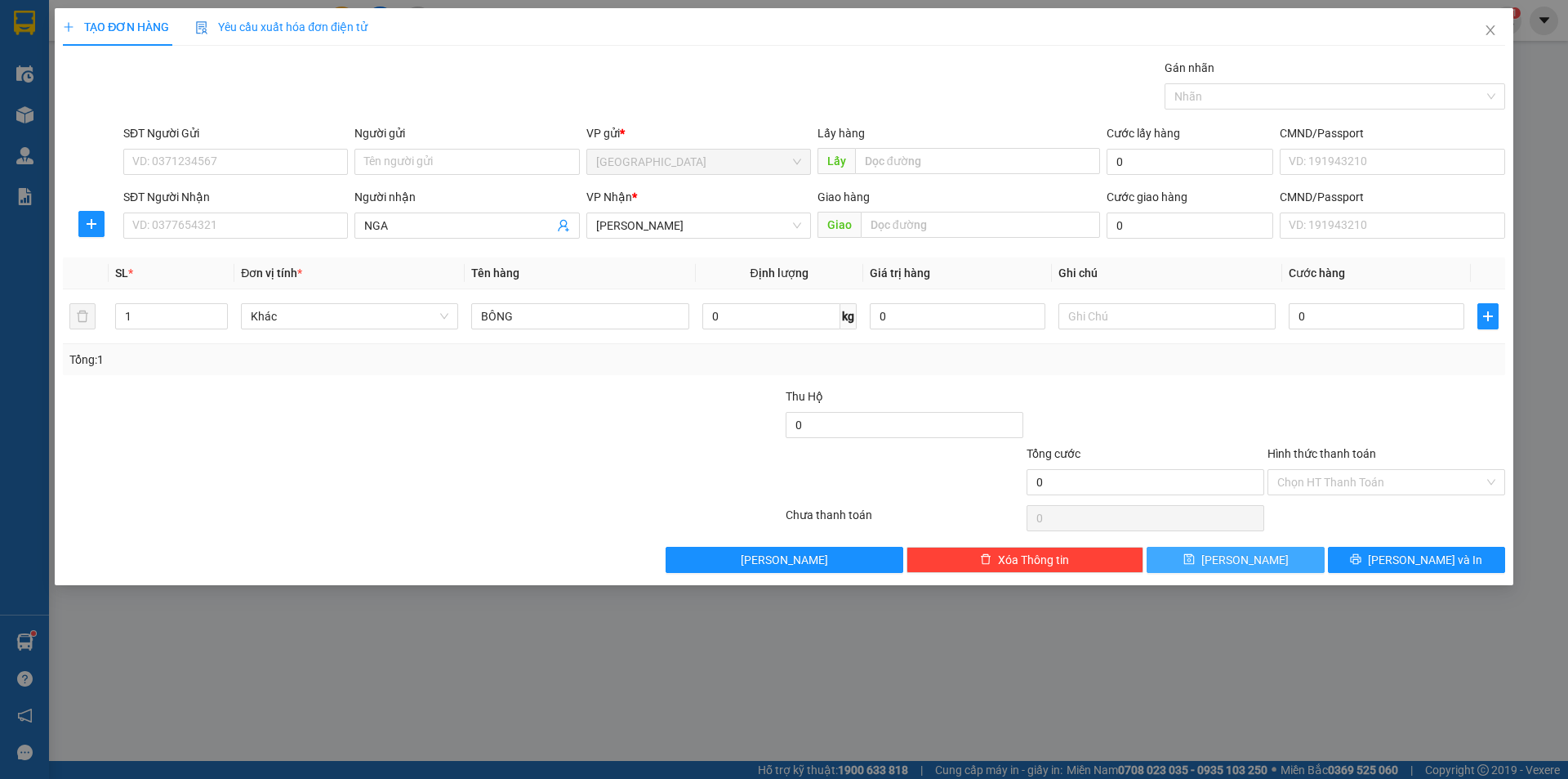
click at [1253, 564] on span "[PERSON_NAME]" at bounding box center [1245, 559] width 88 height 18
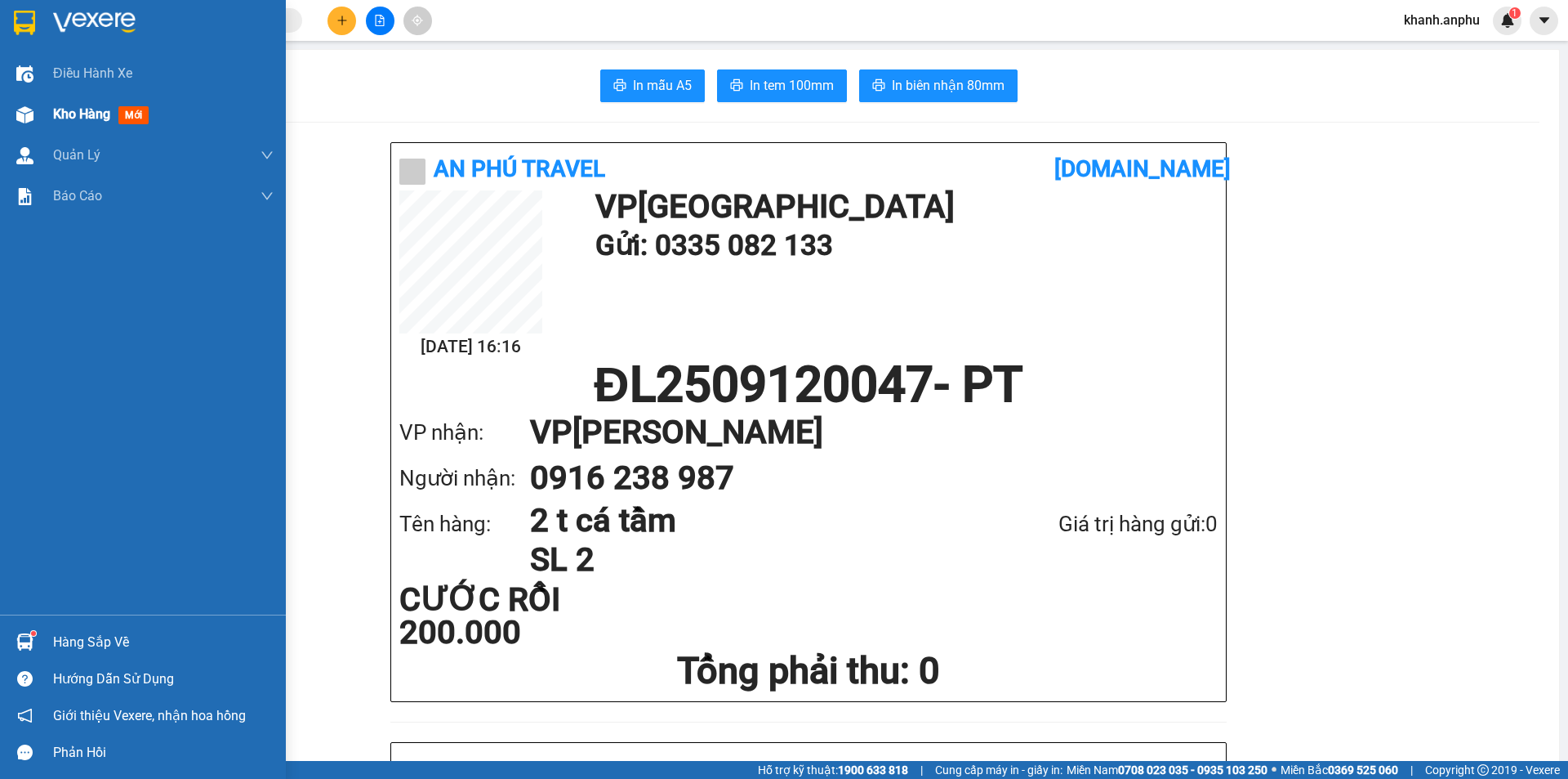
click at [43, 109] on div "Kho hàng mới" at bounding box center [142, 115] width 286 height 40
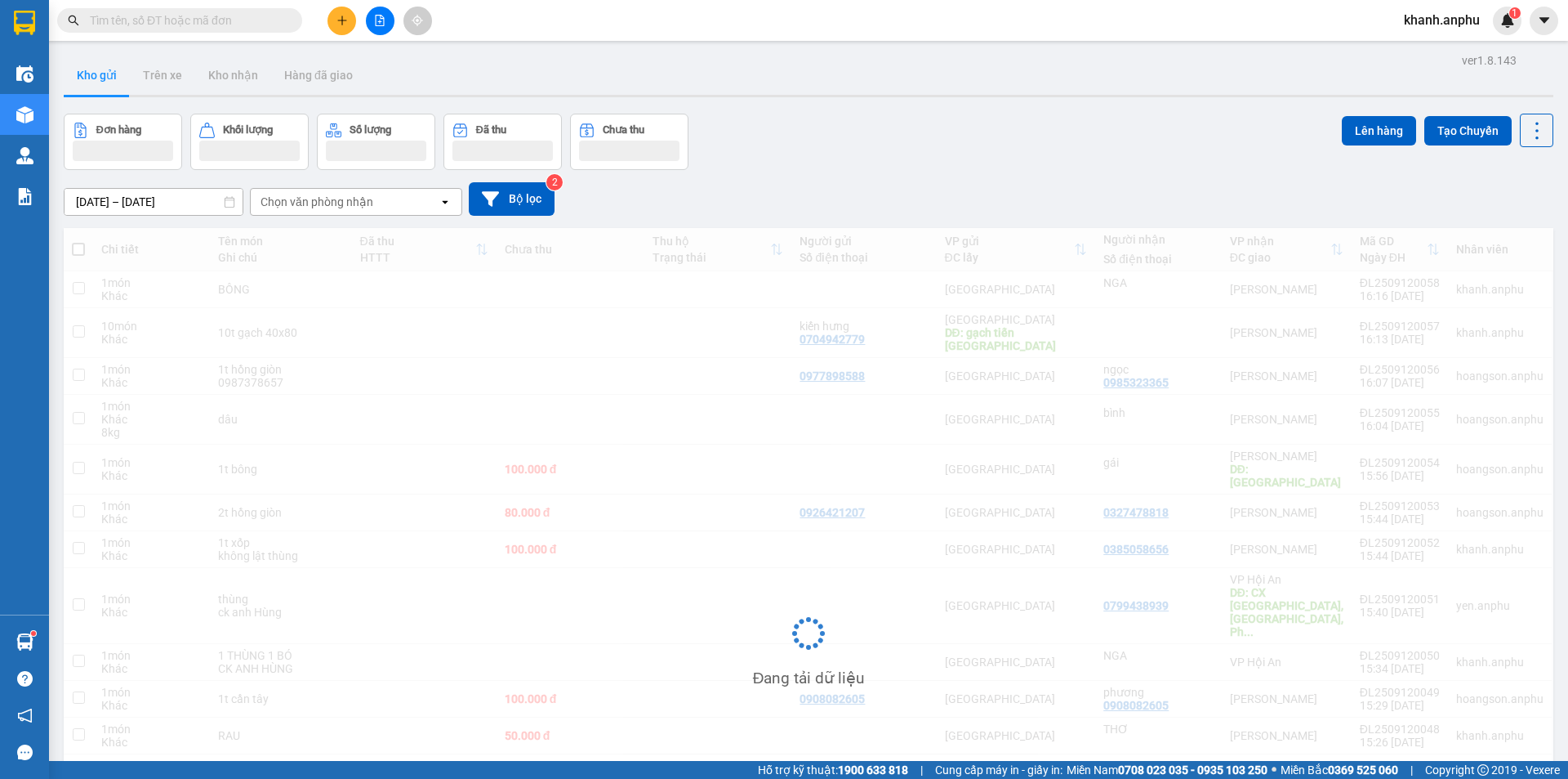
click at [578, 33] on div "Kết quả tìm kiếm ( 0 ) Bộ lọc No Data khanh.anphu 1" at bounding box center [784, 20] width 1568 height 40
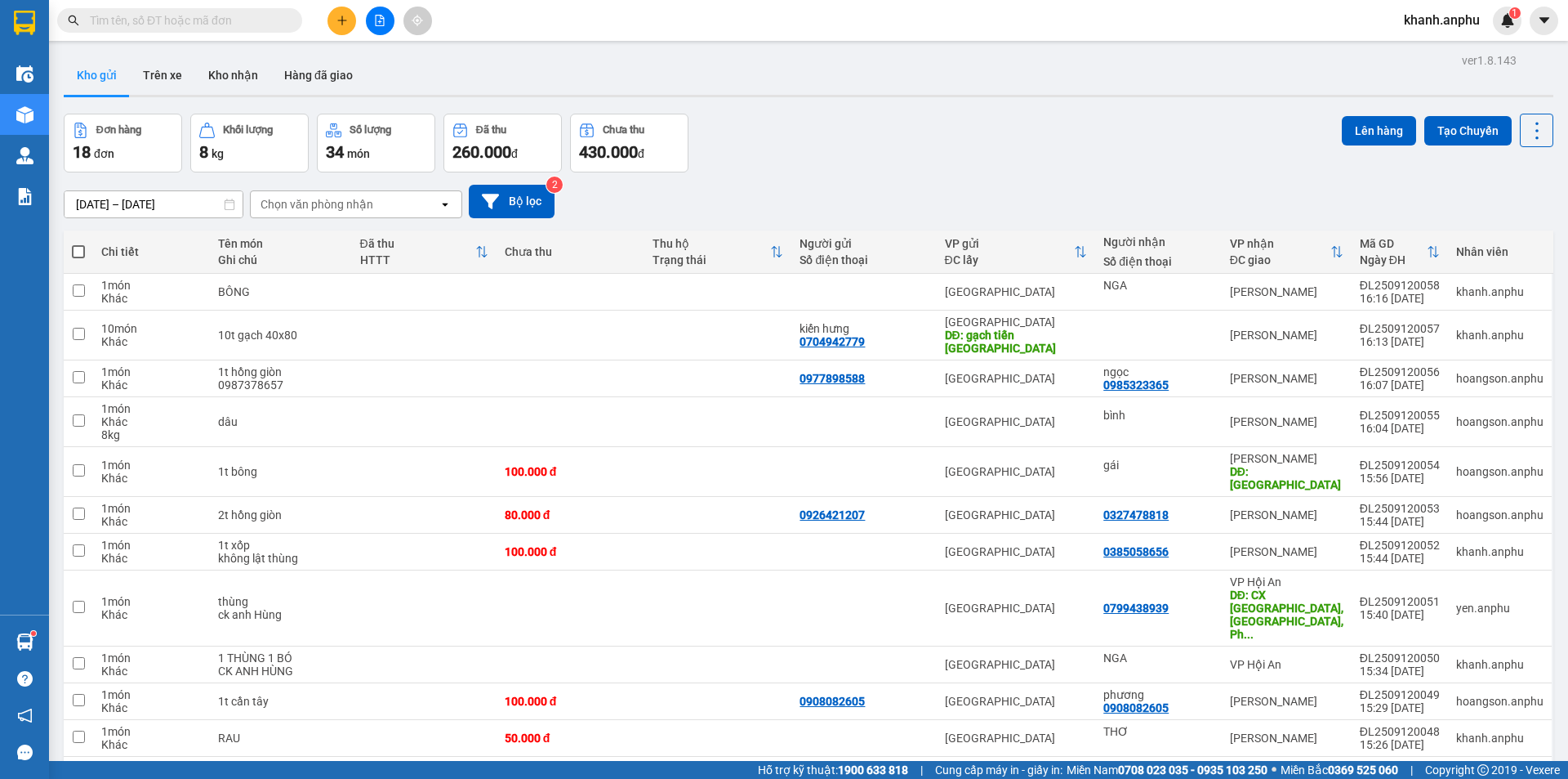
click at [1089, 130] on div "Đơn hàng 18 đơn Khối lượng 8 kg Số lượng 34 món Đã thu 260.000 đ Chưa thu 430.0…" at bounding box center [809, 143] width 1490 height 59
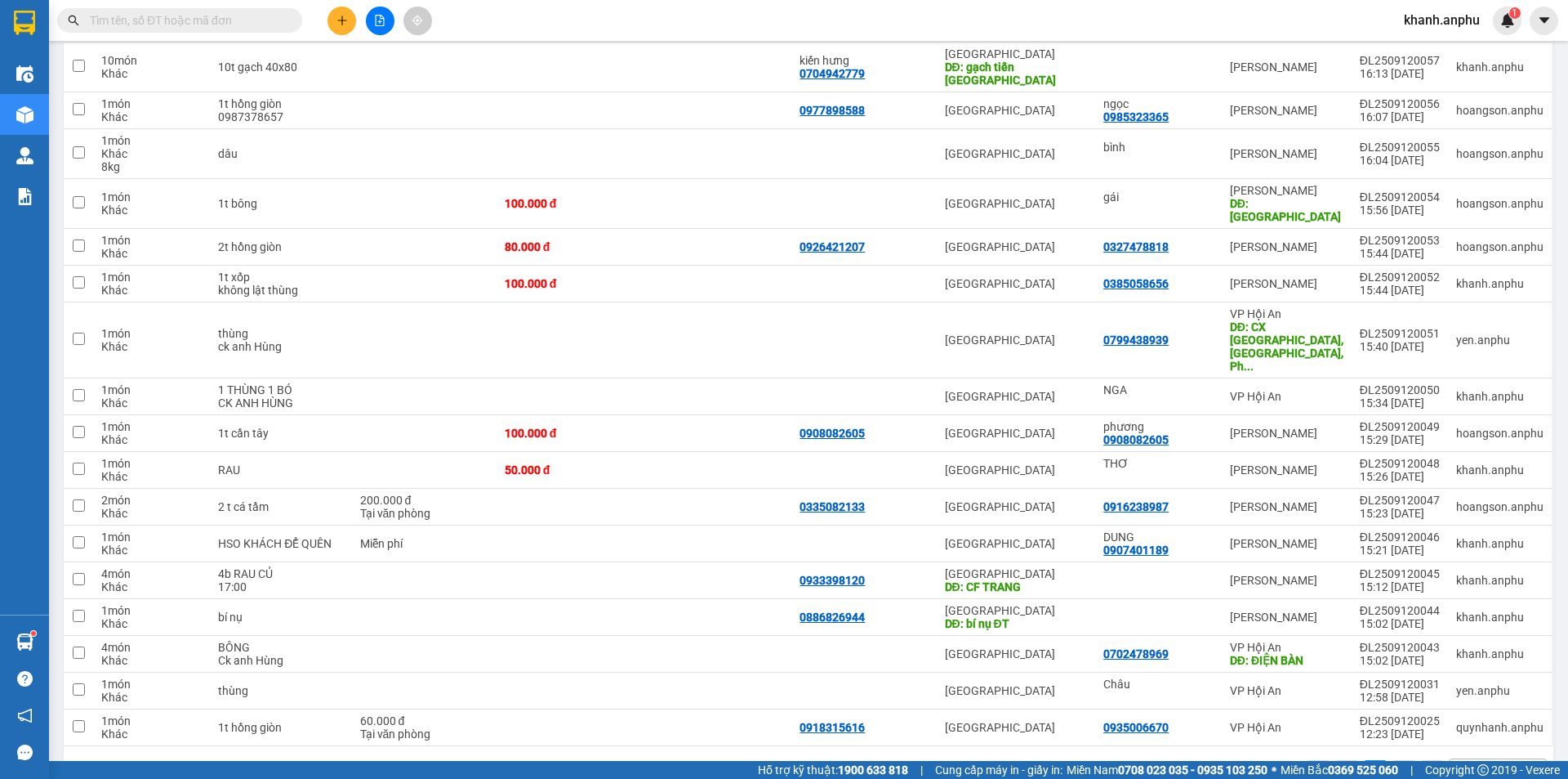
click at [333, 19] on button at bounding box center [342, 21] width 29 height 29
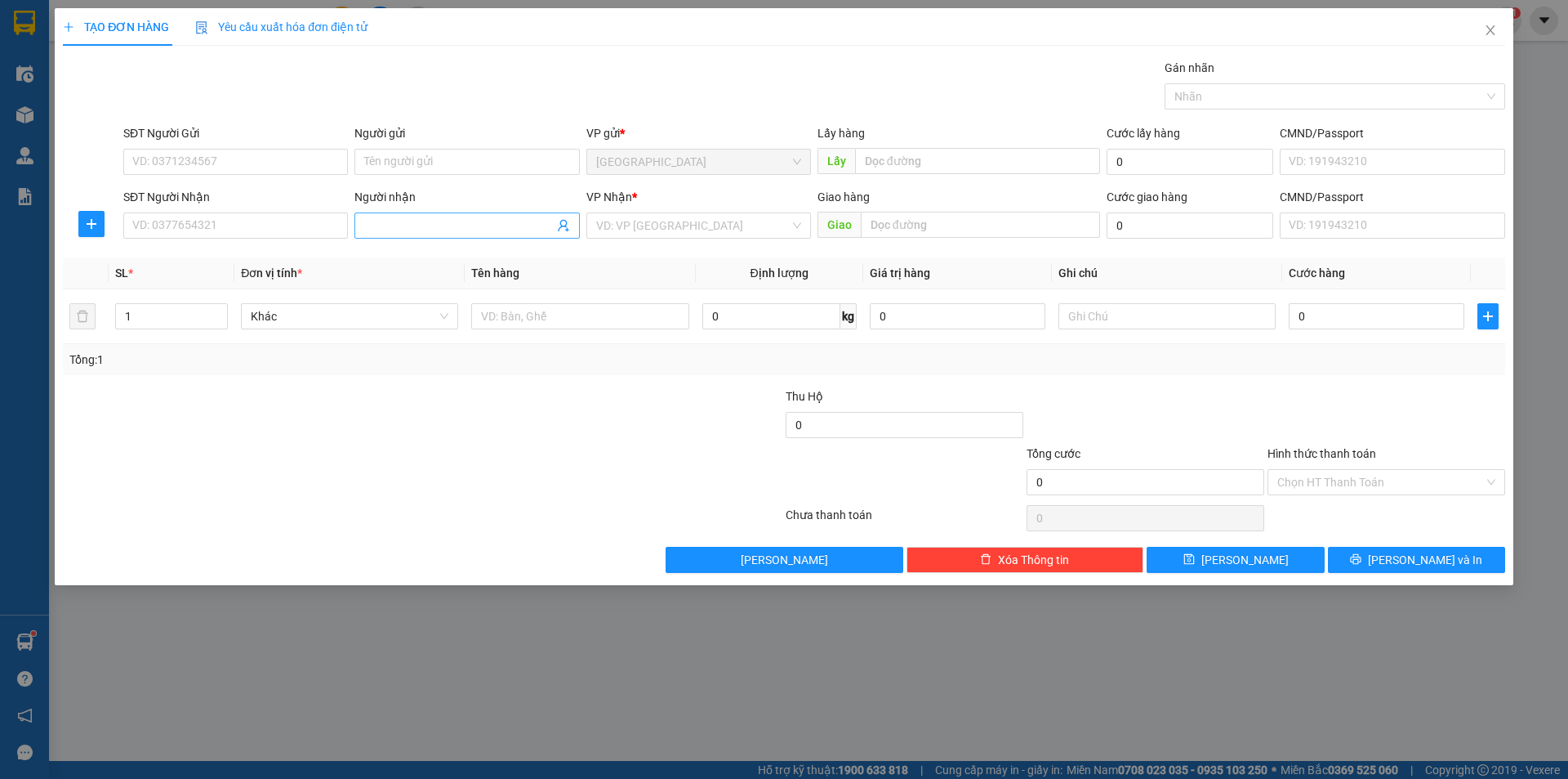
click at [391, 215] on span at bounding box center [466, 225] width 224 height 26
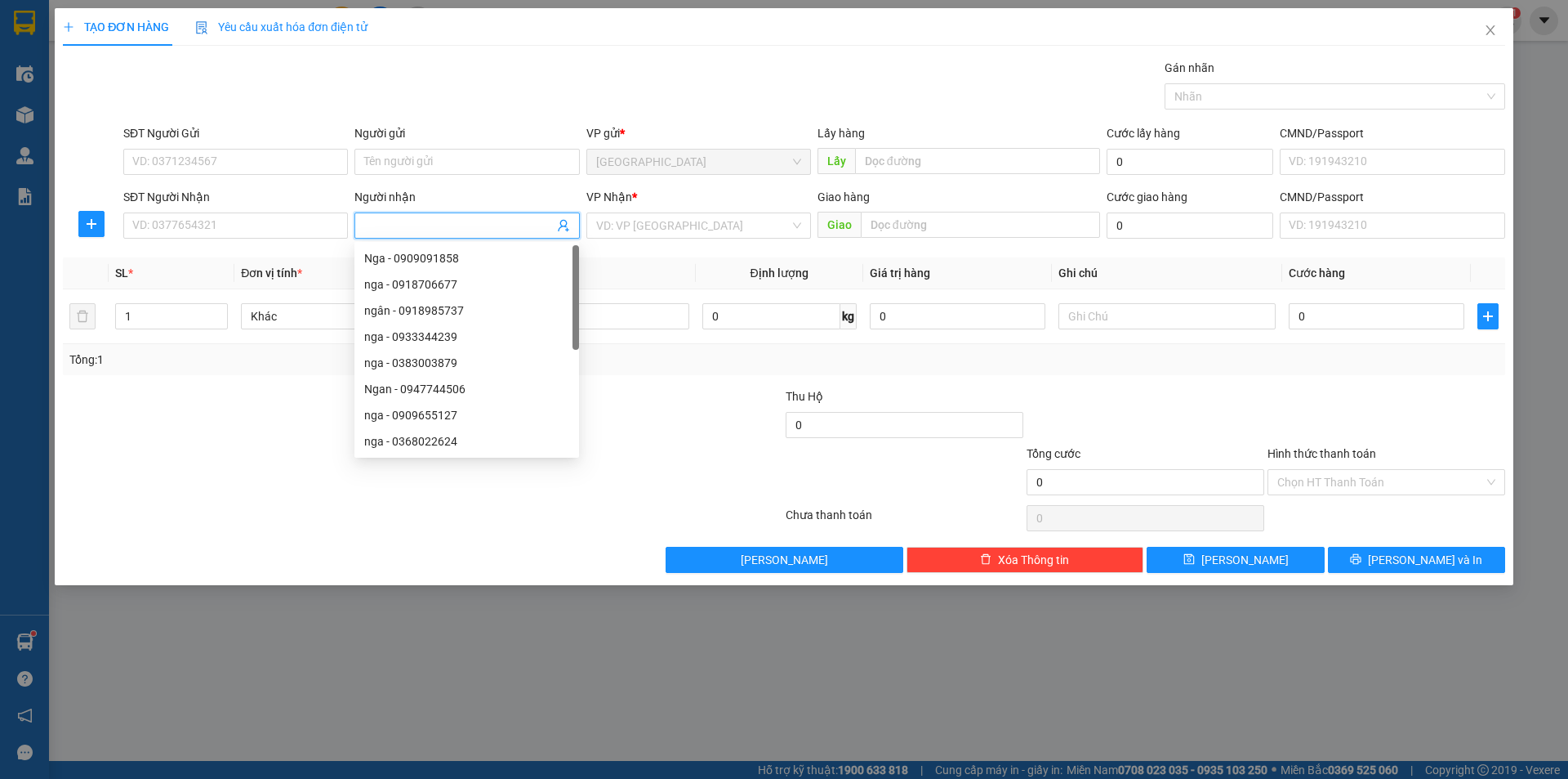
type input "m"
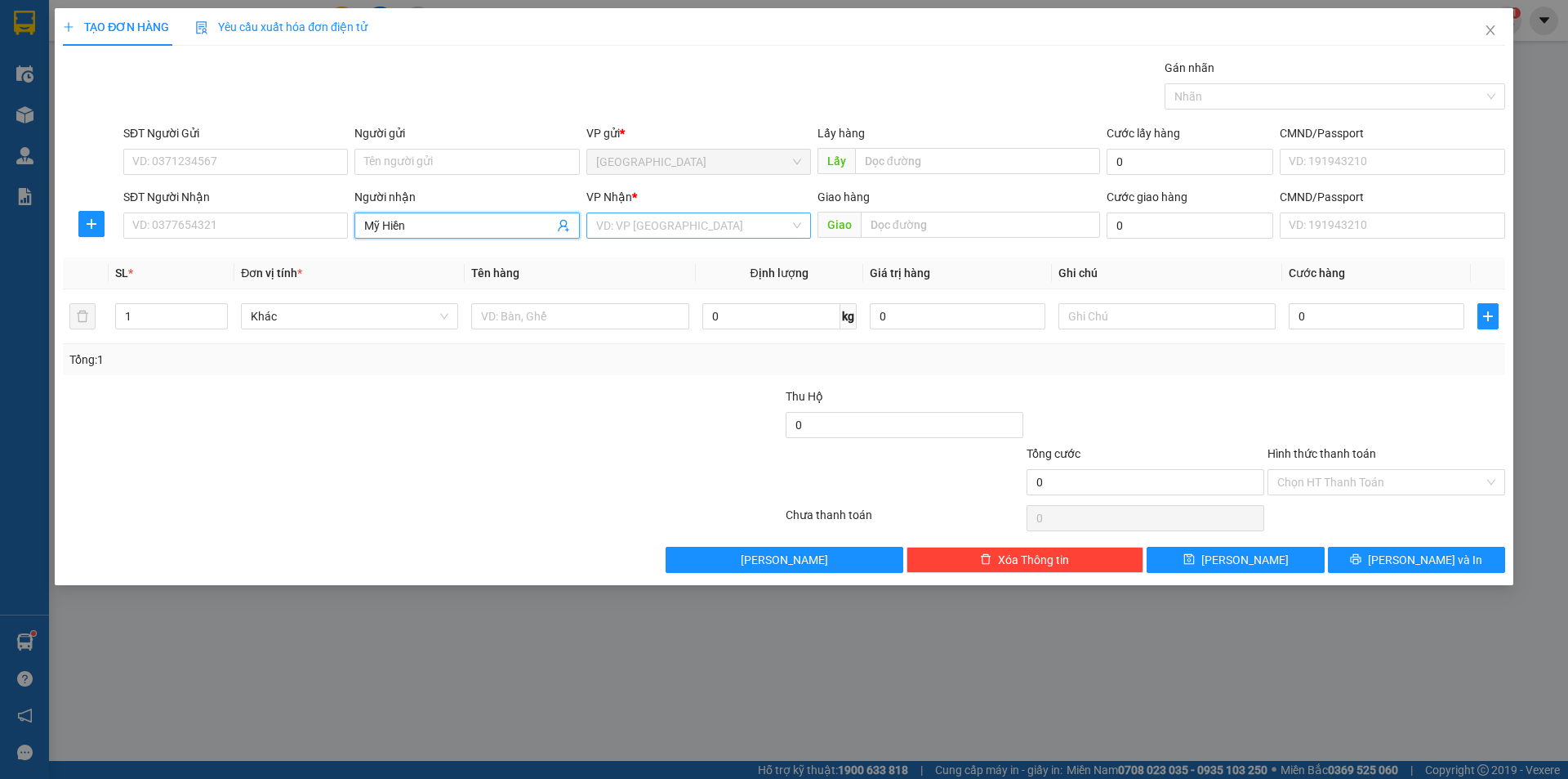
type input "Mỹ Hiền"
click at [655, 230] on input "search" at bounding box center [692, 224] width 193 height 24
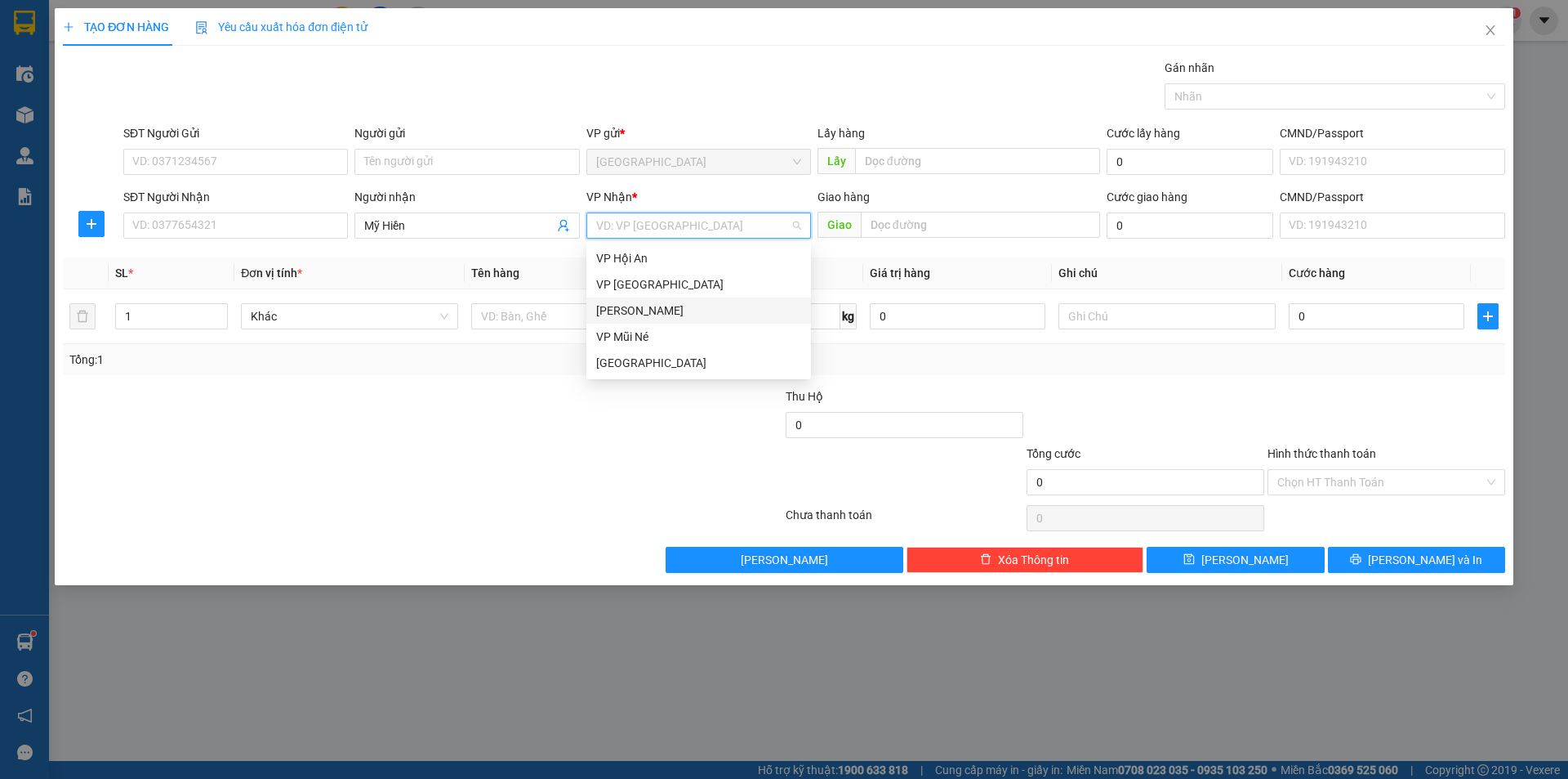
click at [649, 306] on div "[PERSON_NAME]" at bounding box center [698, 310] width 205 height 18
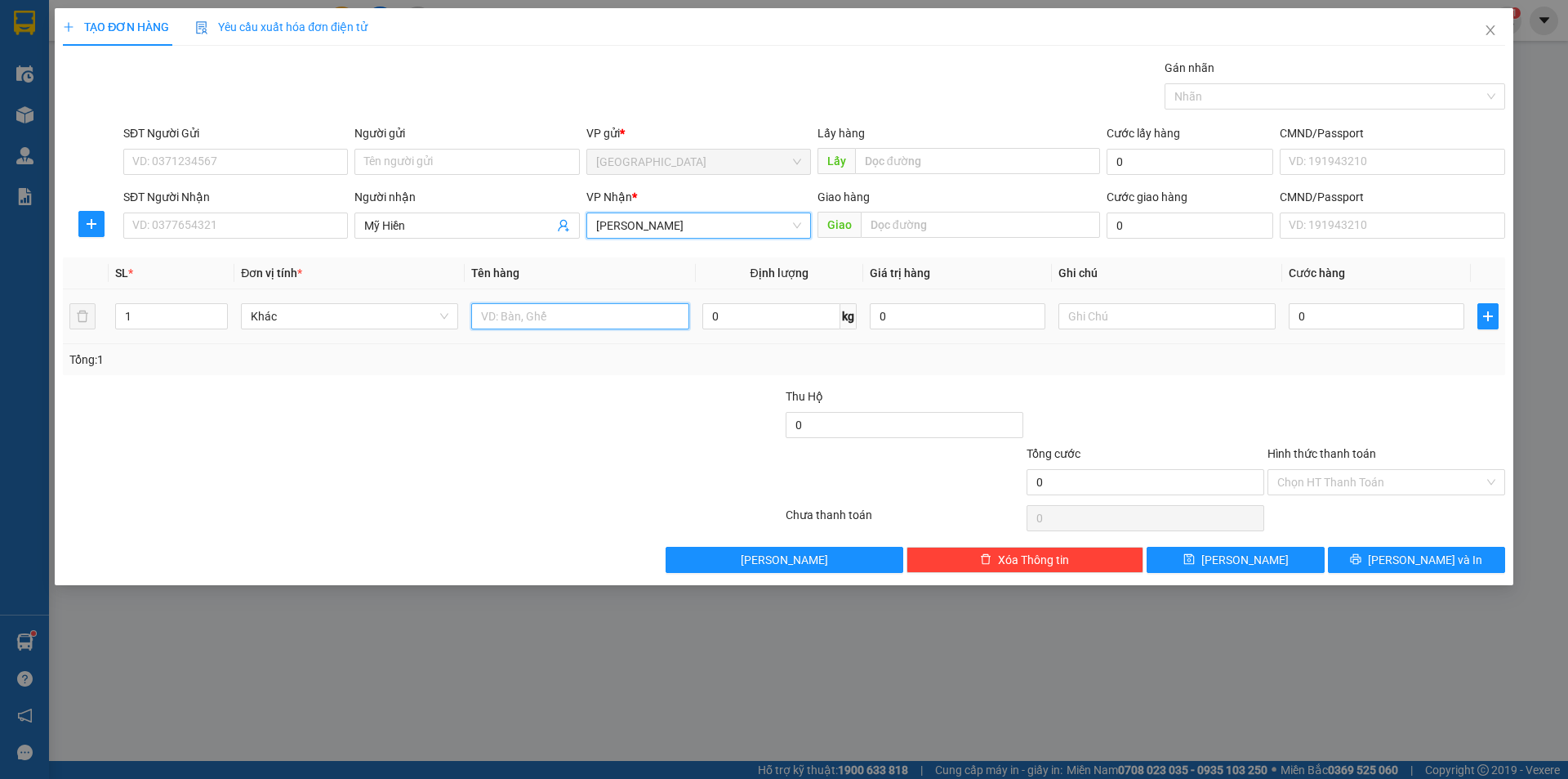
click at [556, 325] on input "text" at bounding box center [580, 316] width 218 height 26
type input "Bông"
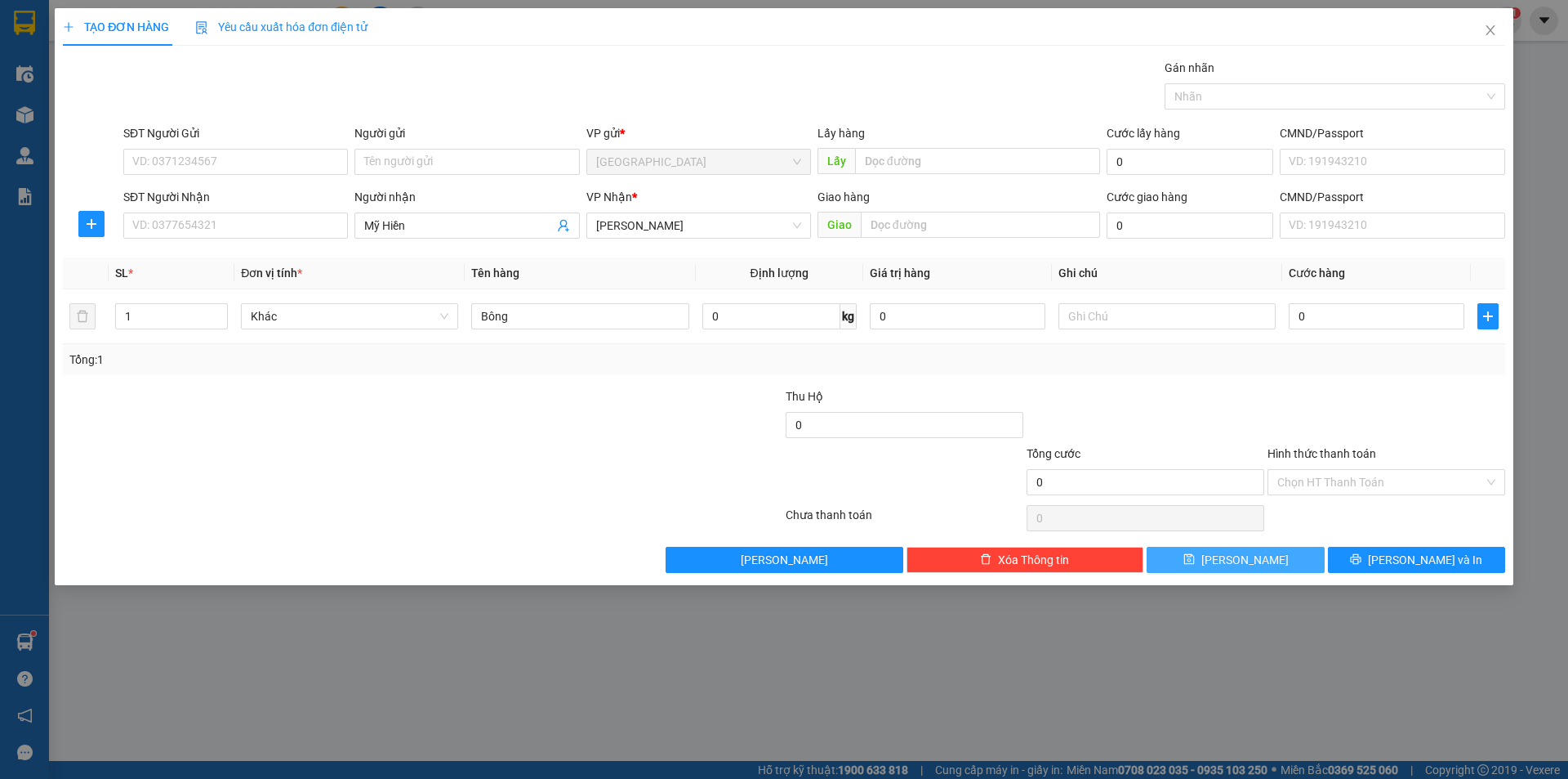
click at [1234, 553] on button "[PERSON_NAME]" at bounding box center [1235, 559] width 177 height 26
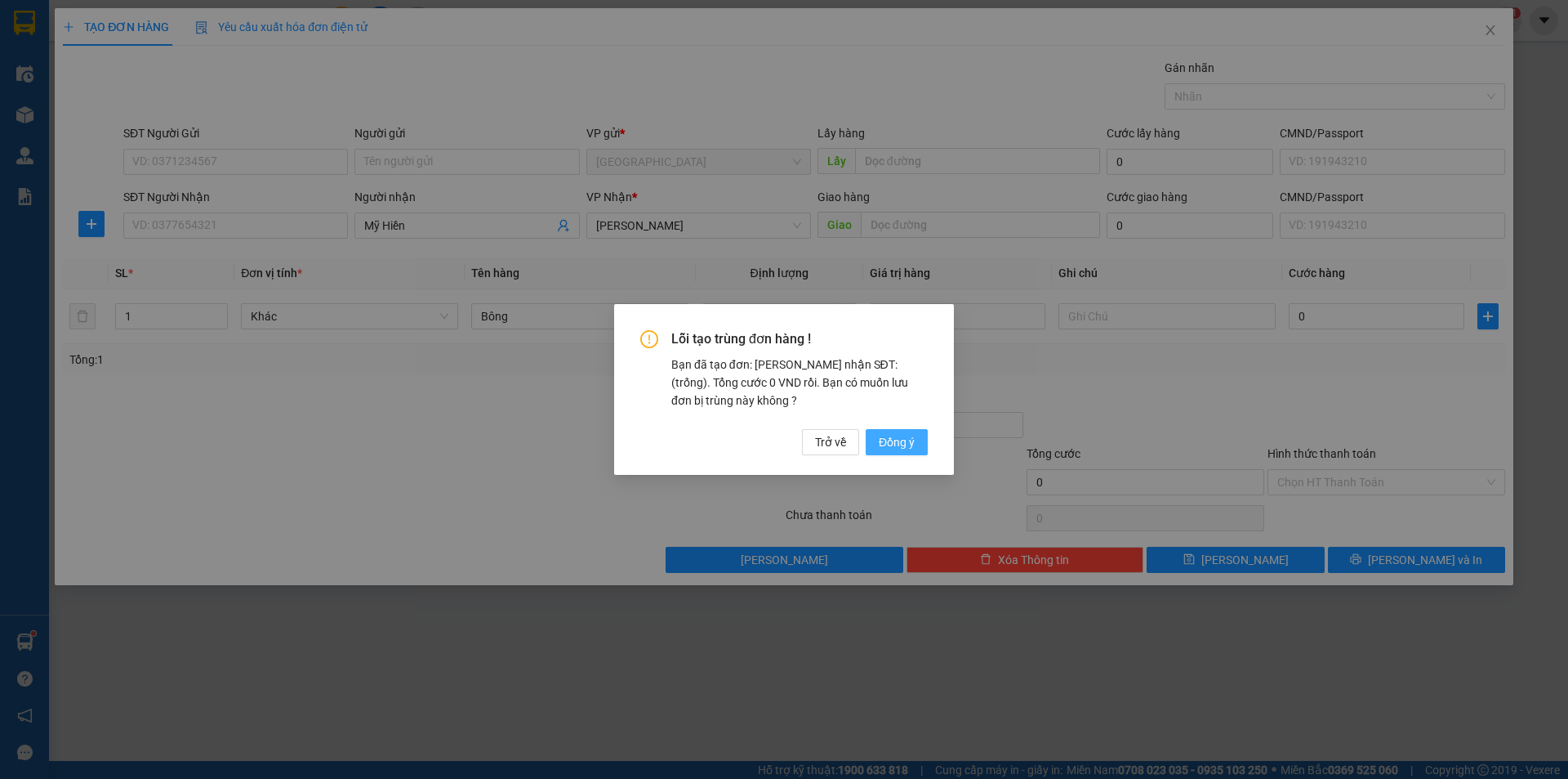
click at [893, 438] on span "Đồng ý" at bounding box center [896, 442] width 36 height 18
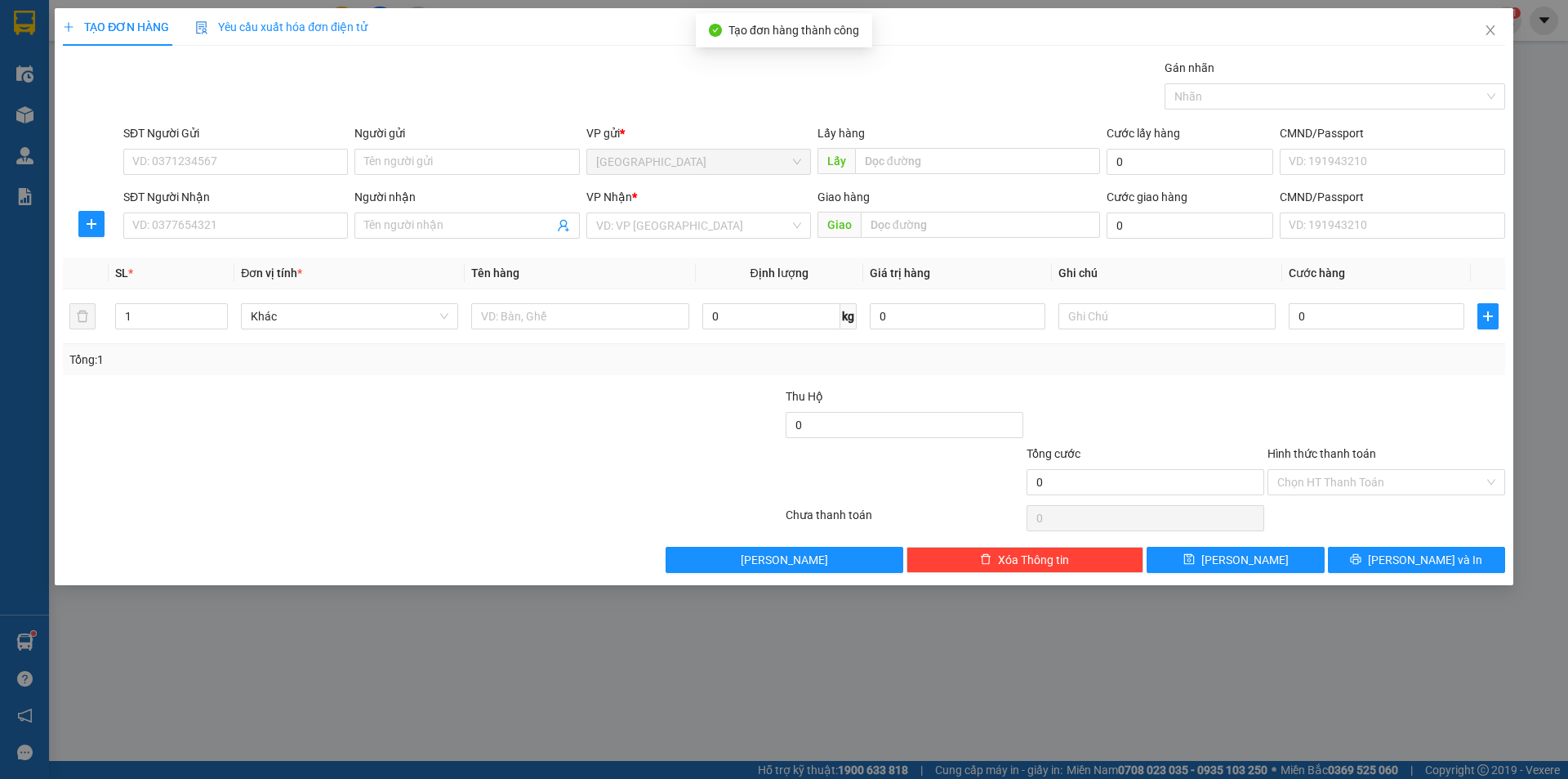
click at [558, 624] on div "TẠO ĐƠN HÀNG Yêu cầu xuất hóa đơn điện tử Transit Pickup Surcharge Ids Transit …" at bounding box center [784, 389] width 1568 height 779
click at [189, 164] on input "SĐT Người Gửi" at bounding box center [235, 161] width 224 height 26
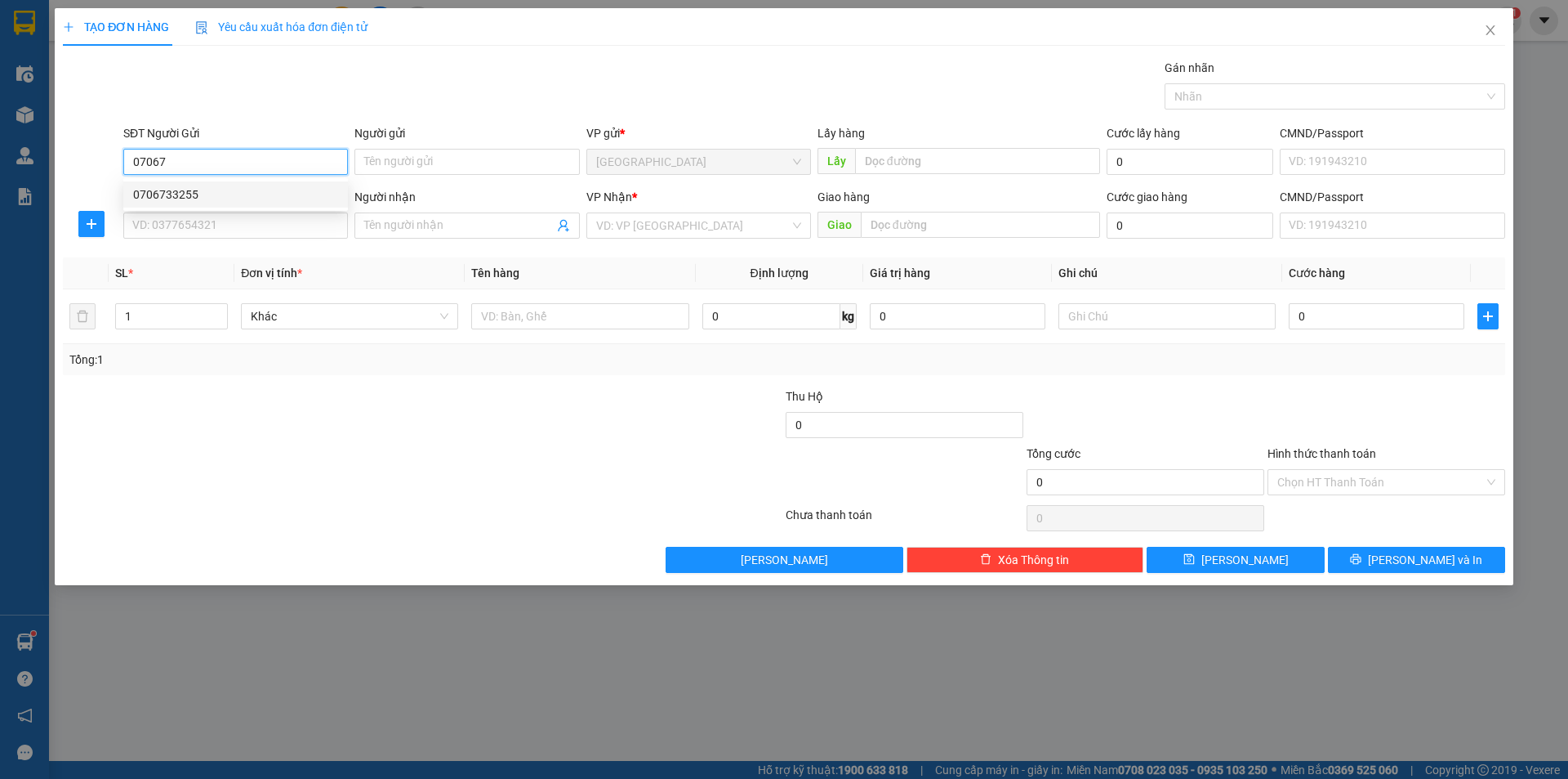
click at [211, 197] on div "0706733255" at bounding box center [235, 195] width 205 height 18
type input "0706733255"
type input "cf Trang ĐỨC TRỌNG"
type input "0706733255"
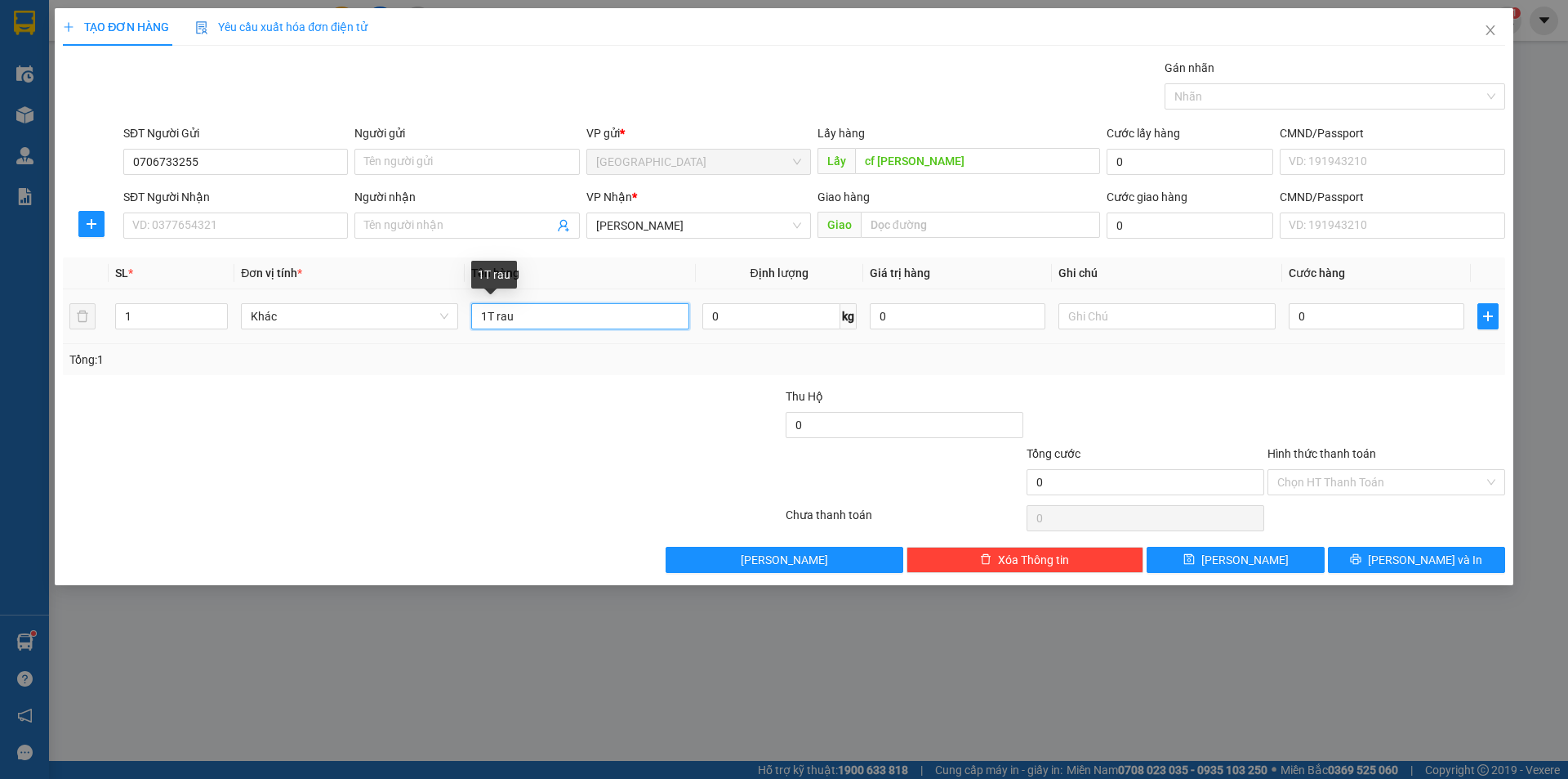
click at [532, 312] on input "1T rau" at bounding box center [580, 316] width 218 height 26
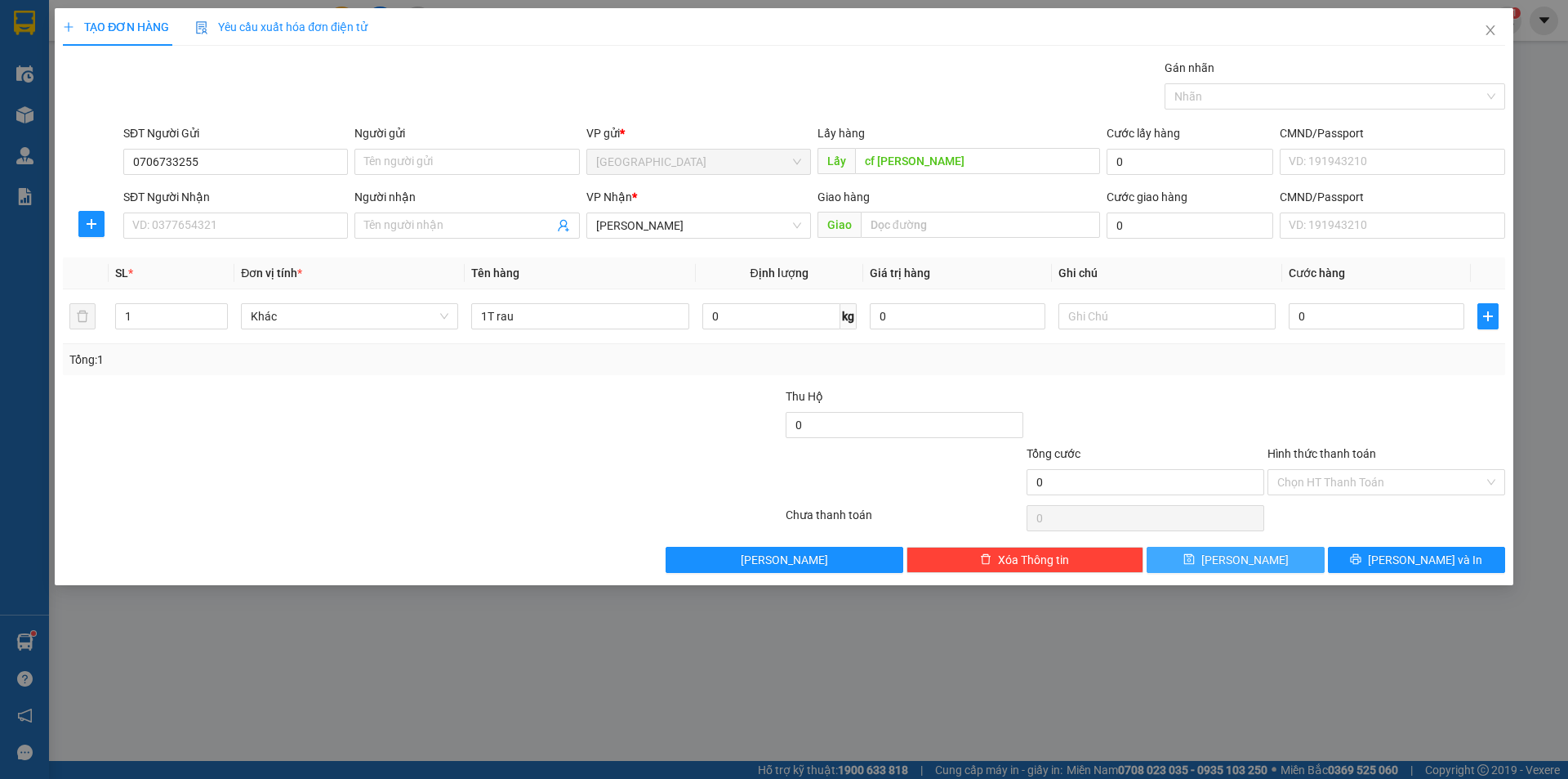
click at [1281, 554] on button "[PERSON_NAME]" at bounding box center [1235, 559] width 177 height 26
click at [195, 677] on div "TẠO ĐƠN HÀNG Yêu cầu xuất hóa đơn điện tử Transit Pickup Surcharge Ids Transit …" at bounding box center [784, 389] width 1568 height 779
click at [24, 121] on div "TẠO ĐƠN HÀNG Yêu cầu xuất hóa đơn điện tử Transit Pickup Surcharge Ids Transit …" at bounding box center [784, 389] width 1568 height 779
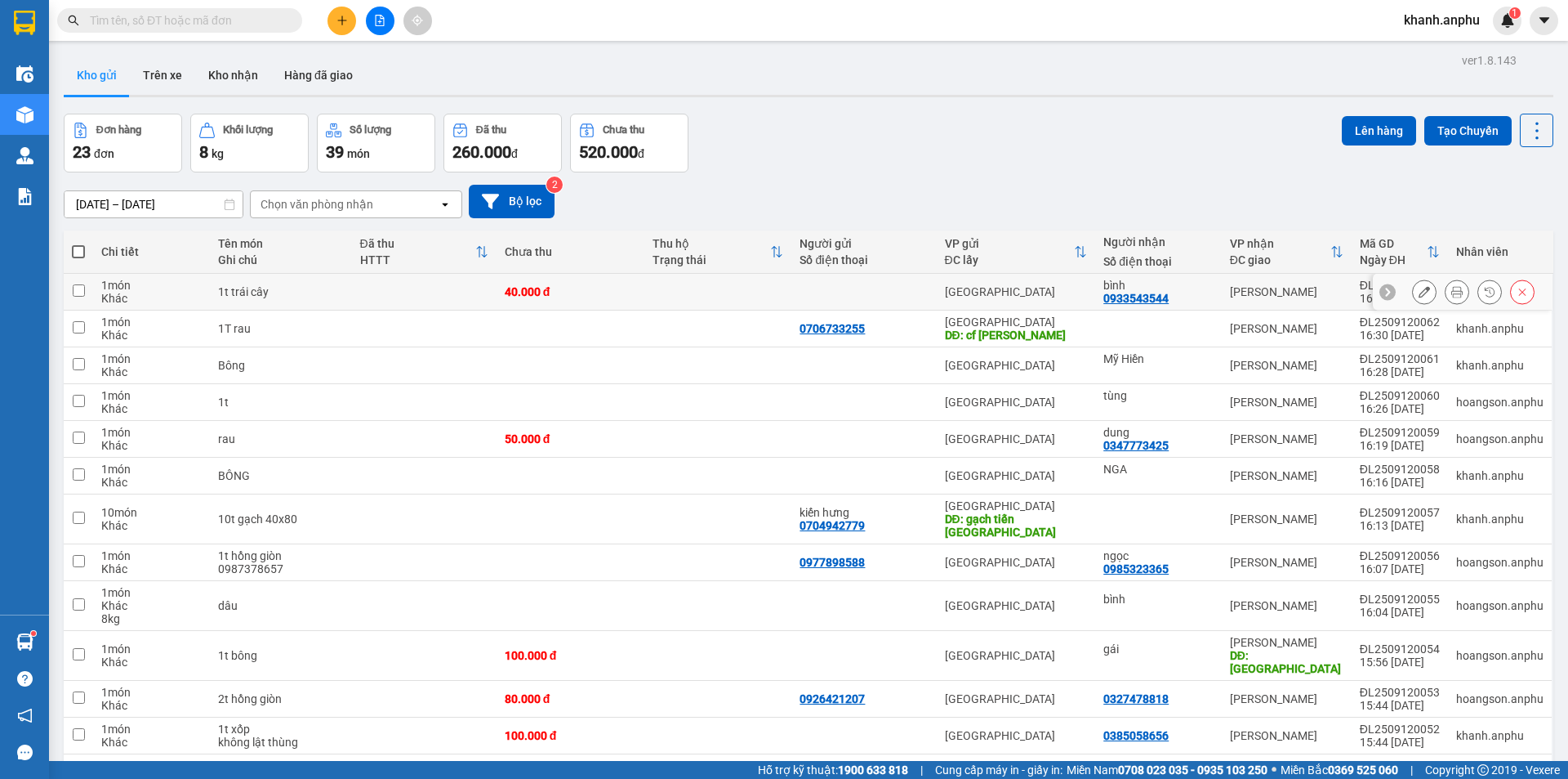
click at [1452, 296] on icon at bounding box center [1457, 292] width 12 height 12
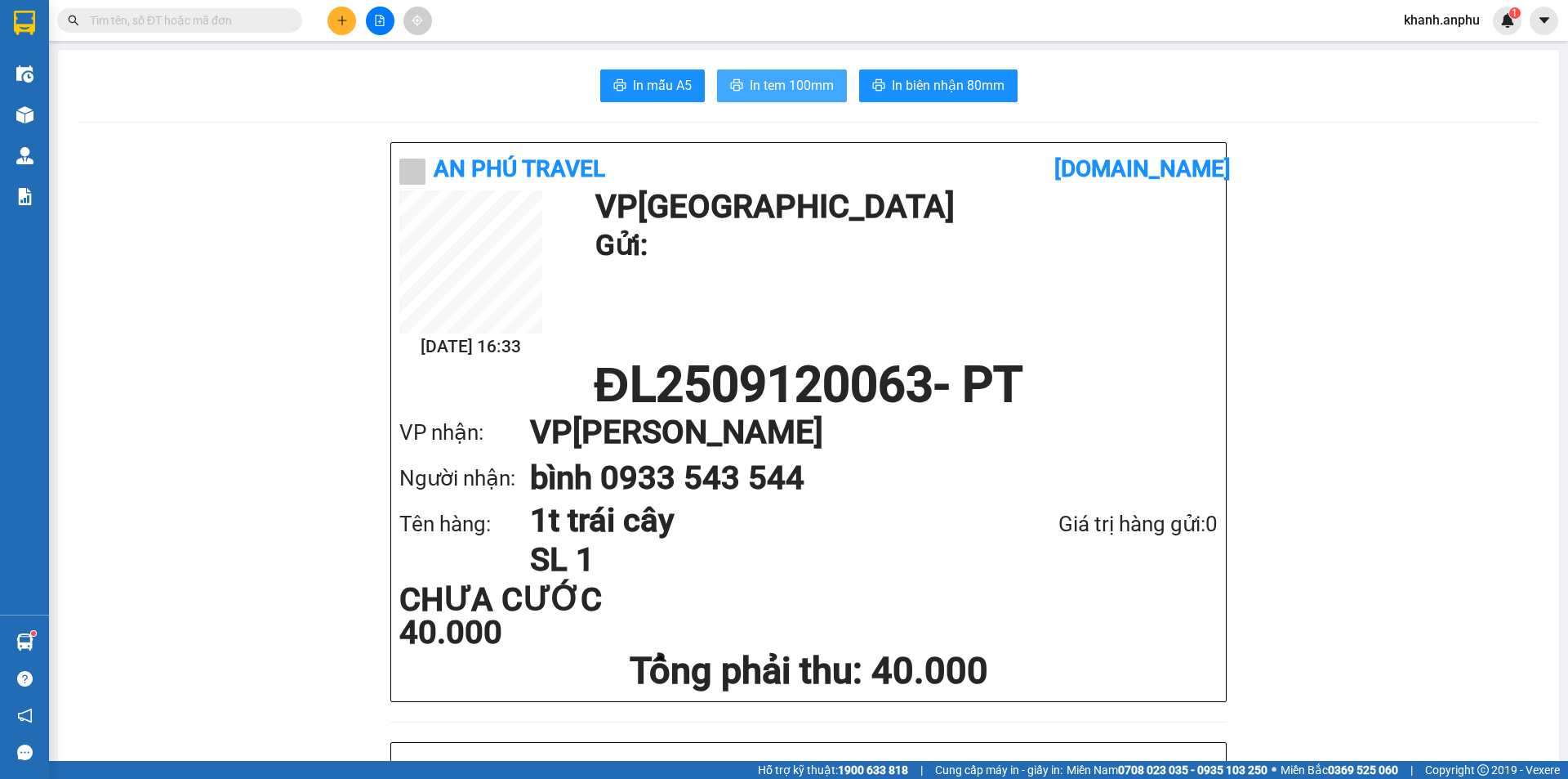
click at [806, 80] on span "In tem 100mm" at bounding box center [791, 85] width 84 height 20
